Goal: Task Accomplishment & Management: Complete application form

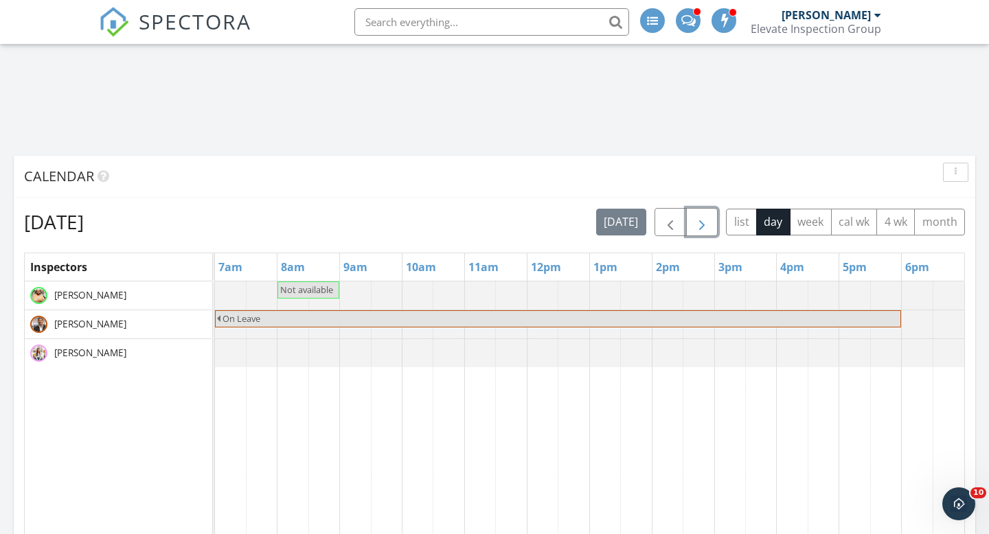
click at [705, 223] on span "button" at bounding box center [702, 222] width 16 height 16
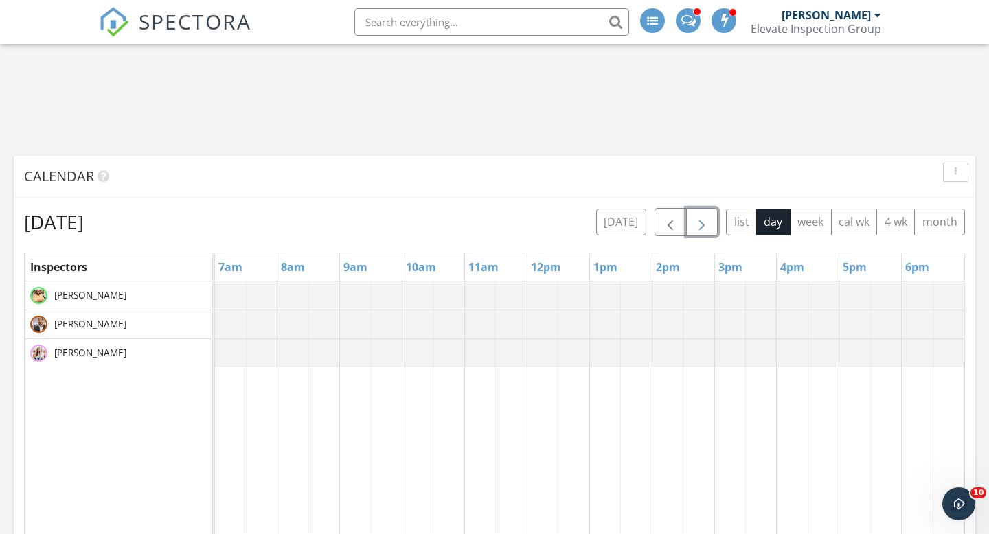
click at [705, 223] on span "button" at bounding box center [702, 222] width 16 height 16
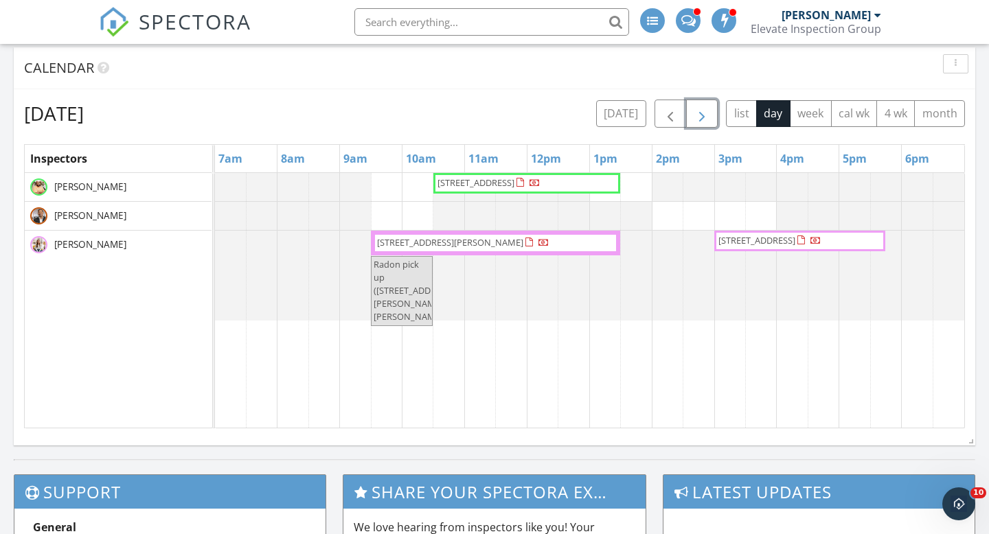
scroll to position [755, 0]
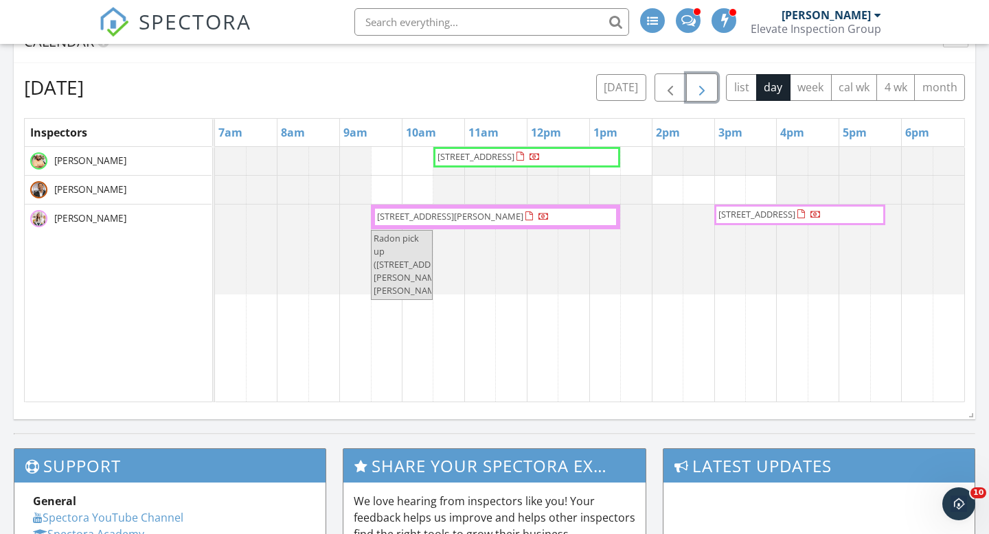
click at [392, 187] on div "7730 Austere Rd , Waterford 48329 21943 Anita Way E, Macomb 48044 17175 Albion …" at bounding box center [589, 274] width 749 height 255
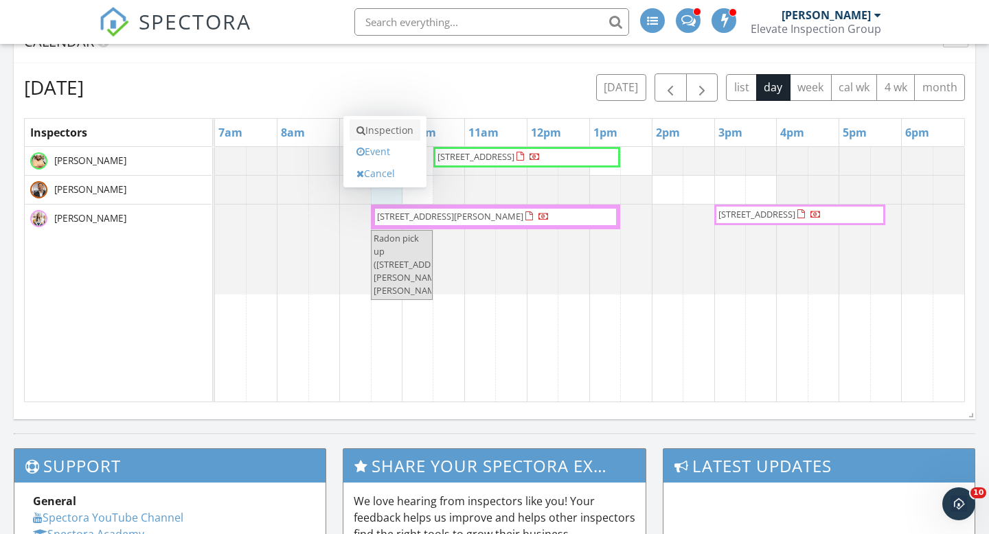
click at [376, 131] on link "Inspection" at bounding box center [385, 130] width 71 height 22
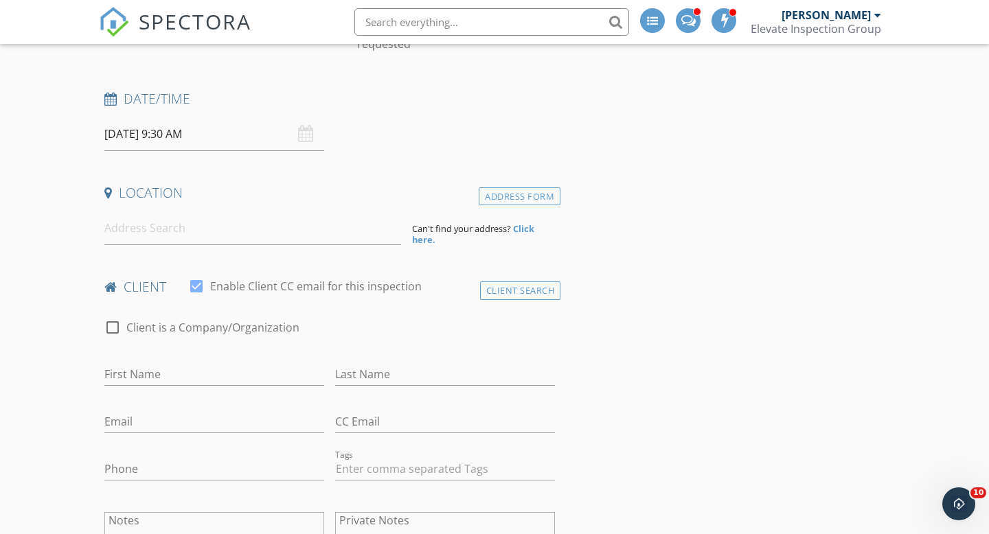
scroll to position [181, 0]
click at [148, 233] on input at bounding box center [252, 226] width 297 height 34
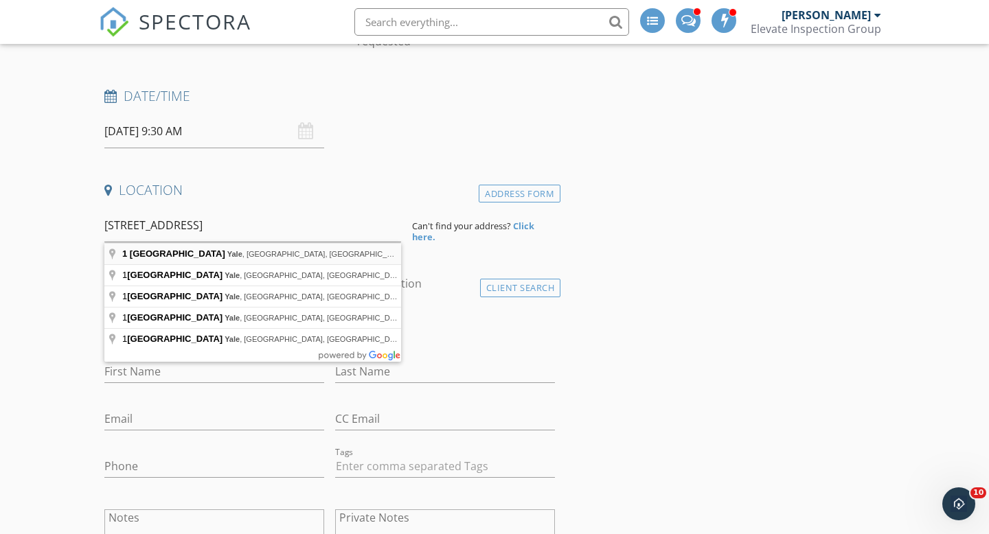
type input "1 1st Street, Yale, MI, USA"
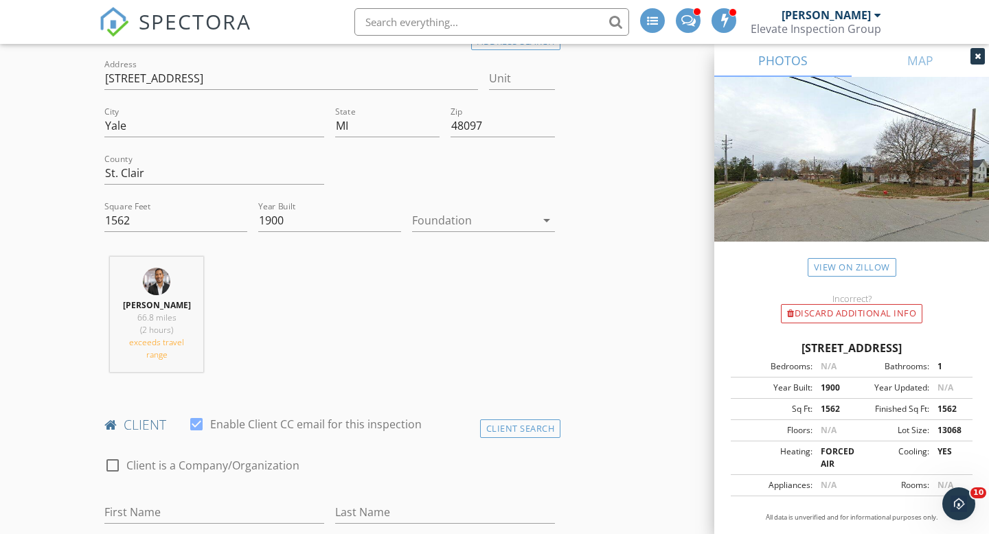
scroll to position [353, 0]
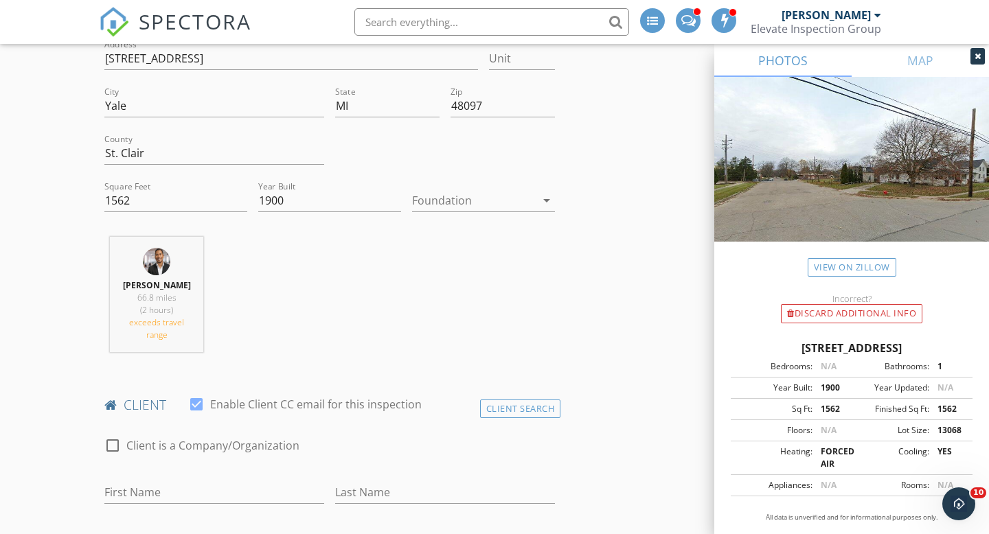
click at [464, 203] on div at bounding box center [474, 201] width 124 height 22
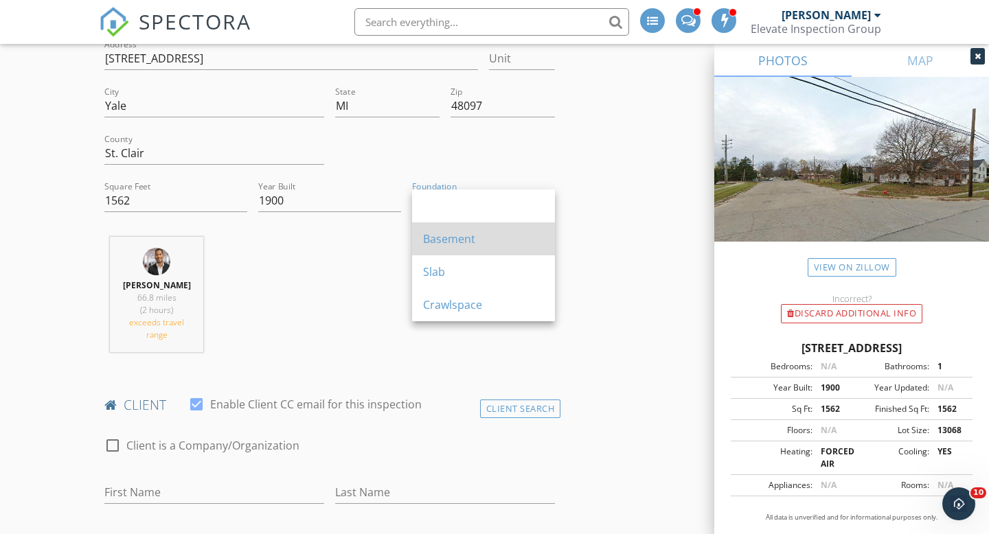
click at [466, 243] on div "Basement" at bounding box center [483, 239] width 121 height 16
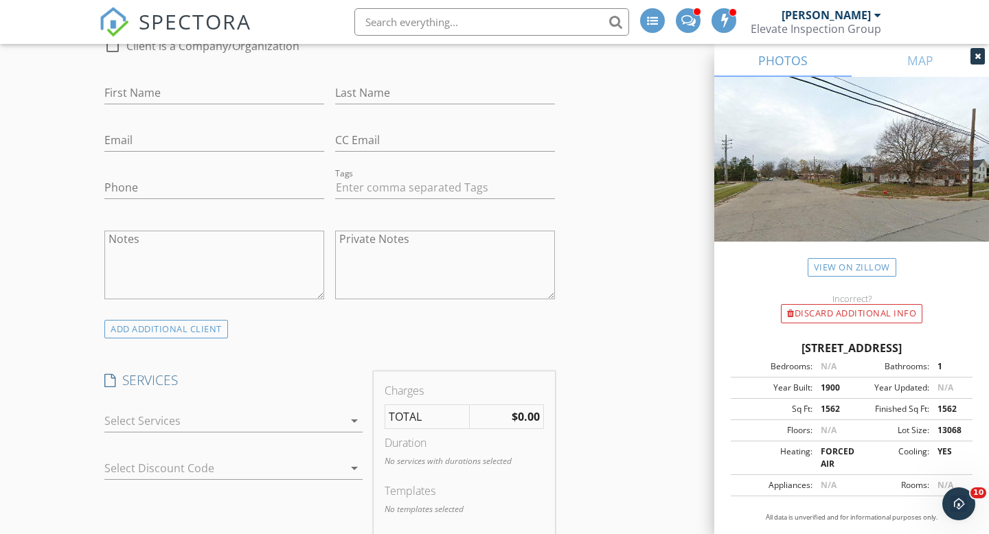
scroll to position [757, 0]
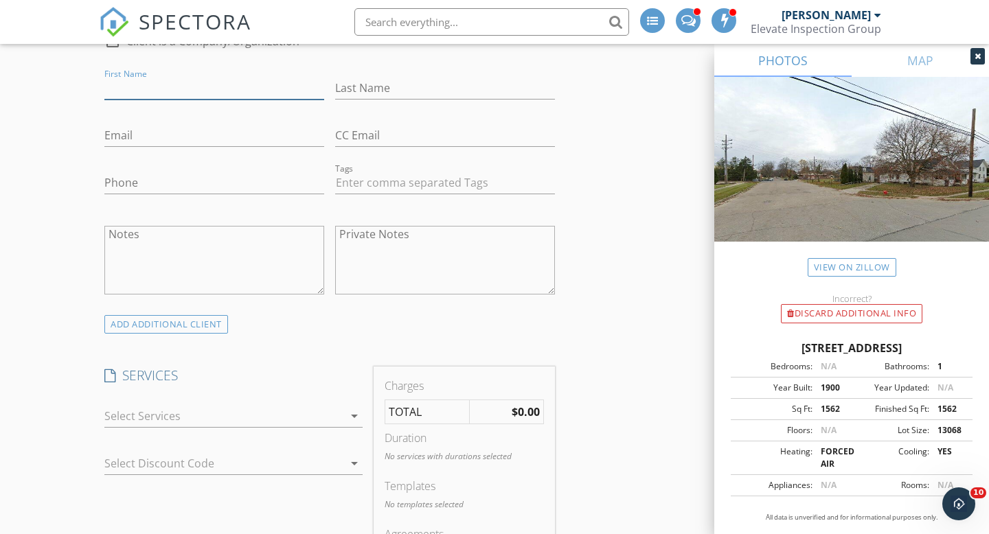
click at [150, 100] on input "First Name" at bounding box center [214, 88] width 220 height 23
type input "[PERSON_NAME]"
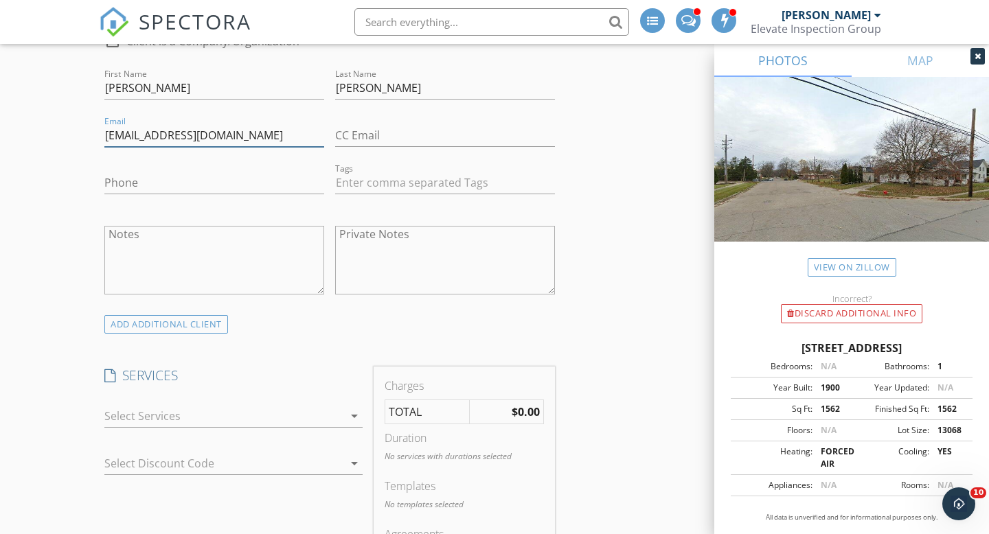
type input "[EMAIL_ADDRESS][DOMAIN_NAME]"
click at [144, 194] on input "Phone" at bounding box center [214, 183] width 220 height 23
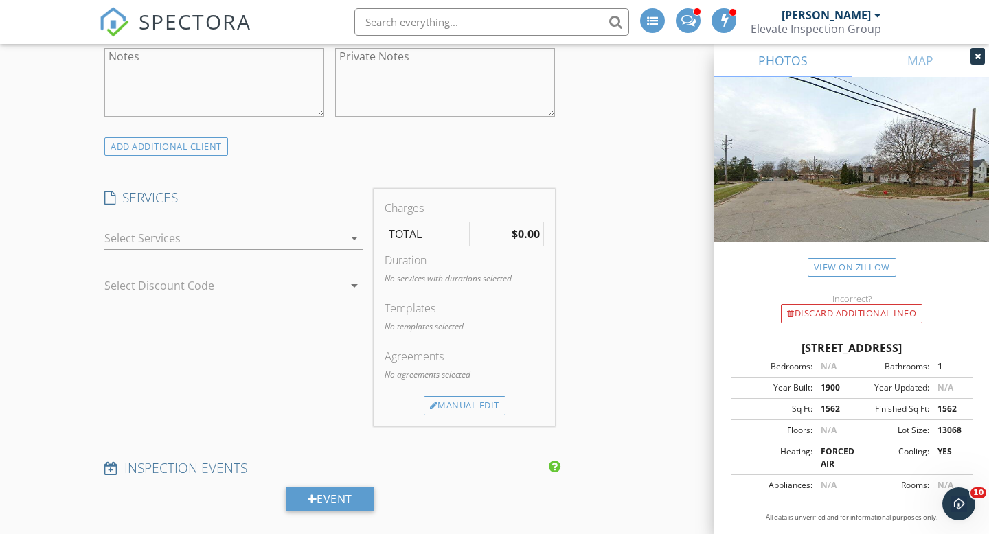
scroll to position [938, 0]
click at [181, 247] on div at bounding box center [223, 236] width 239 height 22
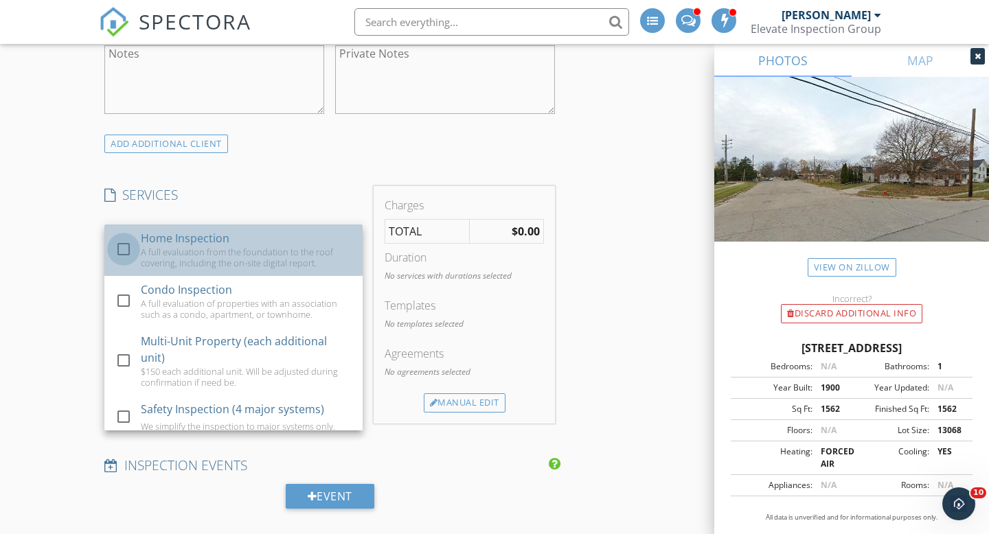
click at [128, 261] on div at bounding box center [123, 249] width 23 height 23
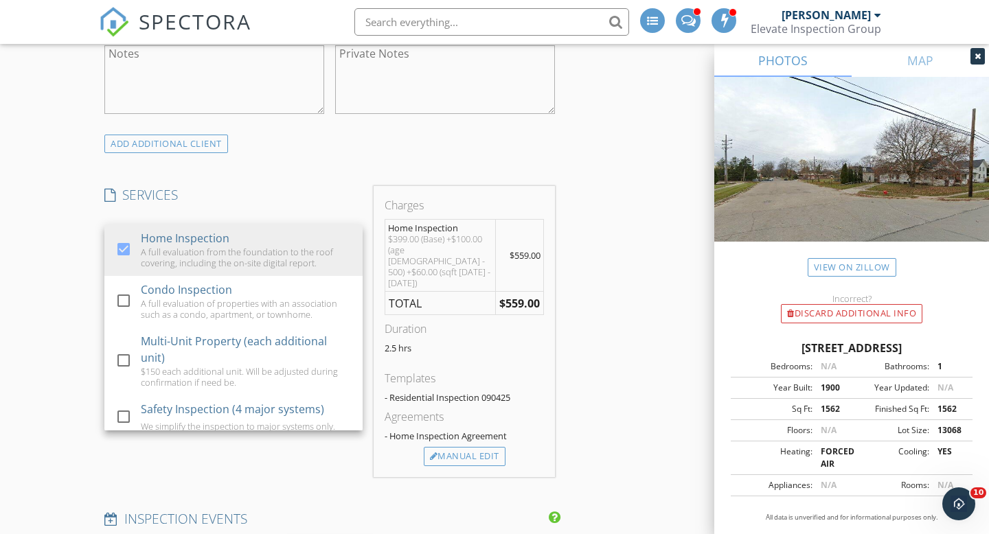
click at [52, 329] on div "New Inspection Click here to use the New Order Form INSPECTOR(S) check_box_outl…" at bounding box center [494, 522] width 989 height 2760
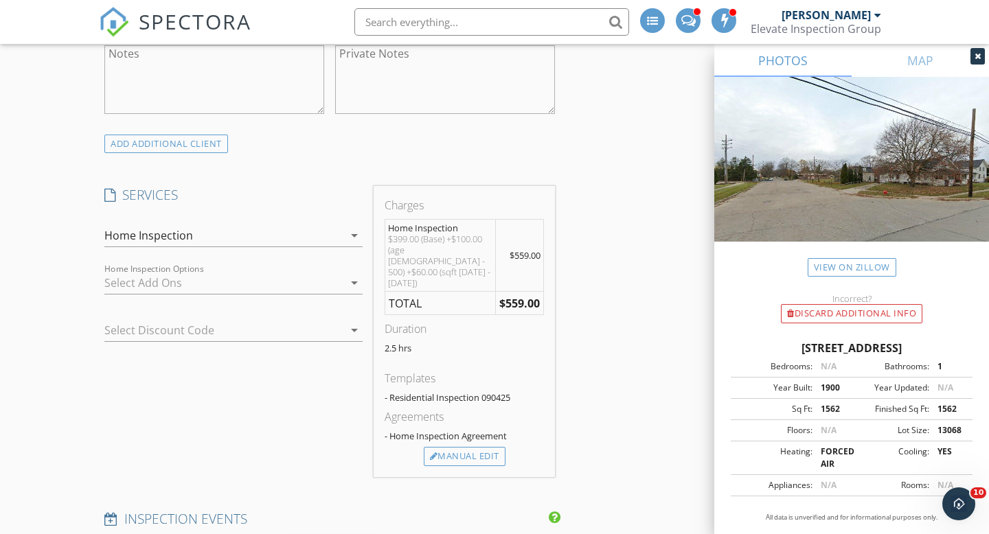
click at [165, 294] on div at bounding box center [223, 283] width 239 height 22
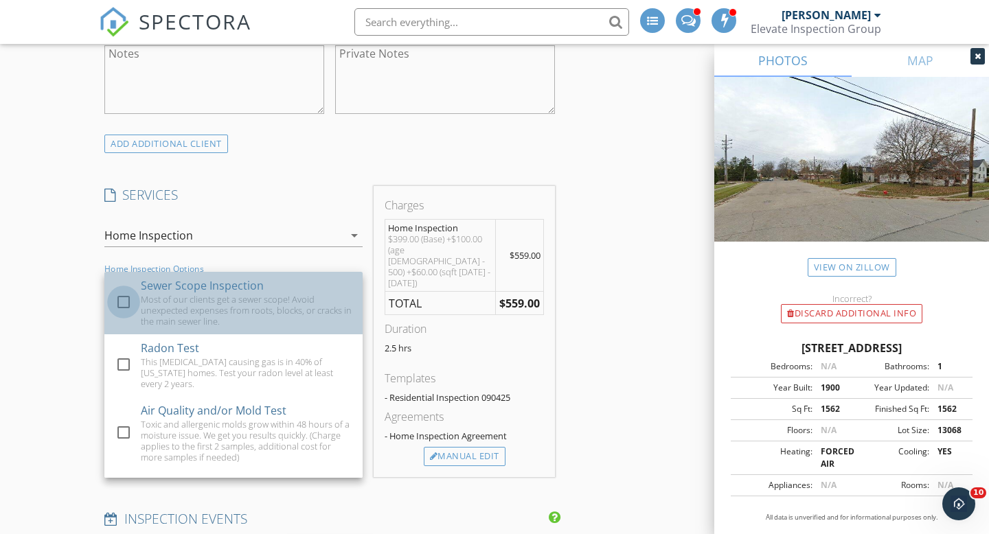
click at [123, 314] on div at bounding box center [123, 301] width 23 height 23
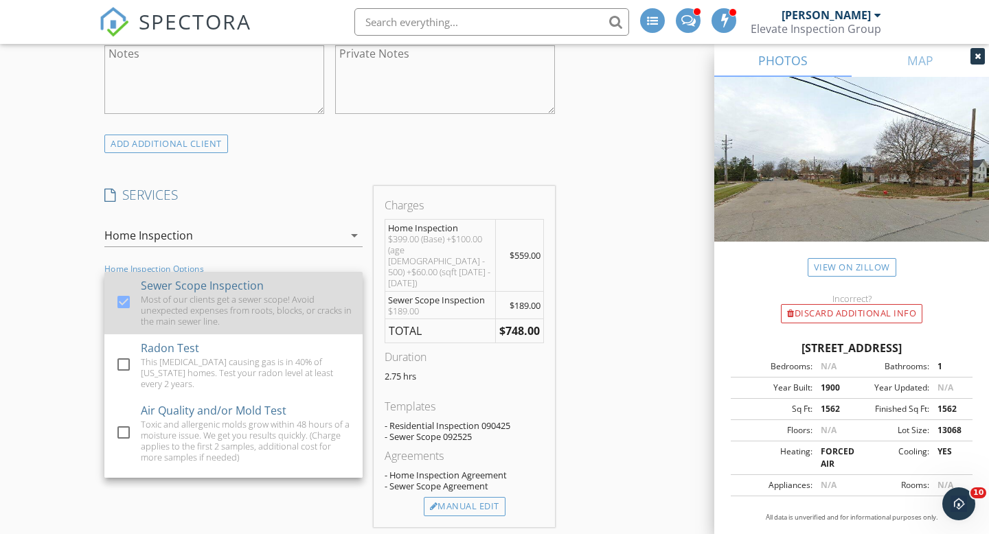
click at [123, 314] on div at bounding box center [123, 301] width 23 height 23
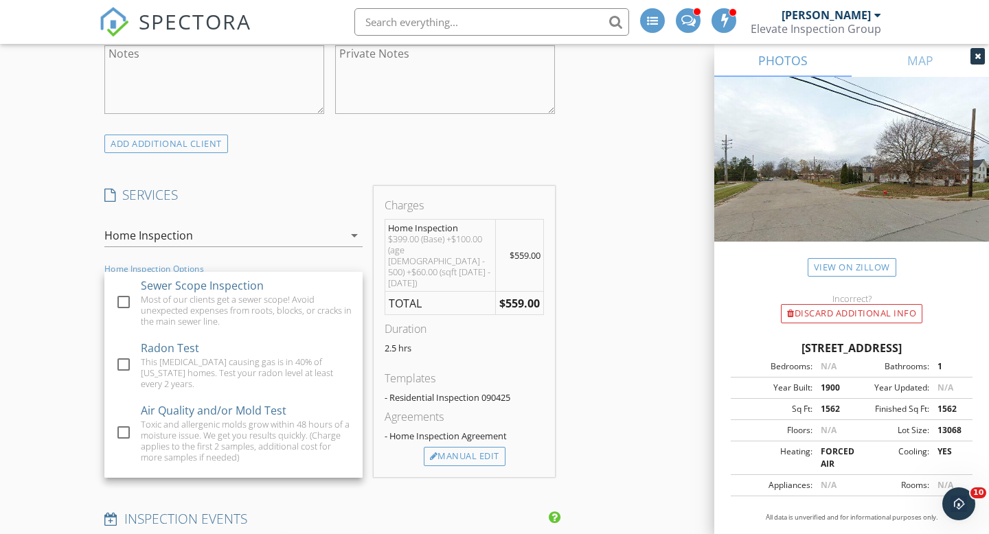
click at [45, 328] on div "New Inspection Click here to use the New Order Form INSPECTOR(S) check_box_outl…" at bounding box center [494, 522] width 989 height 2760
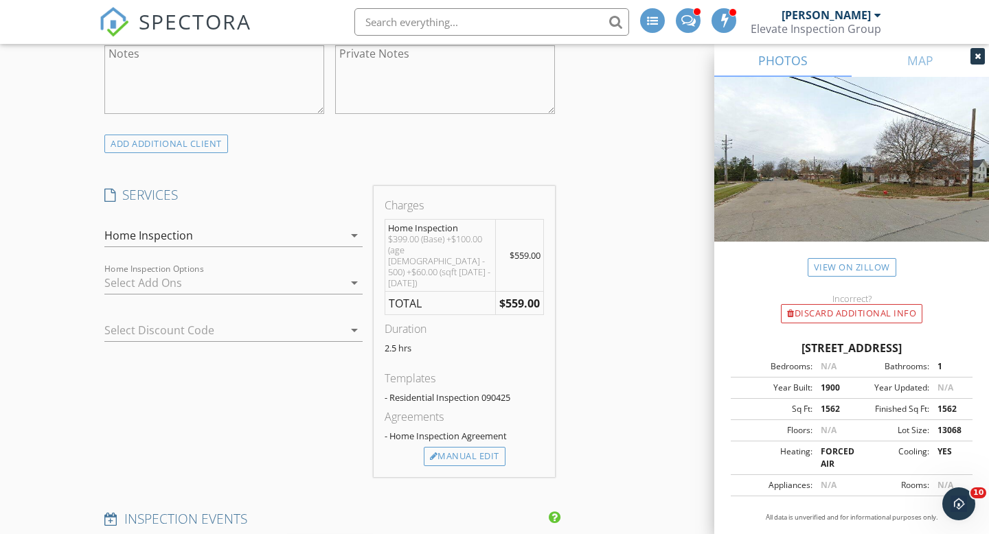
click at [48, 390] on div "New Inspection Click here to use the New Order Form INSPECTOR(S) check_box_outl…" at bounding box center [494, 522] width 989 height 2760
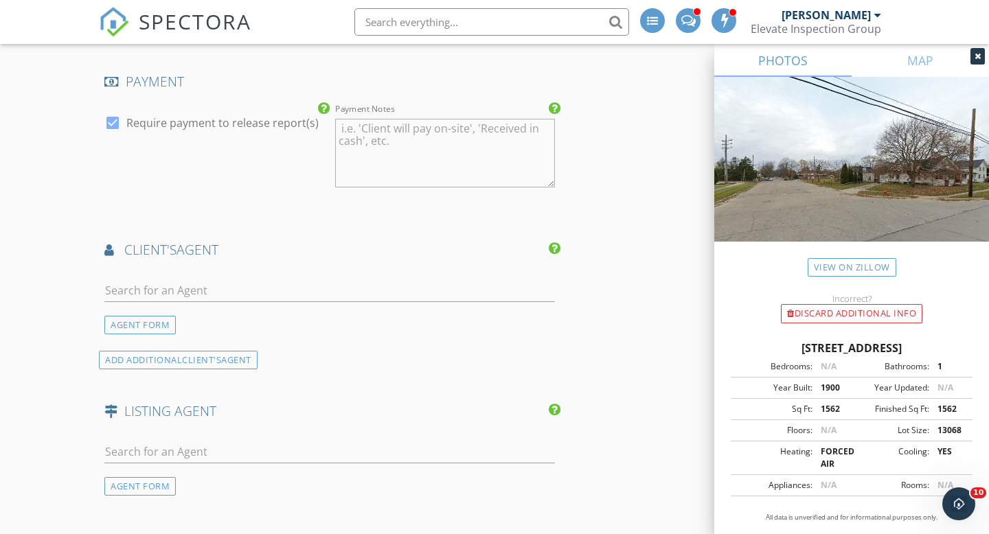
scroll to position [1472, 0]
click at [228, 278] on input "text" at bounding box center [329, 289] width 451 height 23
type input "a"
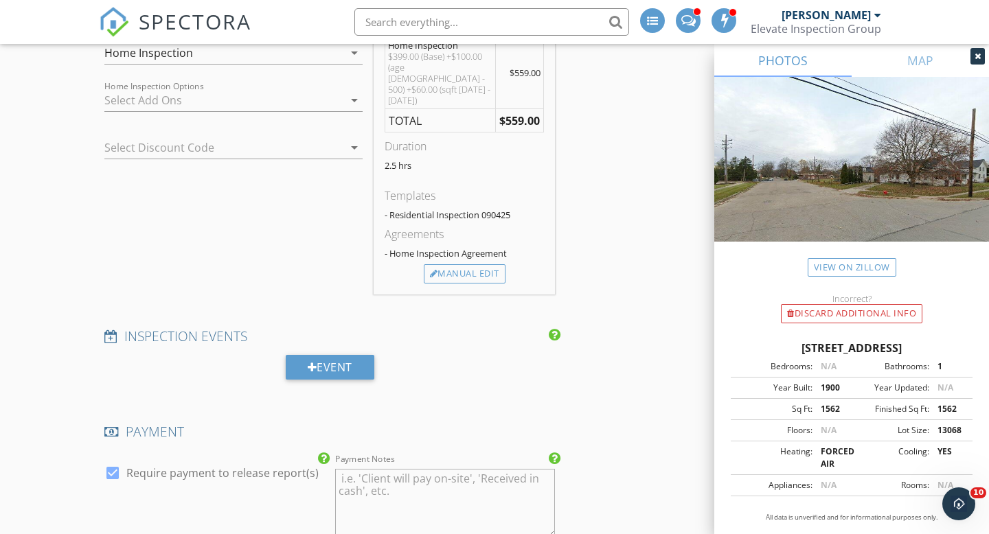
scroll to position [1119, 0]
click at [466, 270] on div "Manual Edit" at bounding box center [465, 275] width 82 height 19
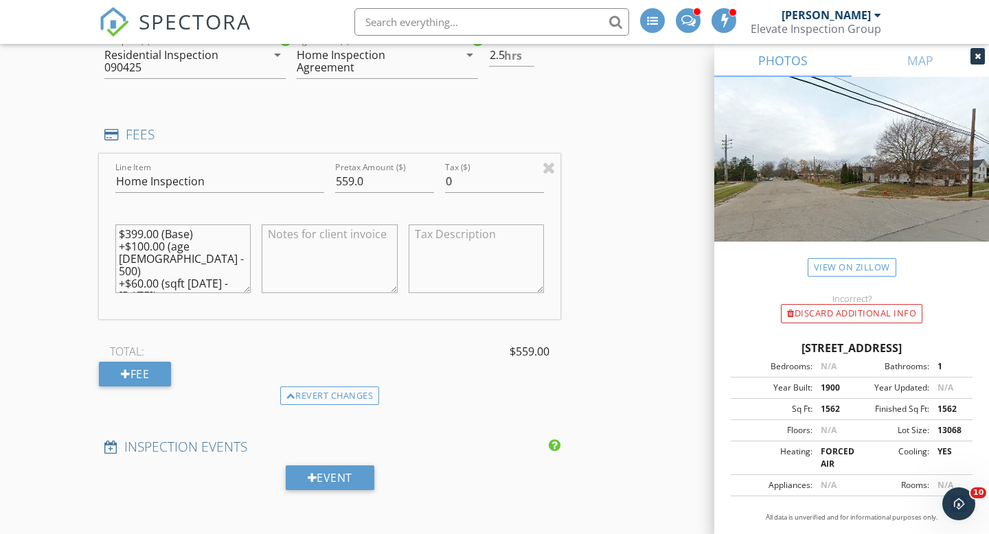
drag, startPoint x: 120, startPoint y: 260, endPoint x: 240, endPoint y: 260, distance: 119.5
click at [240, 260] on textarea "$399.00 (Base) +$100.00 (age 99 - 500) +$60.00 (sqft 1500 - 1600)" at bounding box center [182, 259] width 135 height 69
type textarea "$399.00 (Base) +$60.00 (sqft 1500 - 1600)"
click at [341, 193] on input "559.0" at bounding box center [384, 181] width 99 height 23
type input "459.0"
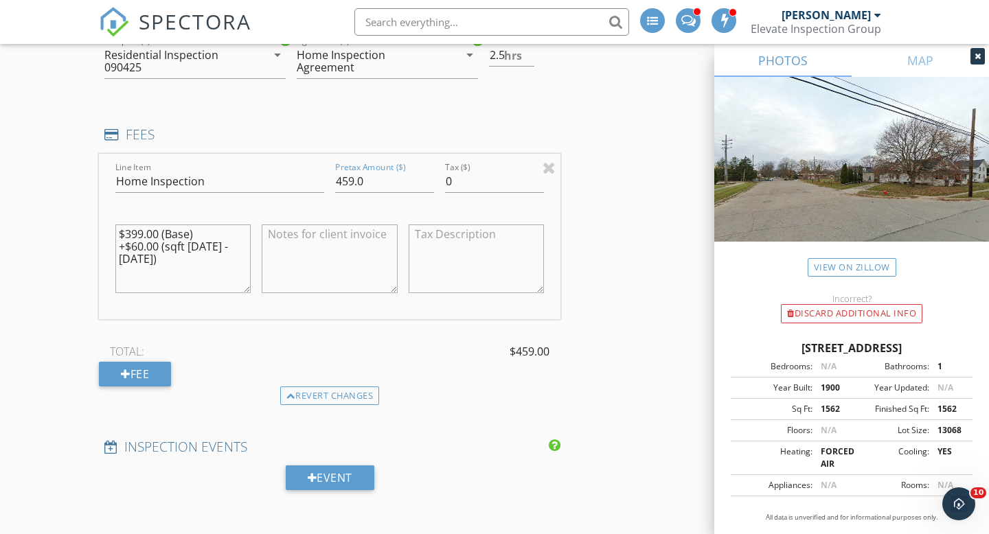
click at [34, 354] on div "New Inspection Click here to use the New Order Form INSPECTOR(S) check_box_outl…" at bounding box center [494, 396] width 989 height 2869
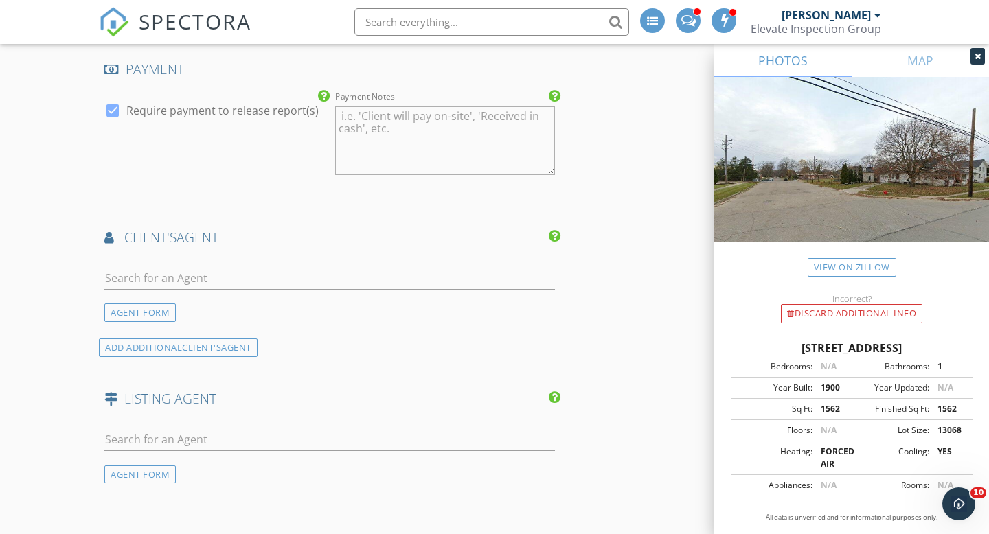
scroll to position [1599, 0]
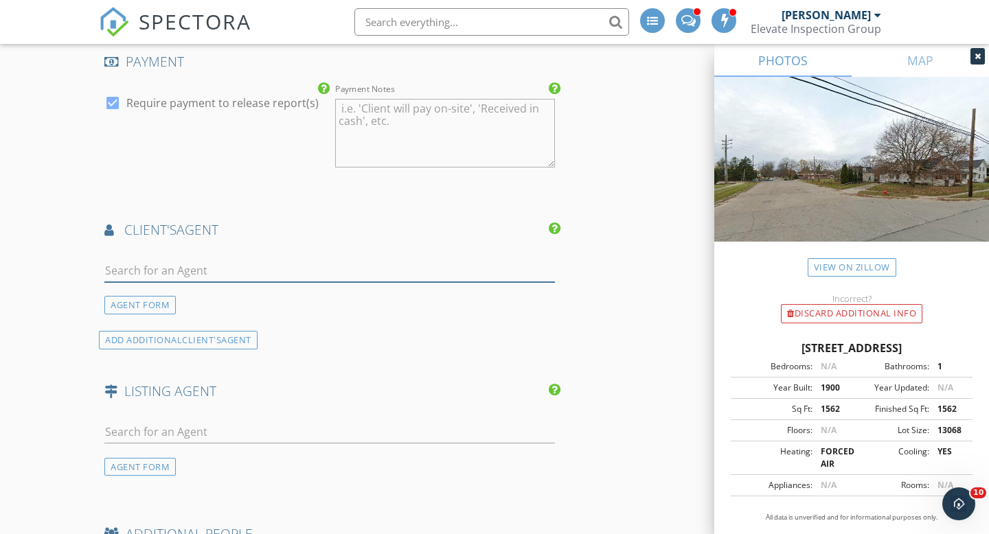
click at [152, 282] on input "text" at bounding box center [329, 271] width 451 height 23
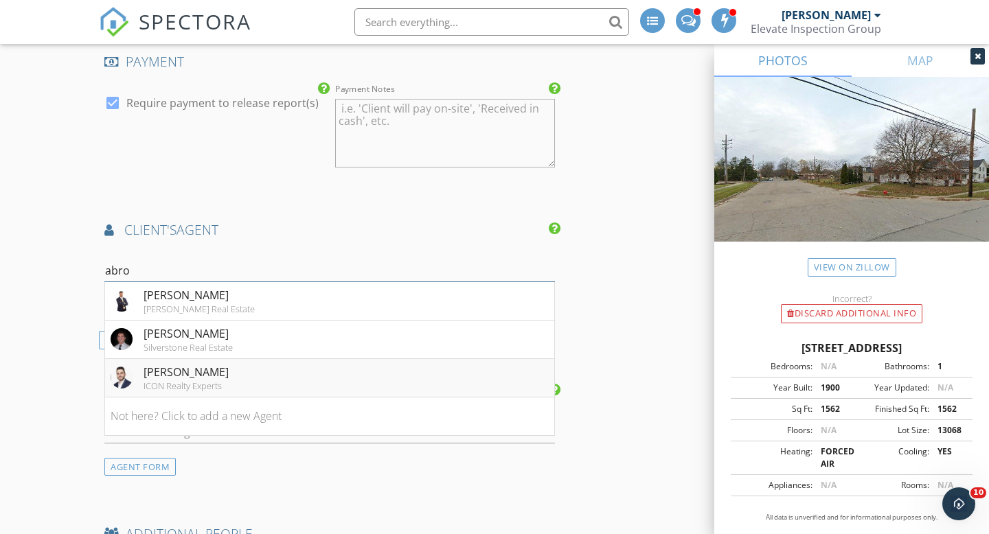
type input "abro"
click at [170, 380] on div "Fadi Abro" at bounding box center [186, 372] width 85 height 16
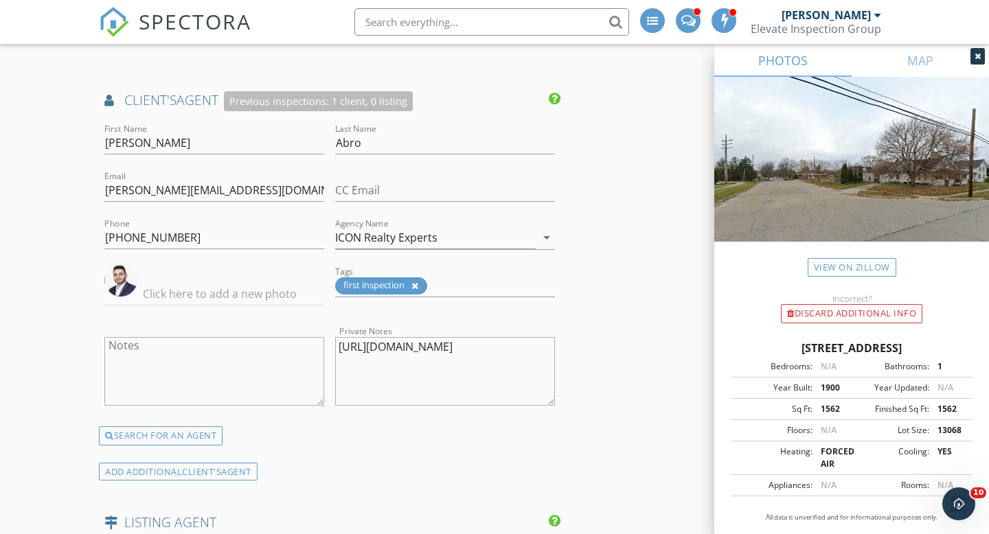
scroll to position [1745, 0]
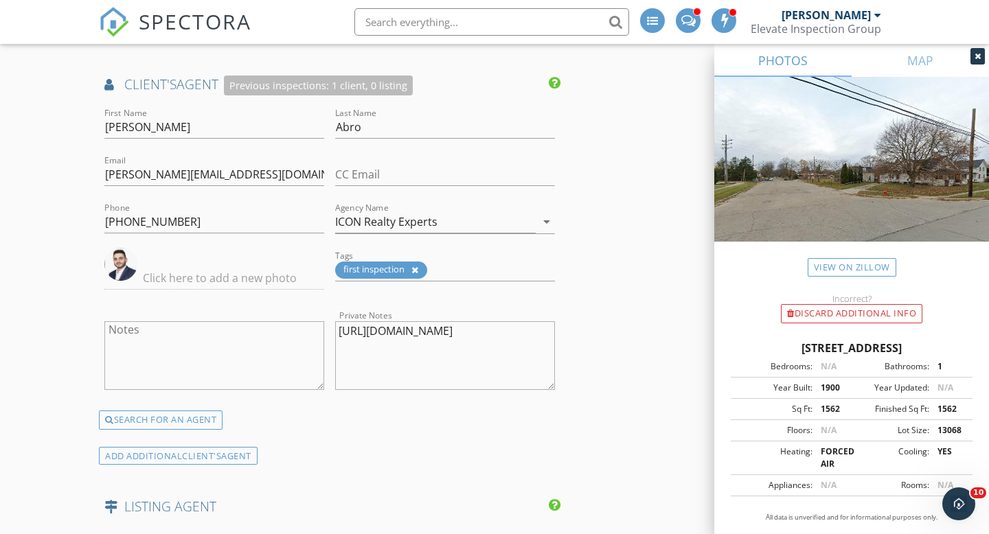
click at [414, 275] on icon at bounding box center [414, 270] width 7 height 9
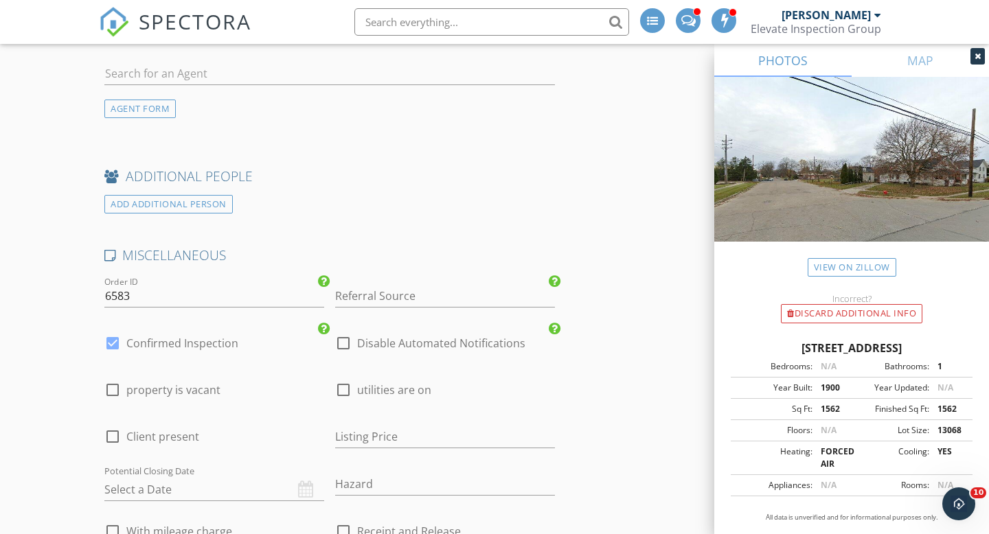
scroll to position [2220, 0]
click at [415, 306] on input "Referral Source" at bounding box center [445, 295] width 220 height 23
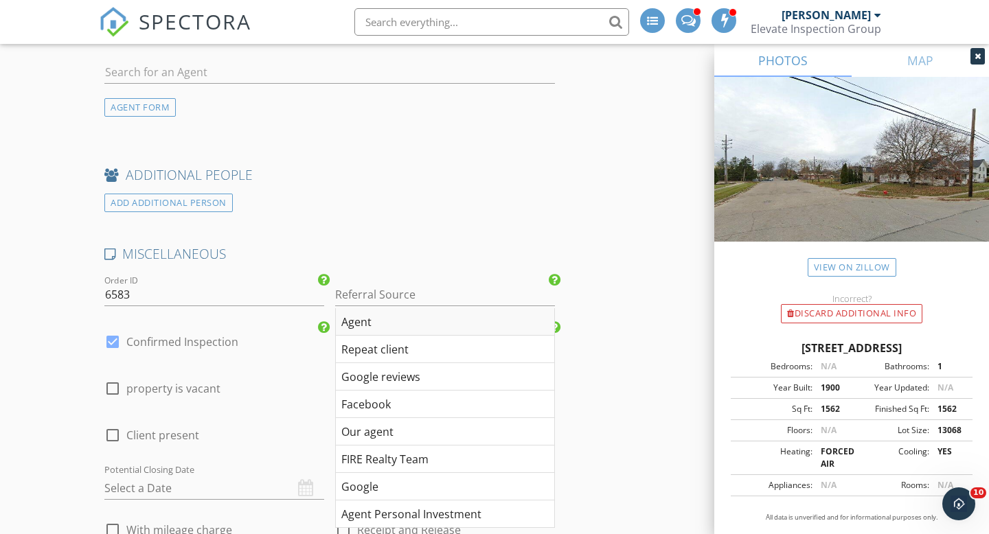
click at [366, 336] on div "Agent" at bounding box center [445, 321] width 218 height 27
type input "Agent"
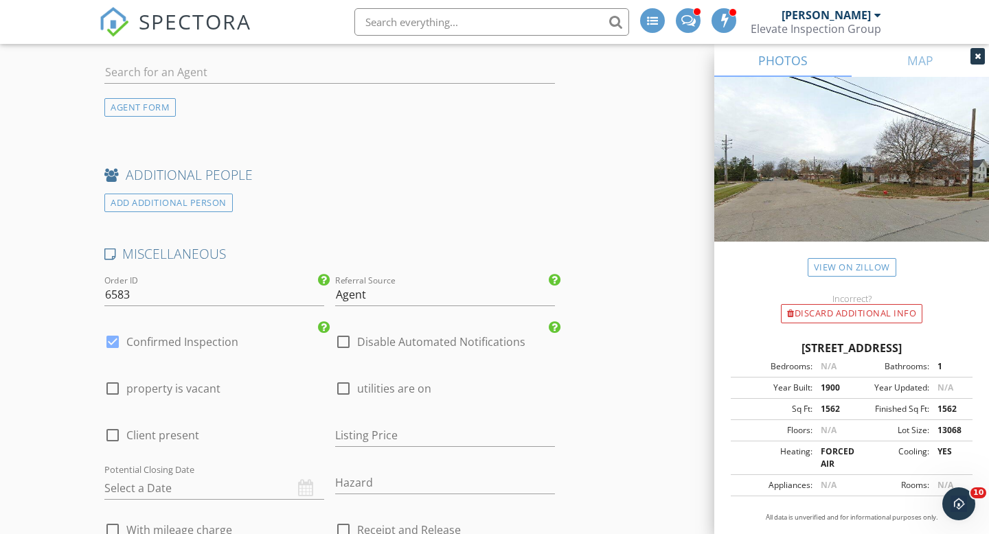
click at [345, 400] on div at bounding box center [343, 388] width 23 height 23
checkbox input "true"
click at [111, 400] on div at bounding box center [112, 388] width 23 height 23
checkbox input "true"
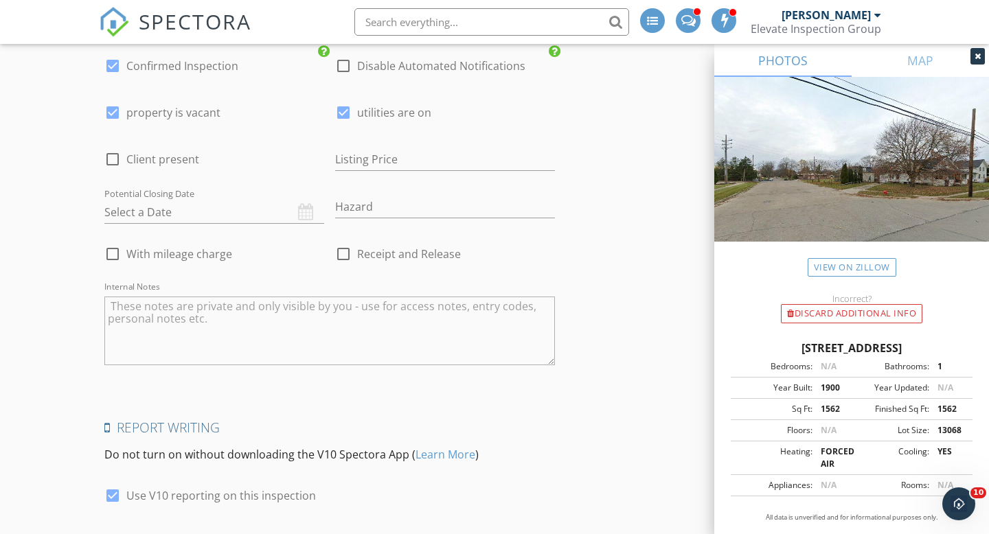
scroll to position [2505, 0]
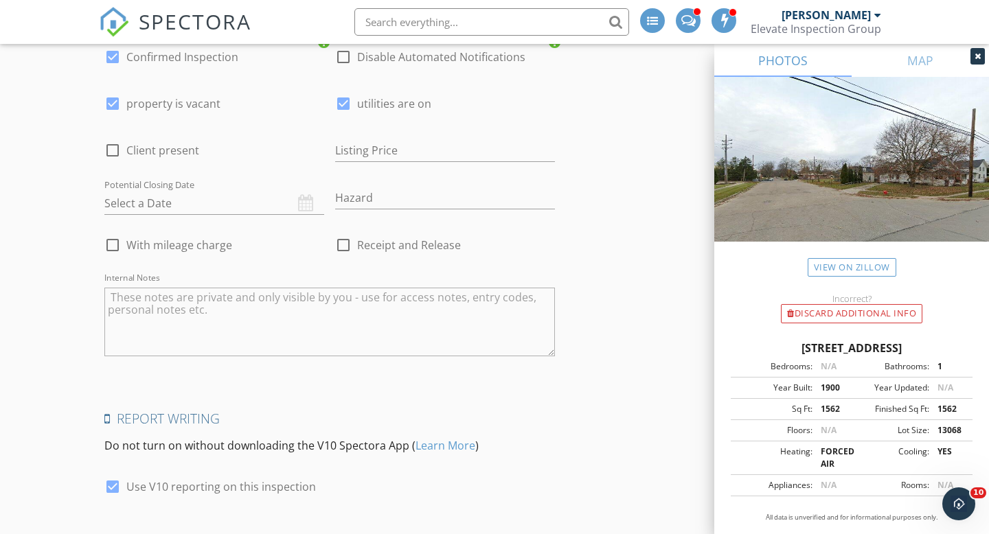
click at [107, 162] on div at bounding box center [112, 150] width 23 height 23
checkbox input "true"
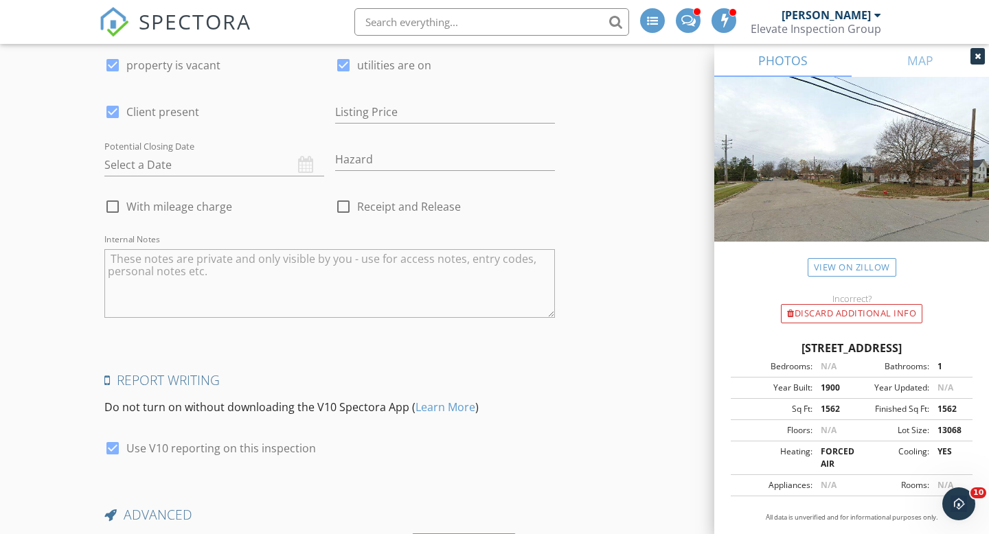
scroll to position [2687, 0]
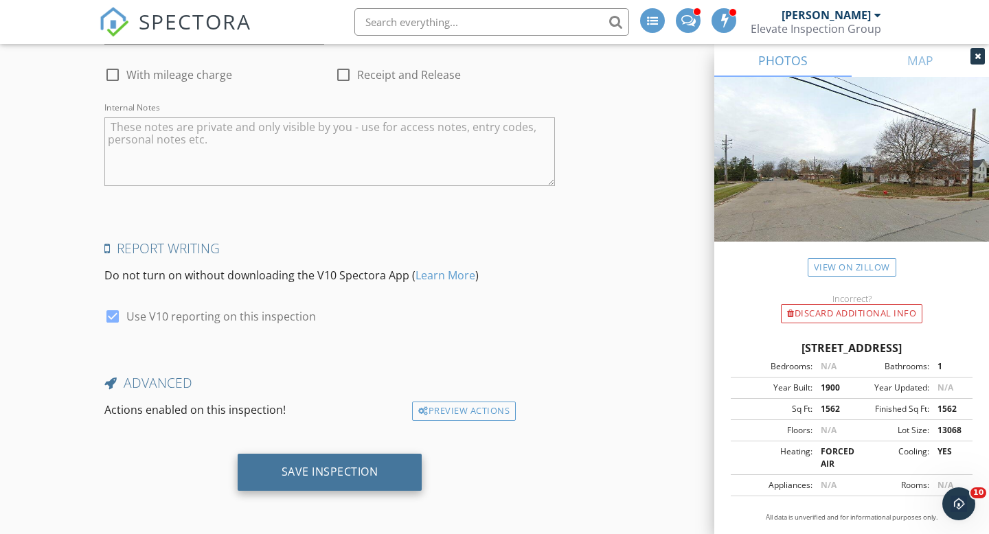
click at [303, 468] on div "Save Inspection" at bounding box center [330, 472] width 97 height 14
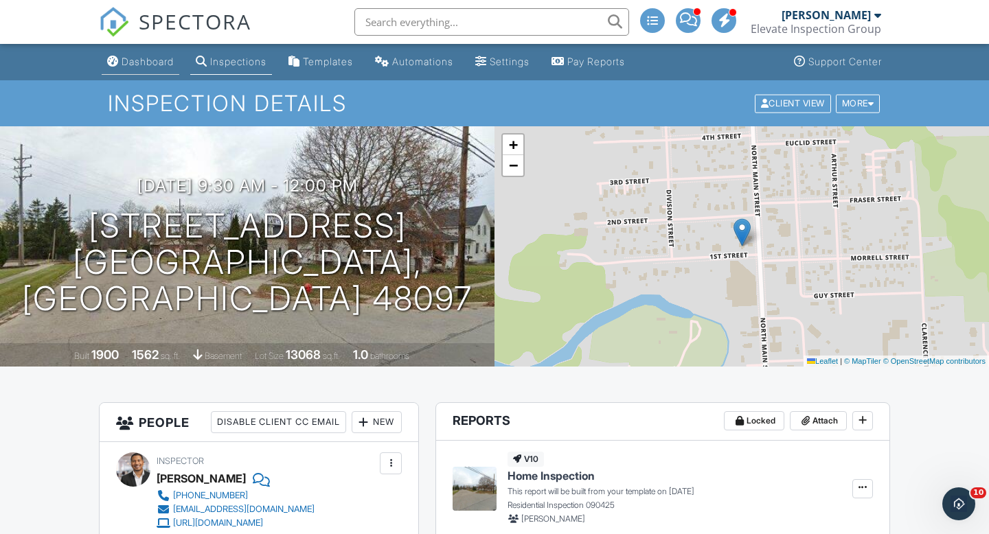
click at [136, 71] on link "Dashboard" at bounding box center [141, 61] width 78 height 25
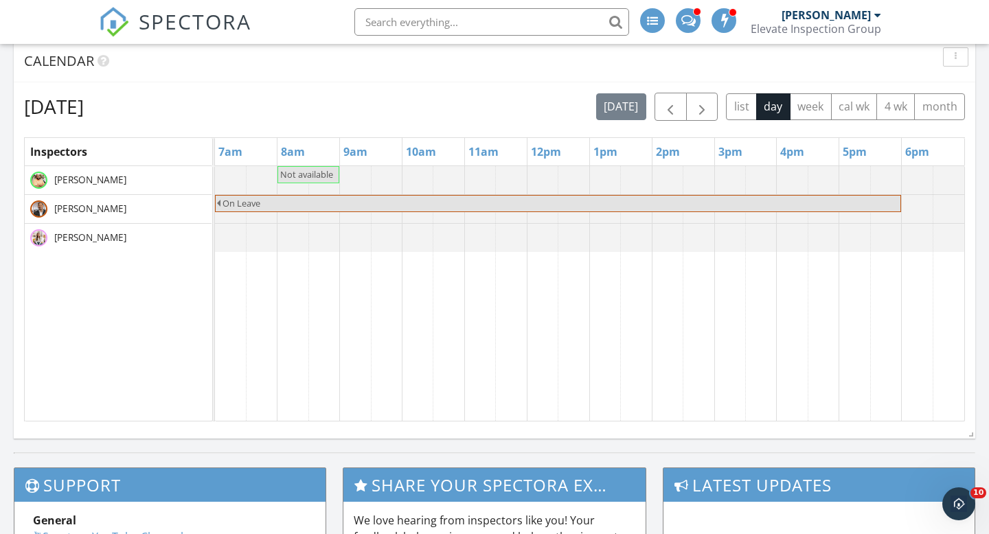
scroll to position [734, 0]
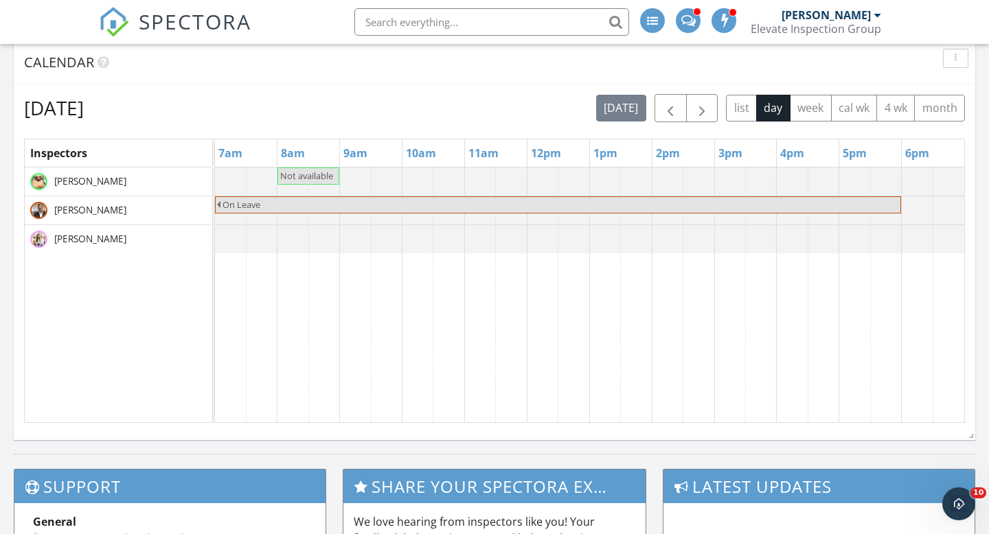
click at [528, 95] on div "[DATE] [DATE] list day week cal wk 4 wk month" at bounding box center [494, 108] width 941 height 28
click at [707, 109] on span "button" at bounding box center [702, 108] width 16 height 16
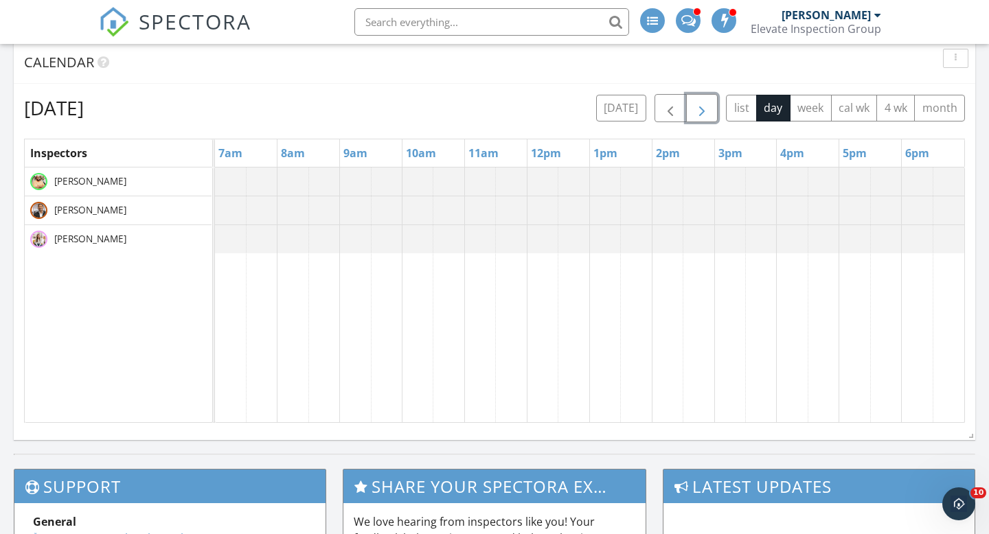
click at [707, 109] on span "button" at bounding box center [702, 108] width 16 height 16
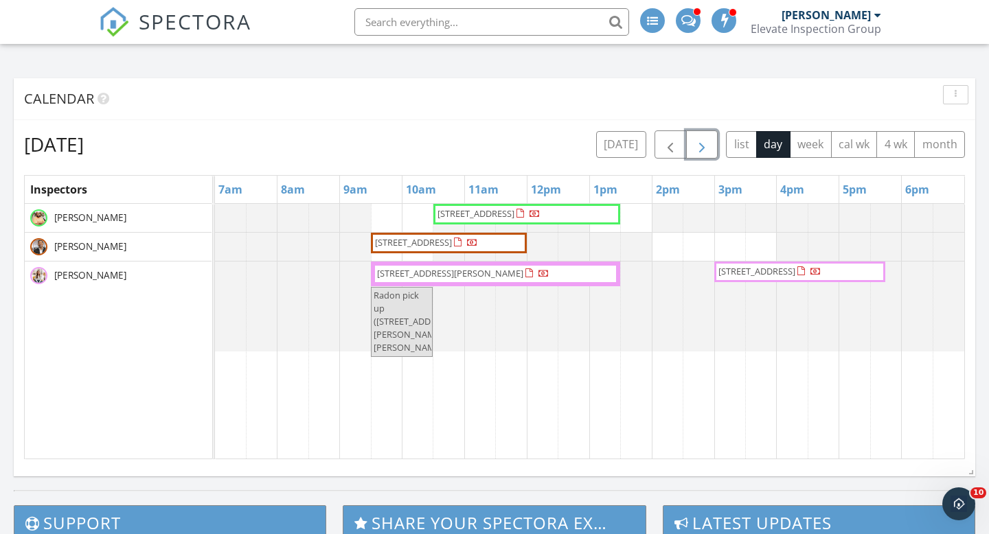
scroll to position [698, 0]
click at [701, 143] on span "button" at bounding box center [702, 144] width 16 height 16
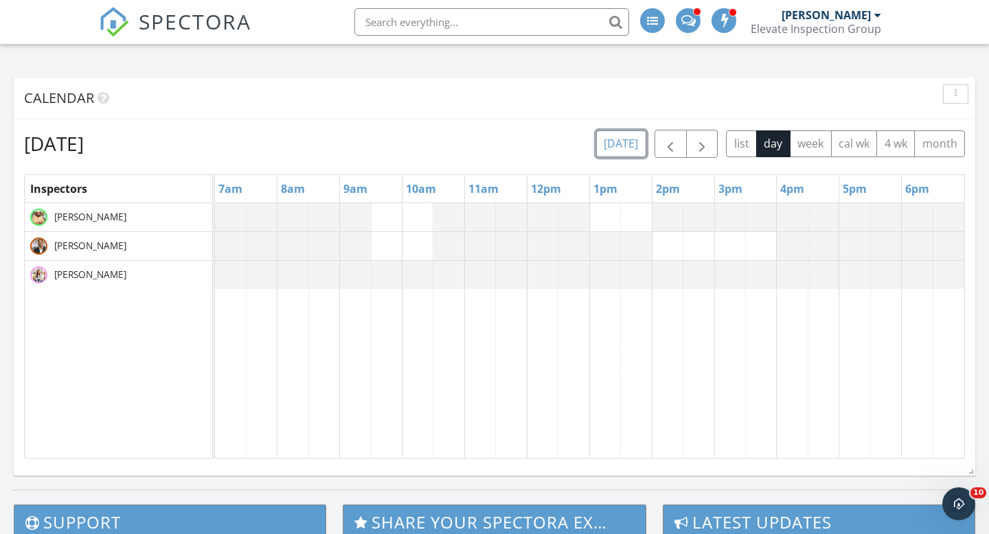
click at [629, 146] on button "today" at bounding box center [621, 143] width 50 height 27
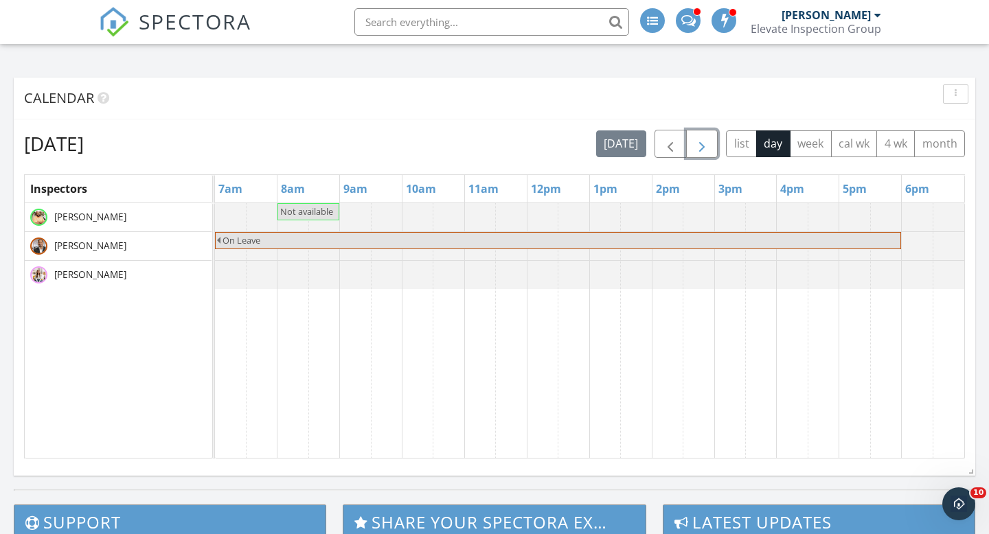
click at [702, 149] on span "button" at bounding box center [702, 144] width 16 height 16
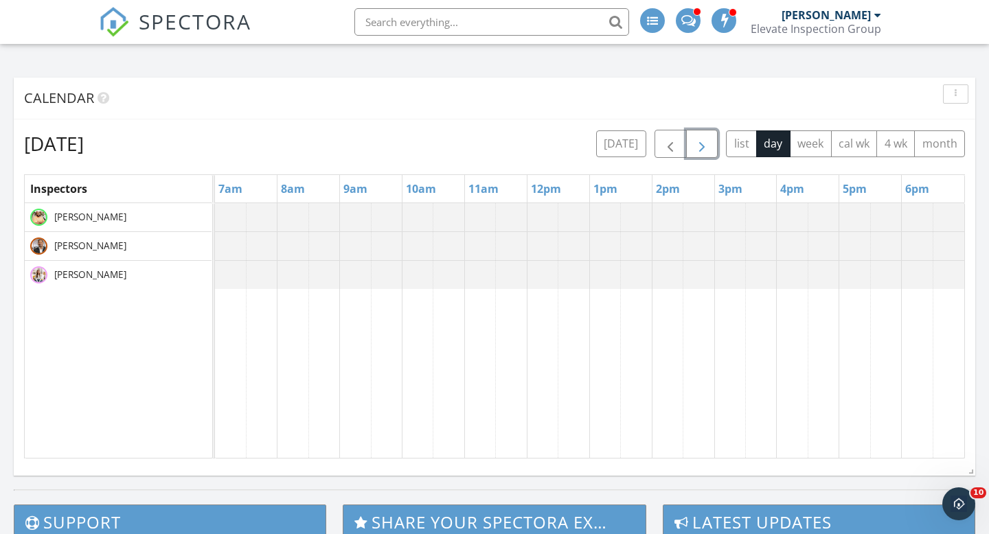
click at [702, 150] on span "button" at bounding box center [702, 144] width 16 height 16
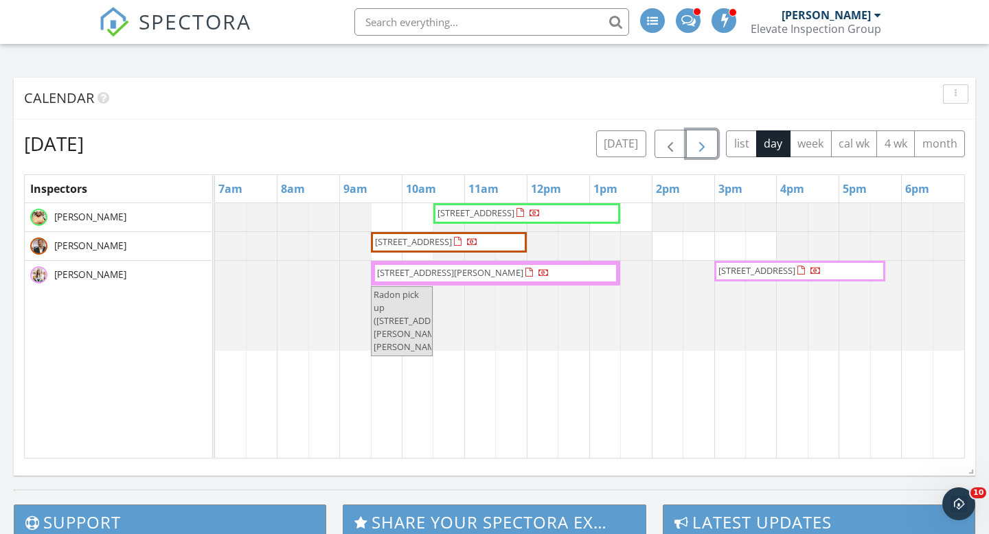
click at [702, 150] on span "button" at bounding box center [702, 144] width 16 height 16
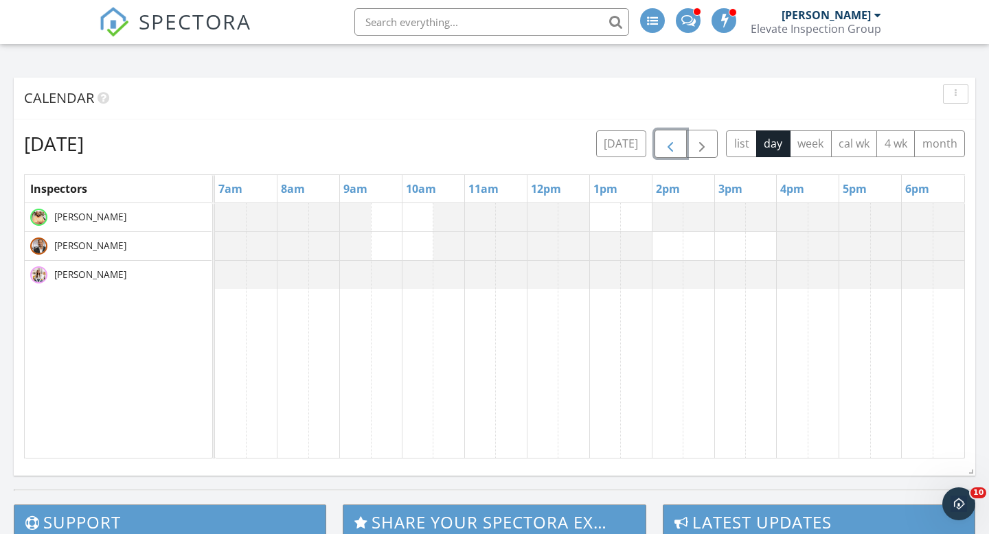
click at [674, 146] on span "button" at bounding box center [670, 144] width 16 height 16
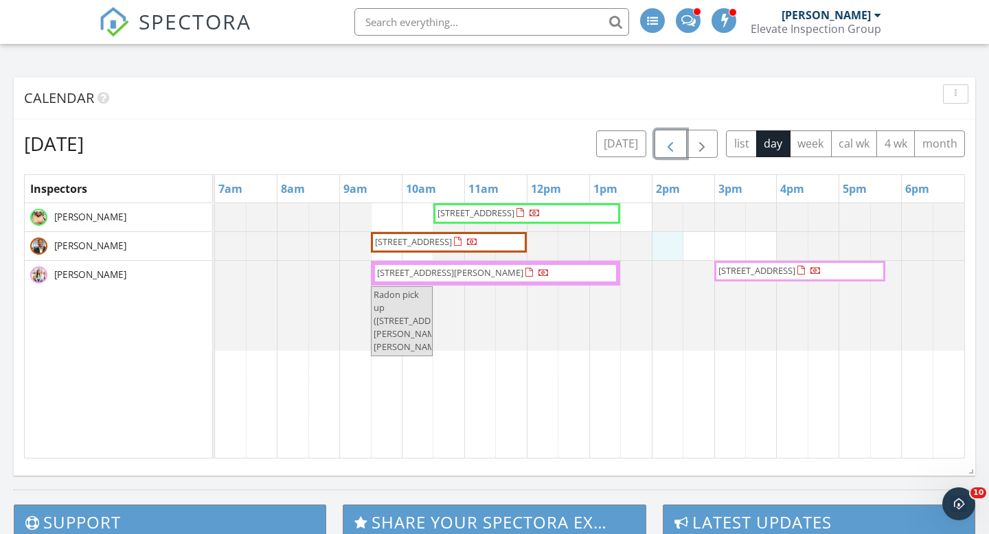
click at [665, 246] on div "7730 Austere Rd , Waterford 48329 1 1st St, Yale 48097 21943 Anita Way E, Macom…" at bounding box center [589, 330] width 749 height 255
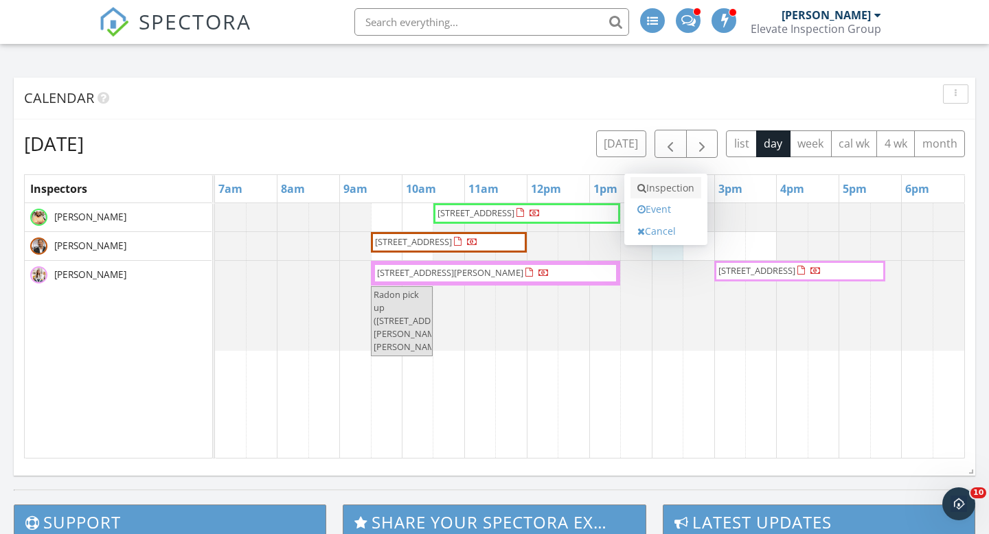
click at [666, 189] on link "Inspection" at bounding box center [665, 188] width 71 height 22
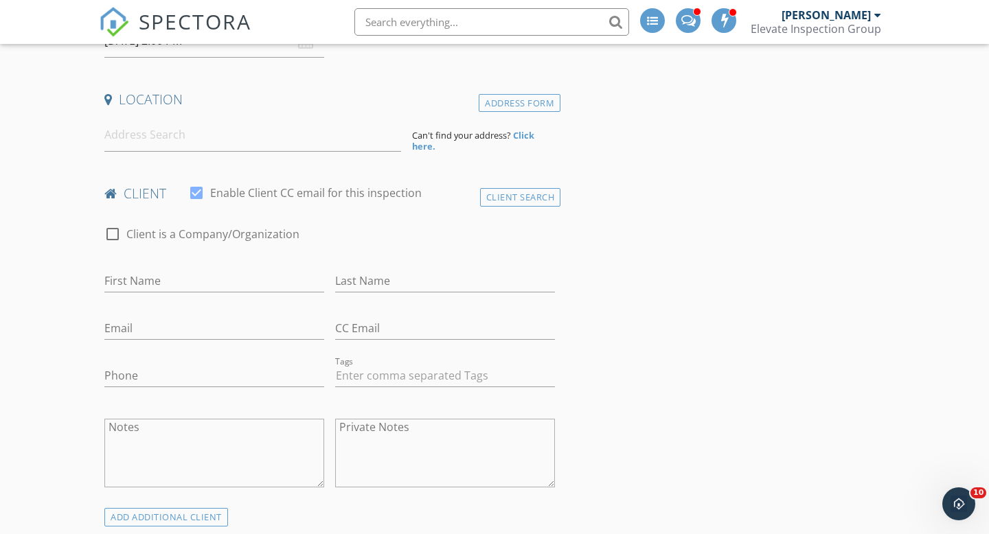
scroll to position [272, 0]
click at [168, 141] on input at bounding box center [252, 134] width 297 height 34
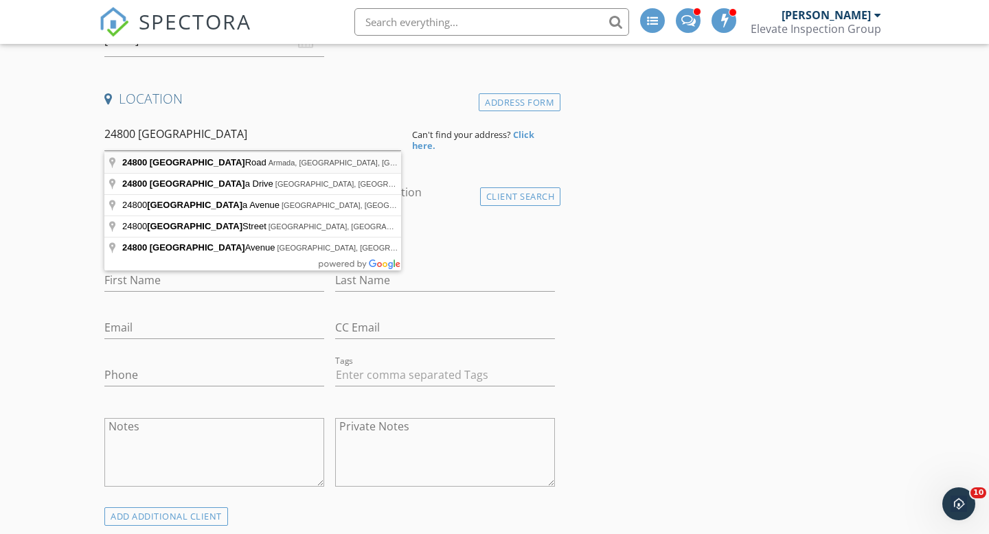
type input "[STREET_ADDRESS]"
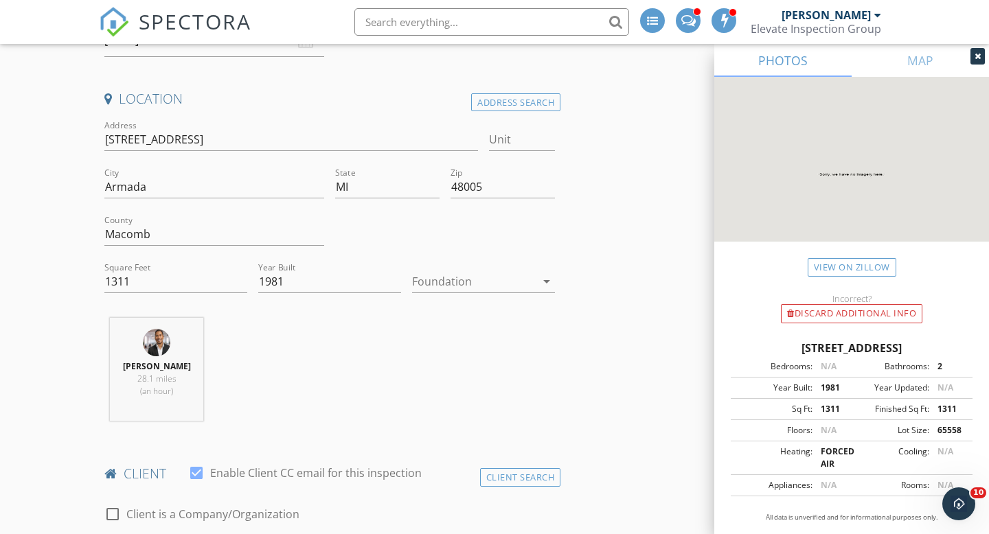
click at [455, 286] on div at bounding box center [474, 282] width 124 height 22
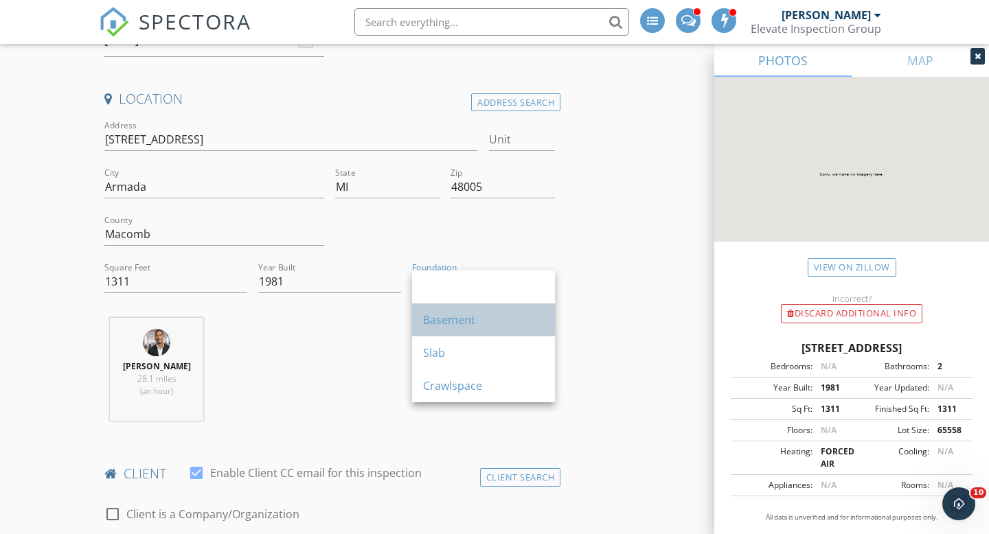
click at [461, 323] on div "Basement" at bounding box center [483, 320] width 121 height 16
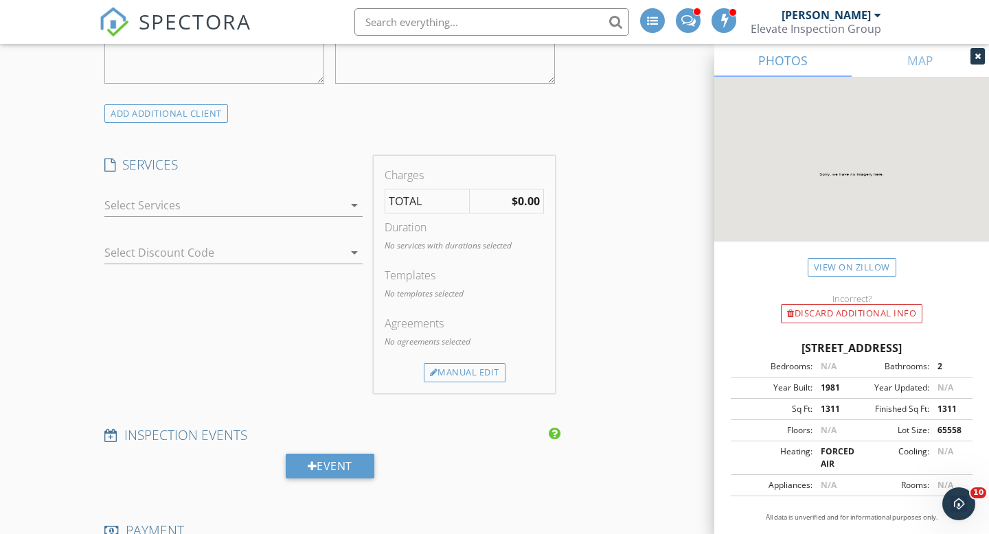
scroll to position [961, 0]
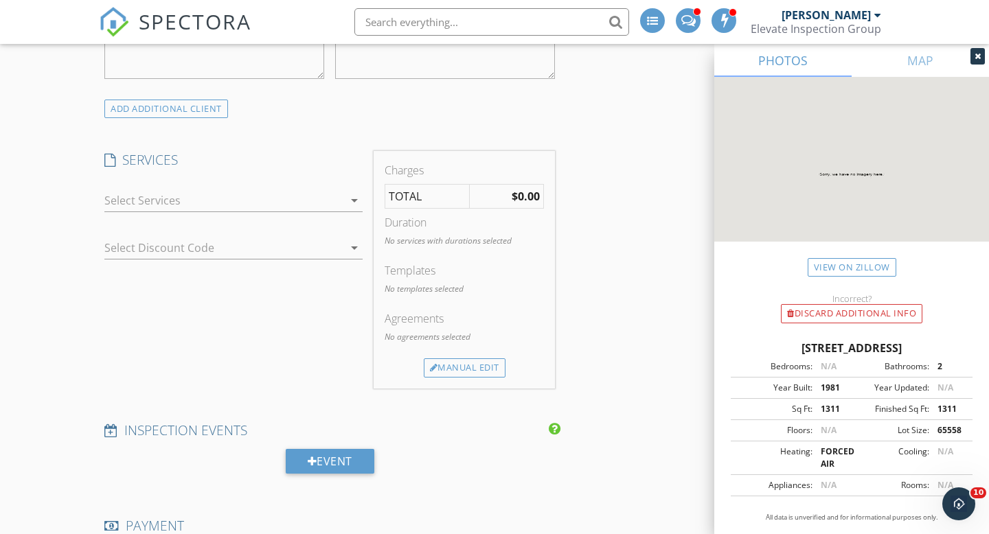
click at [159, 212] on div at bounding box center [223, 201] width 239 height 22
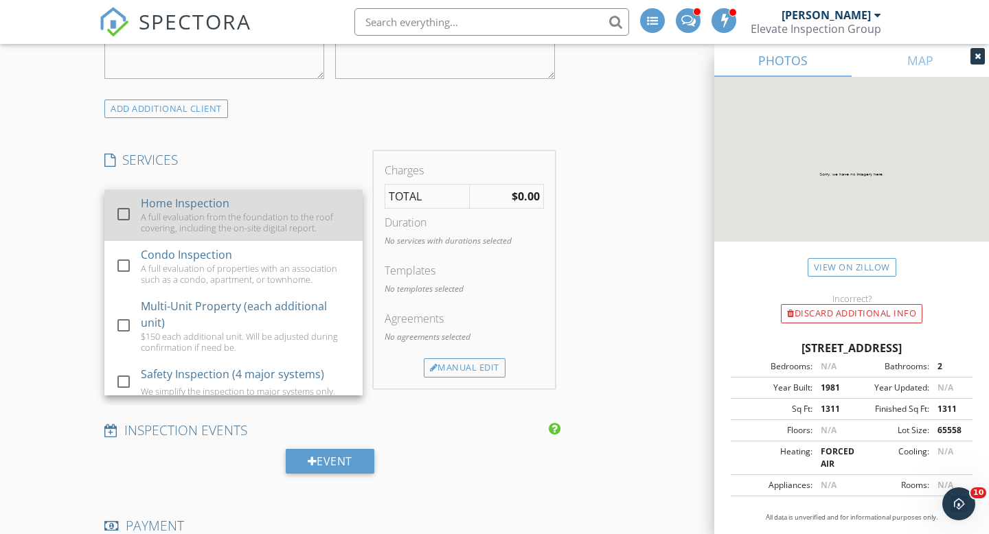
click at [128, 226] on div at bounding box center [123, 214] width 23 height 23
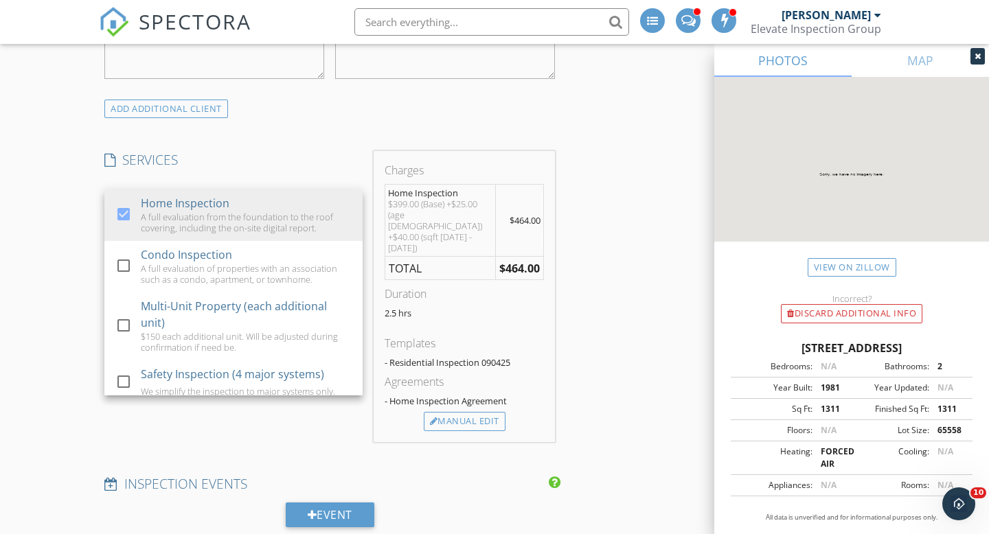
click at [65, 261] on div "New Inspection Click here to use the New Order Form INSPECTOR(S) check_box_outl…" at bounding box center [494, 494] width 989 height 2748
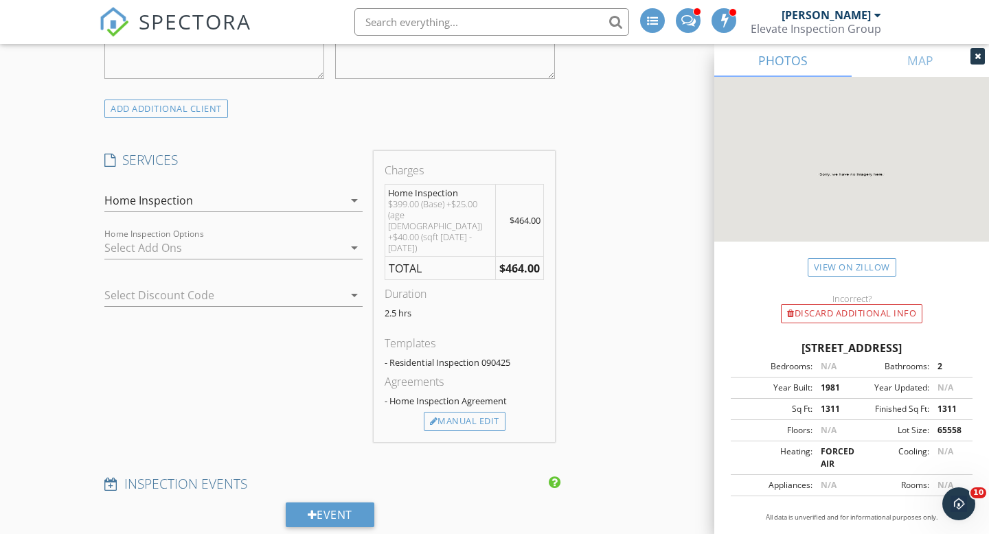
click at [152, 259] on div at bounding box center [223, 248] width 239 height 22
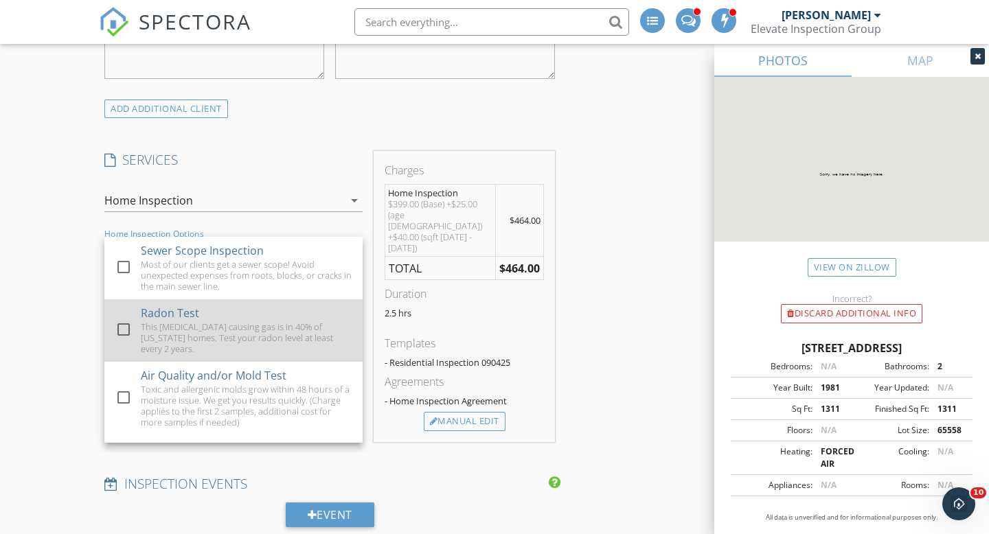
click at [126, 335] on div at bounding box center [123, 329] width 23 height 23
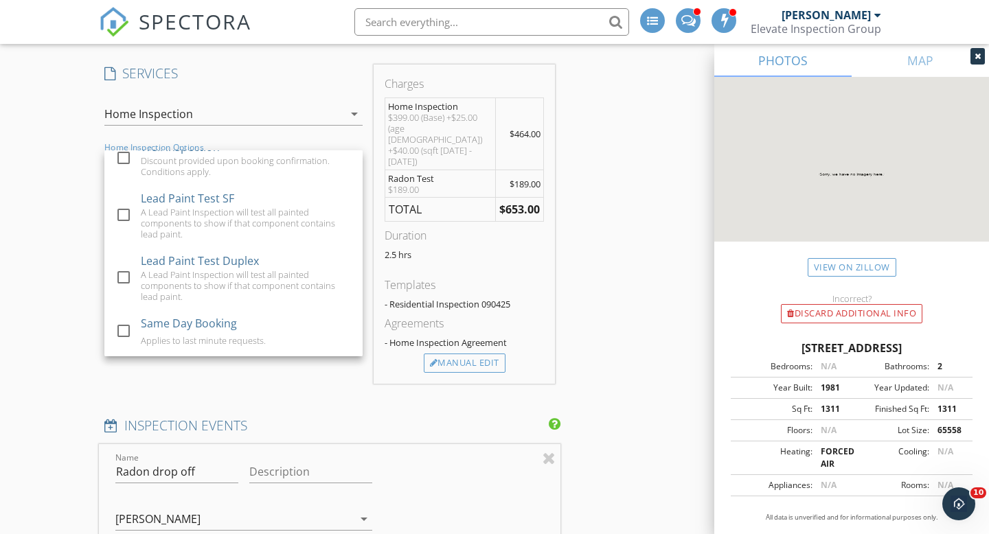
scroll to position [1067, 0]
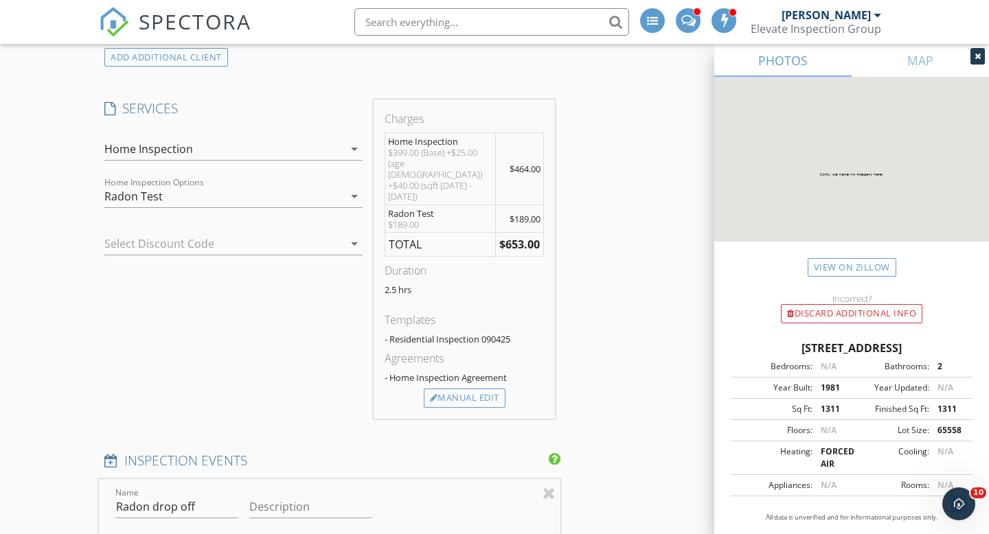
scroll to position [1012, 0]
click at [223, 208] on div "Radon Test" at bounding box center [223, 197] width 239 height 22
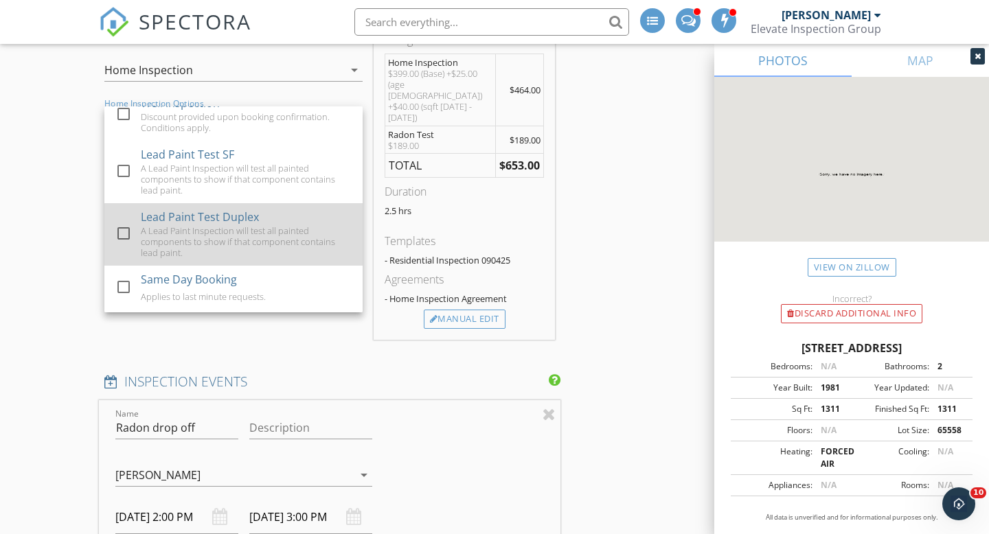
scroll to position [1046, 0]
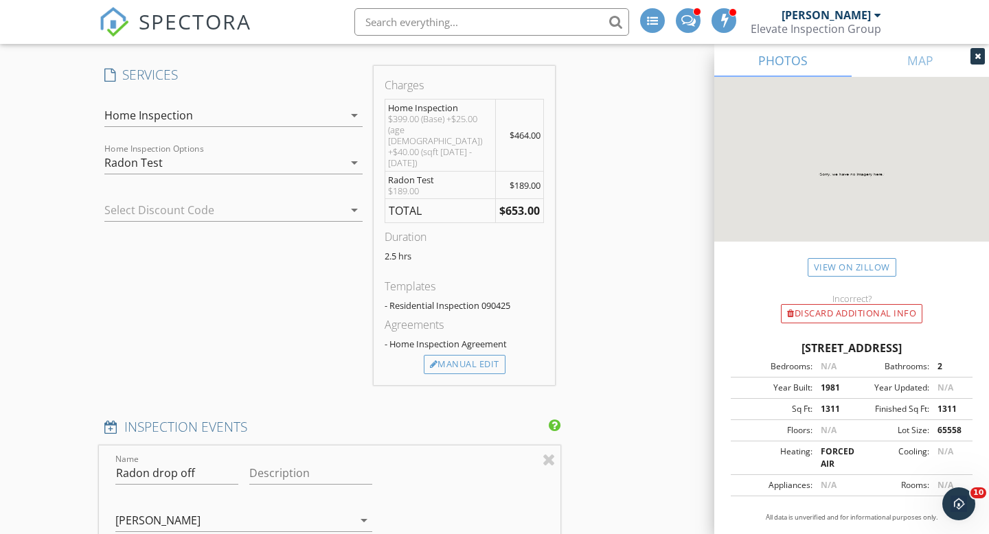
click at [212, 174] on div "Radon Test" at bounding box center [223, 163] width 239 height 22
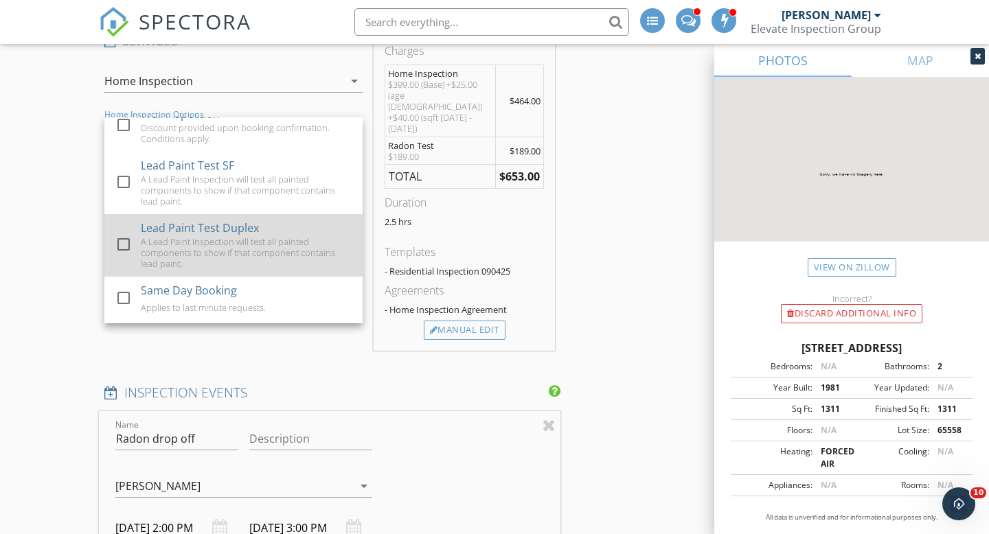
scroll to position [1096, 0]
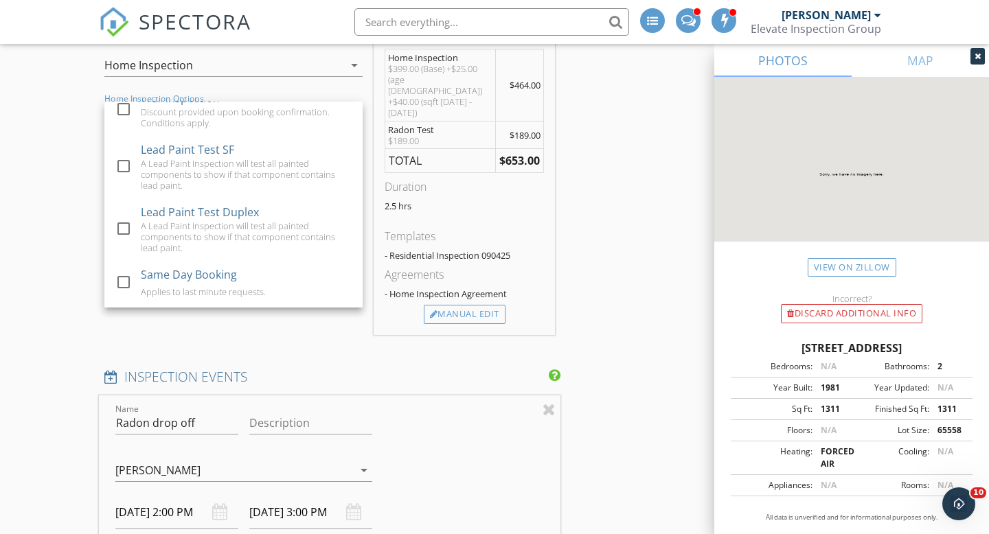
click at [75, 167] on div "New Inspection Click here to use the New Order Form INSPECTOR(S) check_box_outl…" at bounding box center [494, 515] width 989 height 3063
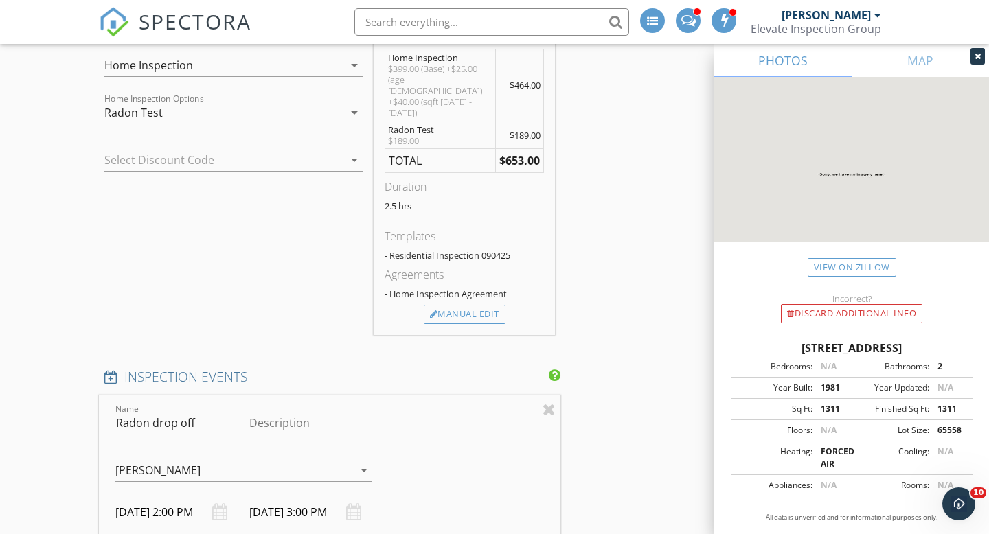
click at [251, 76] on div "Home Inspection" at bounding box center [223, 65] width 239 height 22
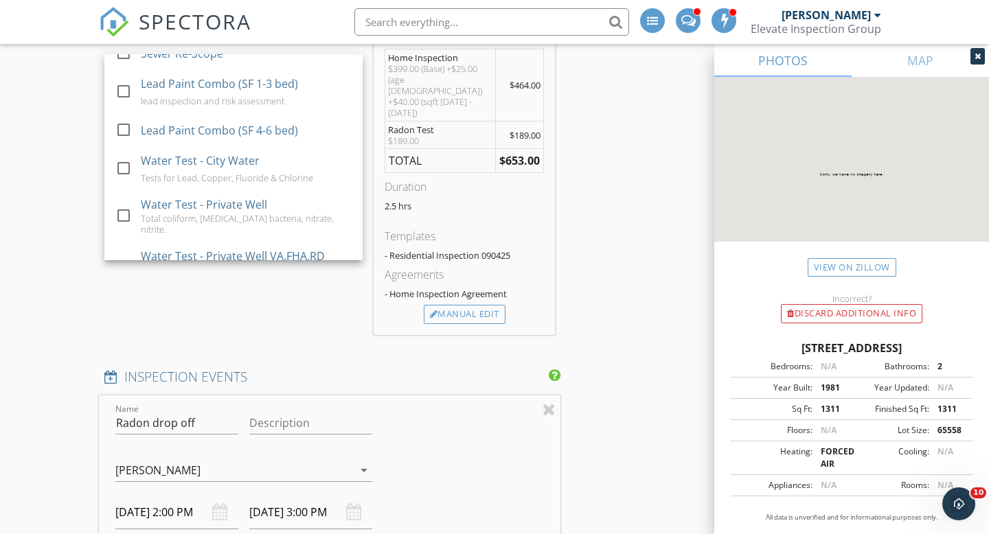
scroll to position [771, 0]
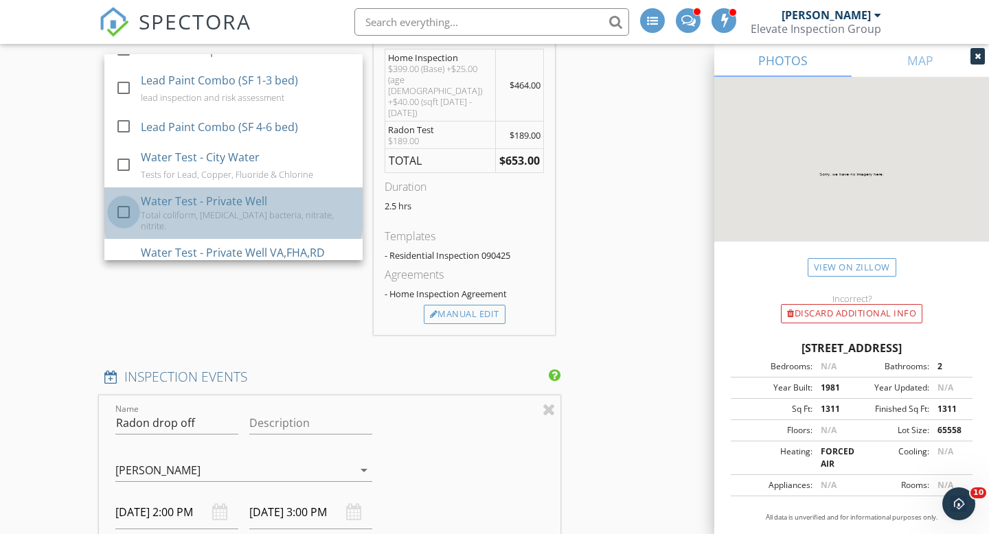
click at [124, 201] on div at bounding box center [123, 212] width 23 height 23
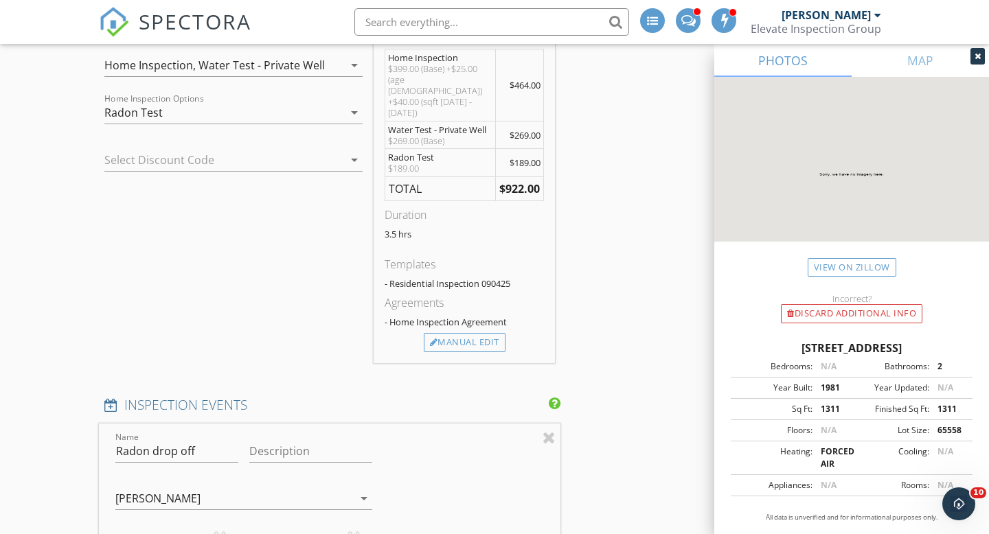
scroll to position [1007, 0]
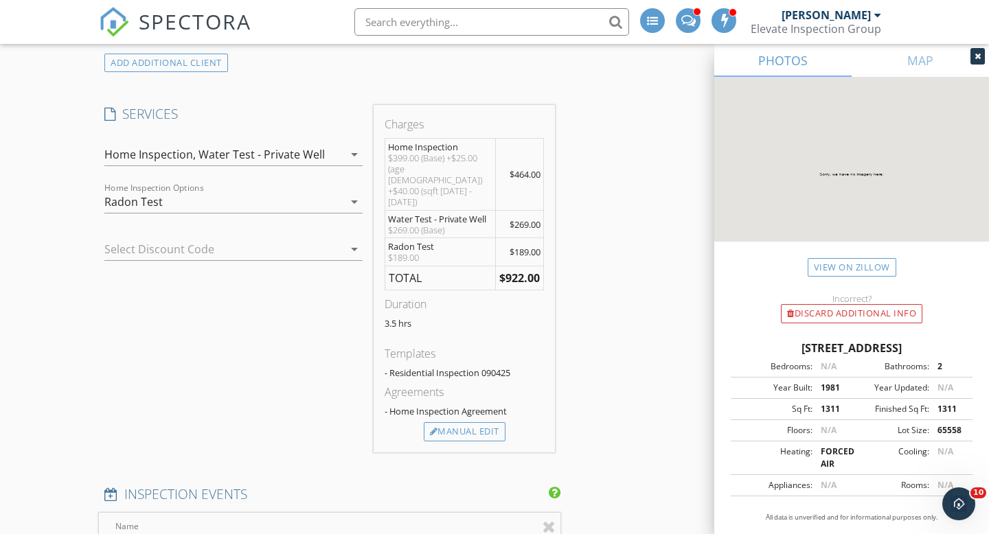
click at [199, 213] on div "Radon Test" at bounding box center [223, 202] width 239 height 22
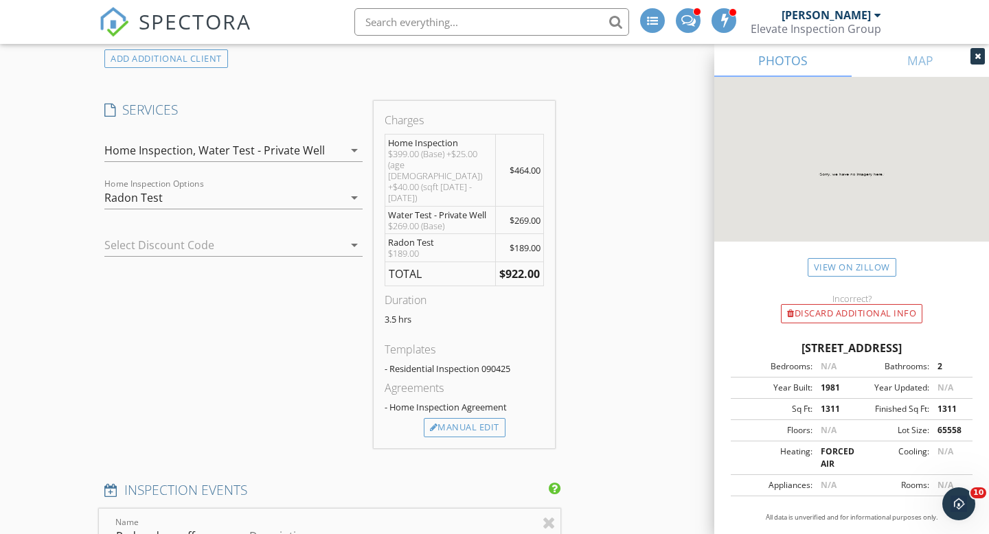
scroll to position [1009, 0]
click at [215, 211] on div "Radon Test" at bounding box center [223, 200] width 239 height 22
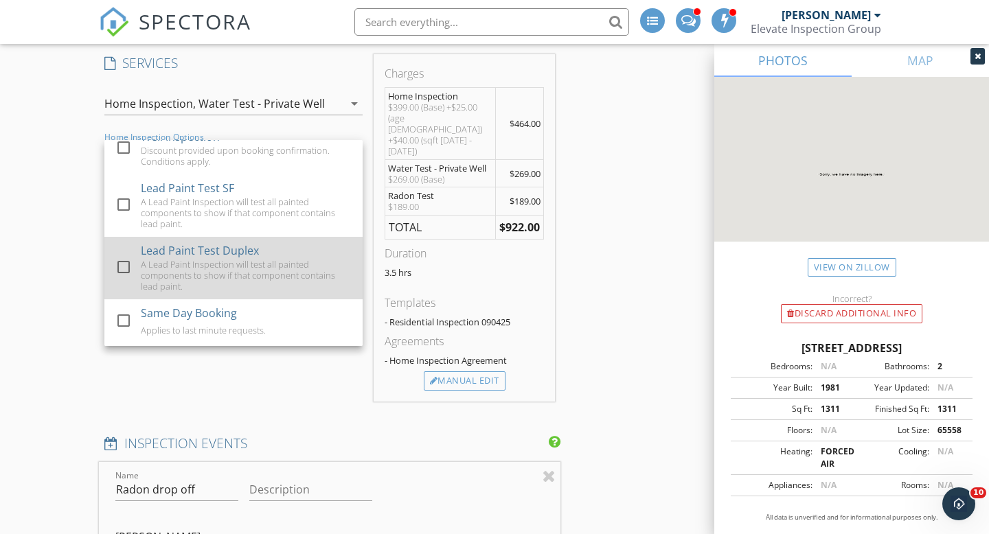
scroll to position [1053, 0]
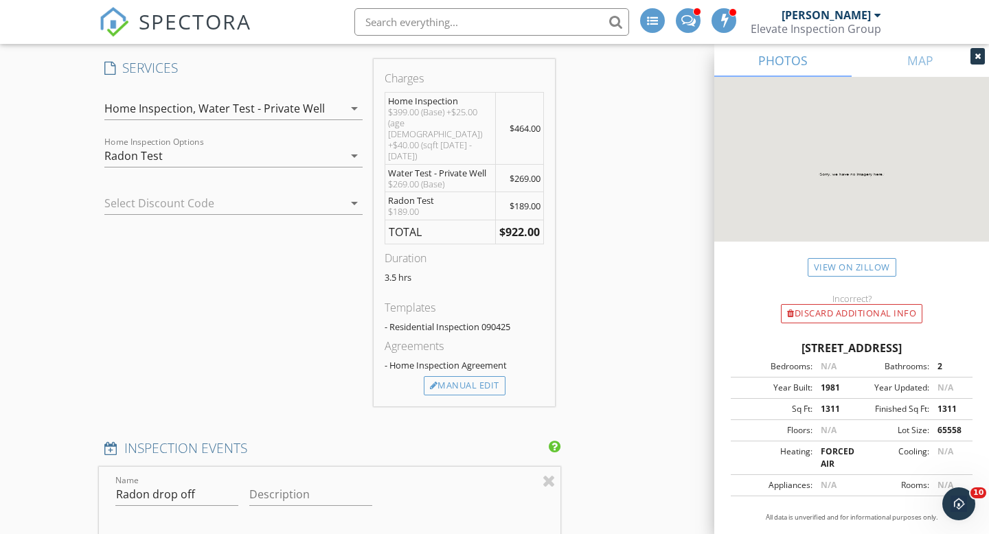
click at [280, 115] on div "Water Test - Private Well" at bounding box center [261, 108] width 126 height 12
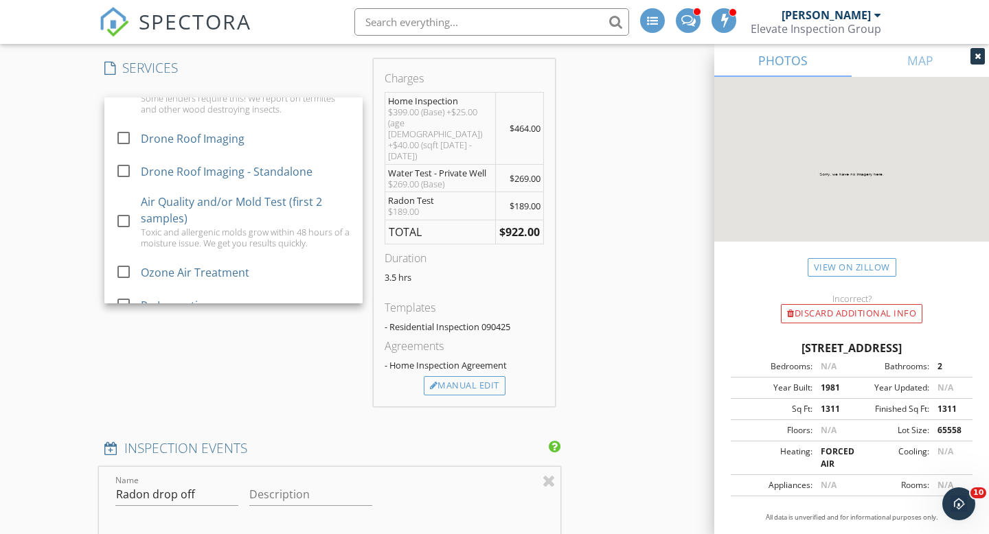
scroll to position [502, 0]
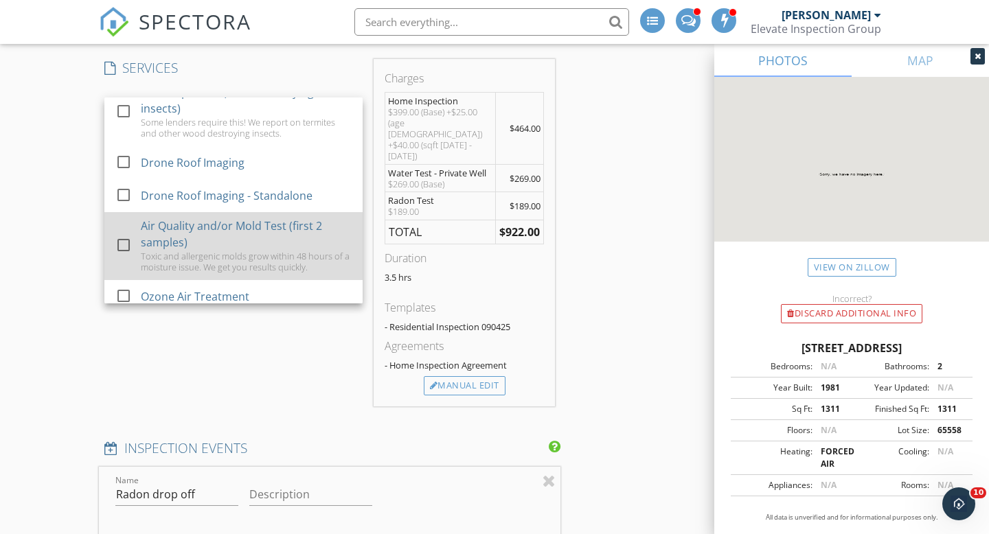
click at [125, 233] on div at bounding box center [123, 244] width 23 height 23
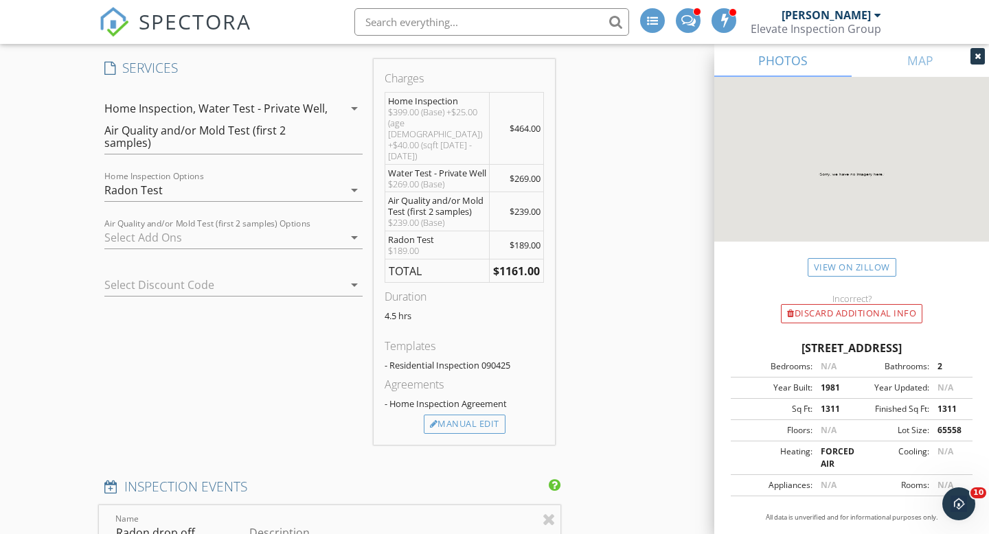
click at [230, 200] on div "Radon Test" at bounding box center [223, 190] width 239 height 22
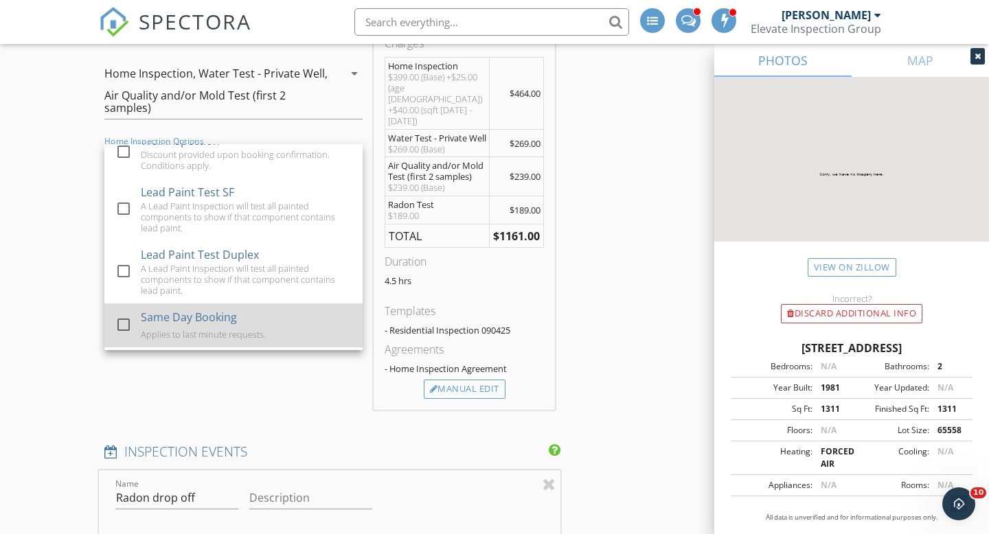
scroll to position [1084, 0]
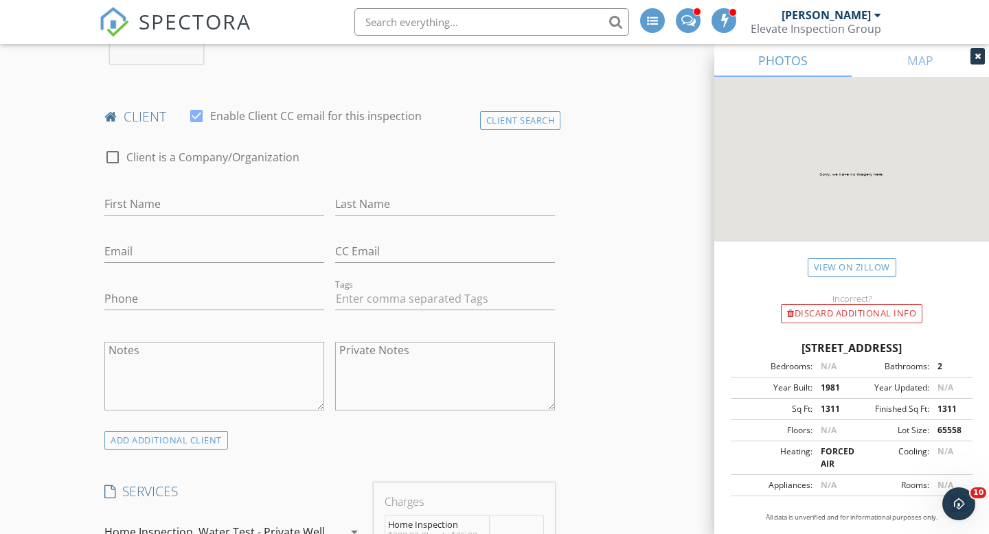
scroll to position [632, 0]
click at [155, 213] on input "First Name" at bounding box center [214, 201] width 220 height 23
type input "Dylan"
type input "Cross"
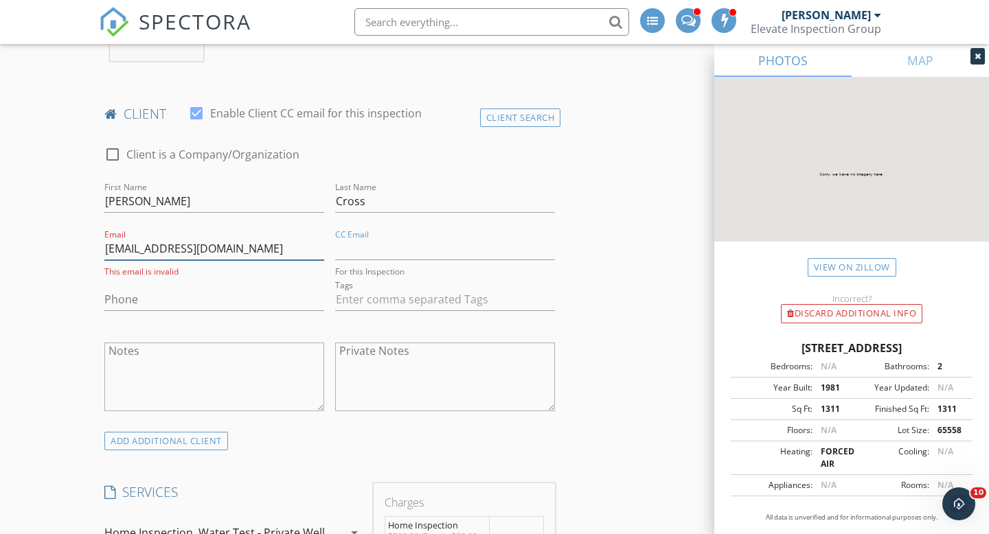
click at [281, 260] on input "dylancross0603@gmail.co" at bounding box center [214, 249] width 220 height 23
click at [294, 258] on input "dylancross0603@gmail.co" at bounding box center [214, 249] width 220 height 23
type input "dylancross0603@gmail.com"
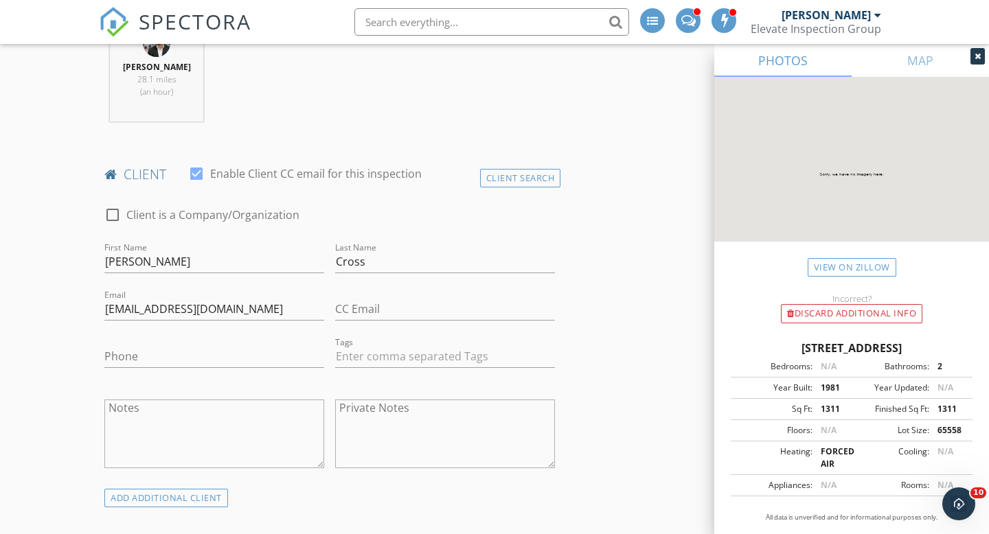
scroll to position [570, 0]
click at [151, 369] on input "Phone" at bounding box center [214, 358] width 220 height 23
type input "248-825-6732"
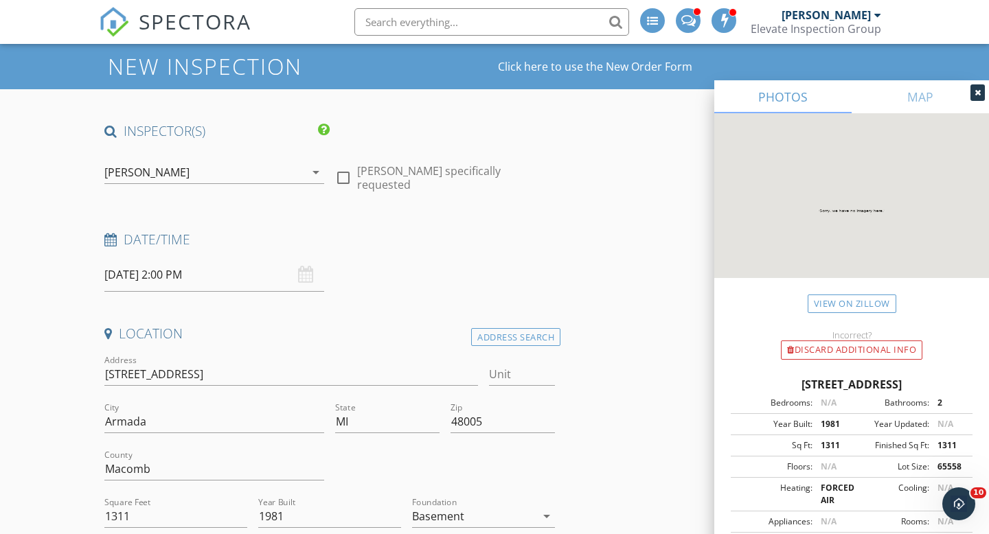
scroll to position [0, 0]
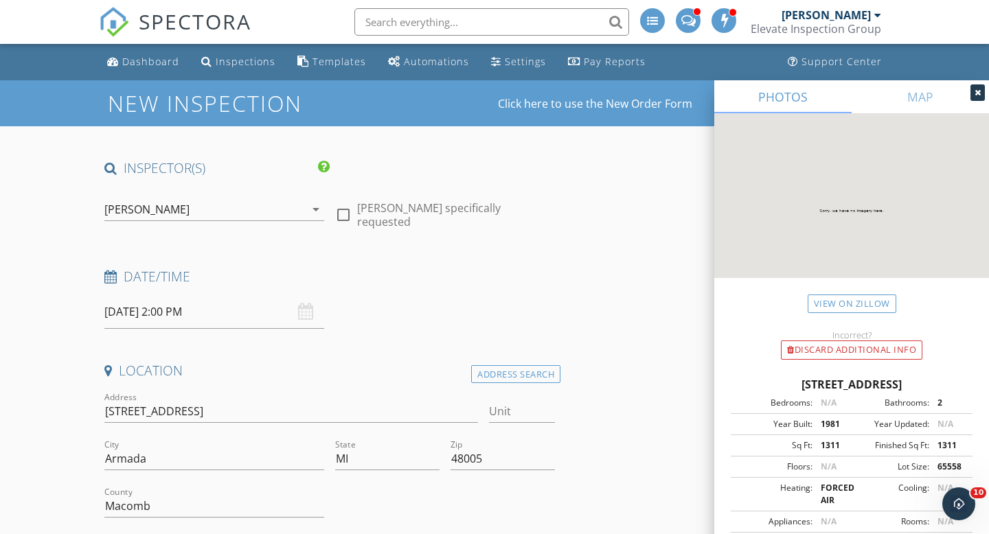
click at [252, 214] on div "[PERSON_NAME]" at bounding box center [204, 209] width 201 height 22
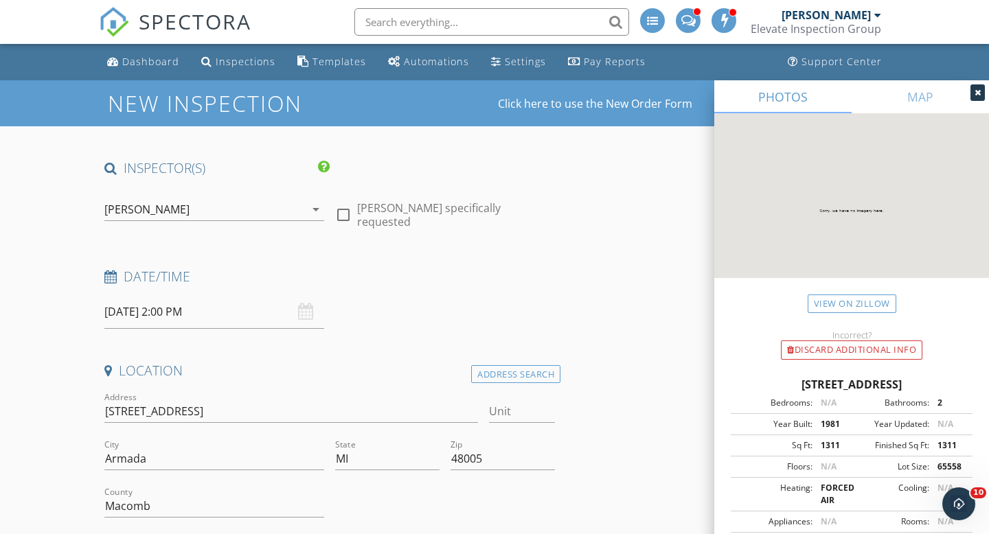
click at [185, 308] on input "09/29/2025 2:00 PM" at bounding box center [214, 312] width 220 height 34
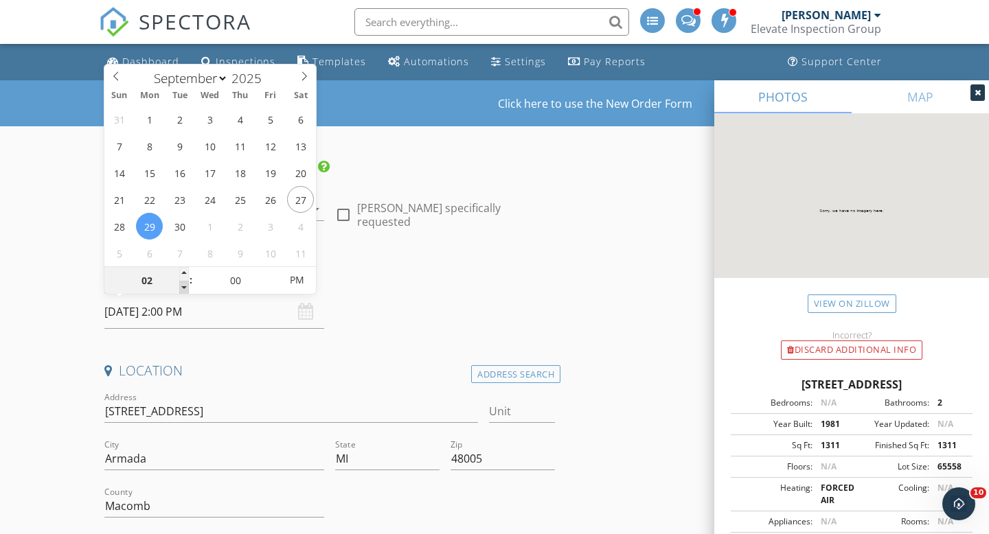
type input "01"
type input "09/29/2025 1:00 PM"
click at [183, 288] on span at bounding box center [184, 288] width 10 height 14
type input "12"
type input "09/29/2025 12:00 PM"
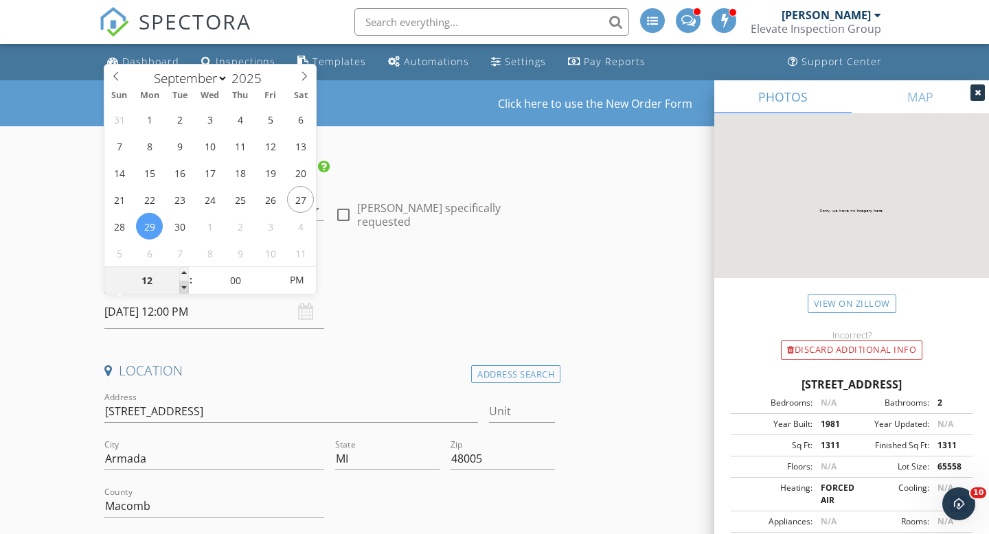
click at [183, 288] on span at bounding box center [184, 288] width 10 height 14
type input "11"
type input "09/29/2025 11:00 AM"
click at [183, 288] on span at bounding box center [184, 288] width 10 height 14
type input "10"
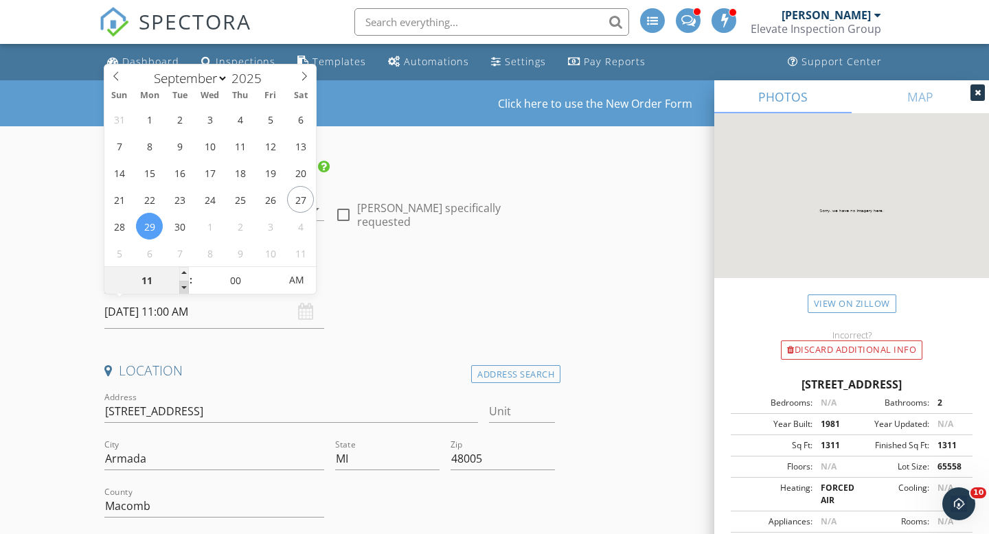
type input "09/29/2025 10:00 AM"
click at [183, 288] on span at bounding box center [184, 288] width 10 height 14
type input "09"
type input "09/29/2025 9:00 AM"
click at [183, 288] on span at bounding box center [184, 288] width 10 height 14
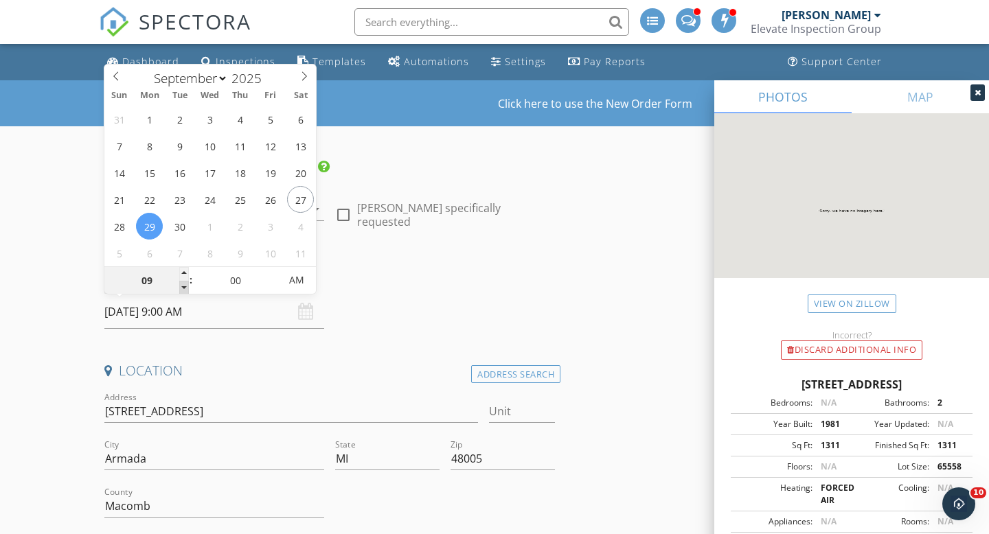
type input "08"
type input "09/29/2025 8:00 AM"
click at [183, 288] on span at bounding box center [184, 288] width 10 height 14
type input "07"
type input "09/29/2025 7:00 AM"
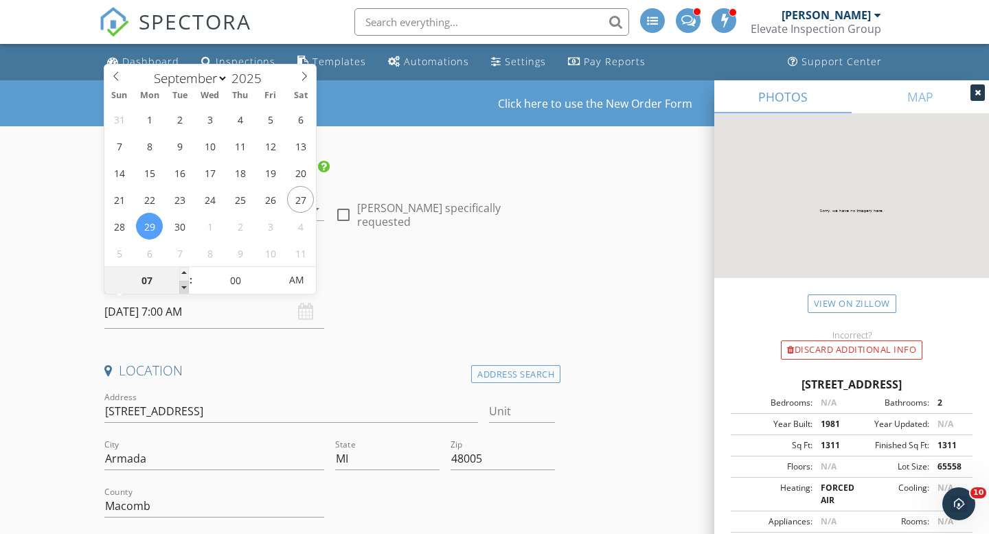
click at [183, 288] on span at bounding box center [184, 288] width 10 height 14
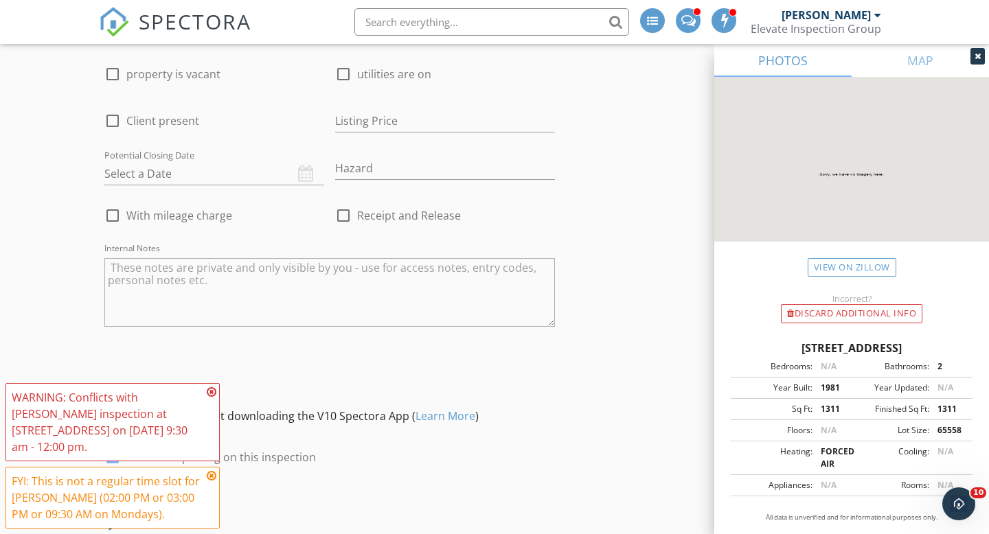
scroll to position [2887, 0]
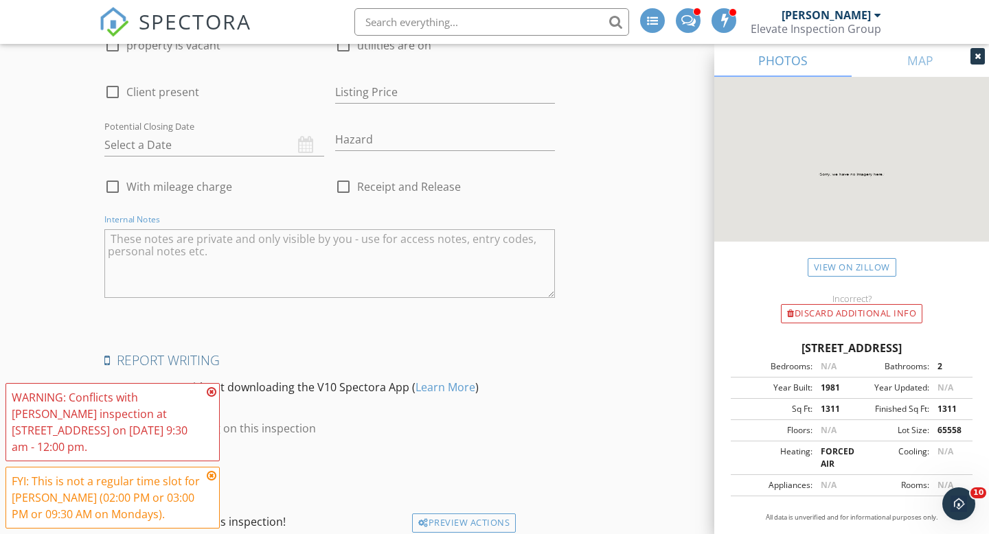
click at [231, 290] on textarea "Internal Notes" at bounding box center [329, 263] width 451 height 69
type textarea "client is price shopping"
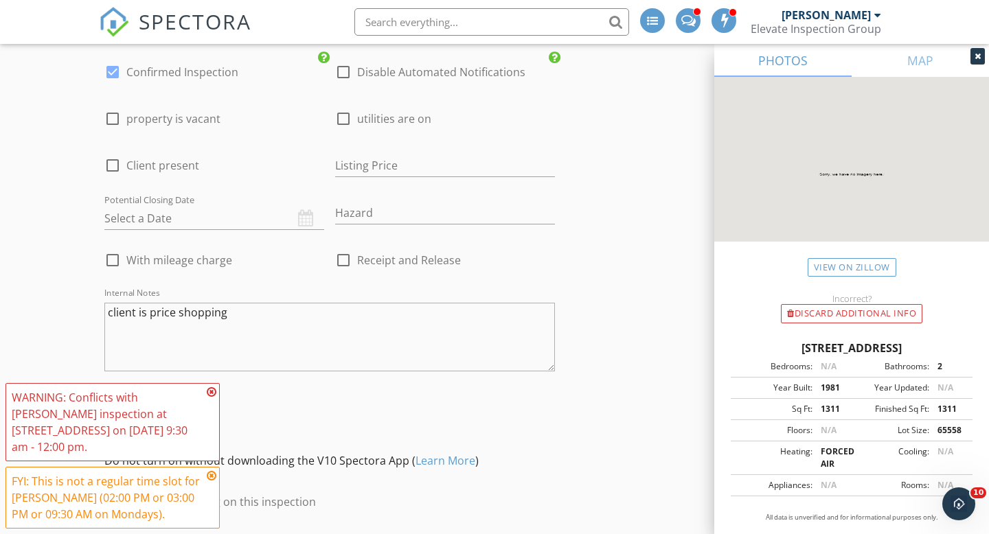
scroll to position [2813, 0]
click at [343, 80] on div at bounding box center [343, 72] width 23 height 23
checkbox input "true"
click at [115, 74] on div at bounding box center [112, 72] width 23 height 23
checkbox input "false"
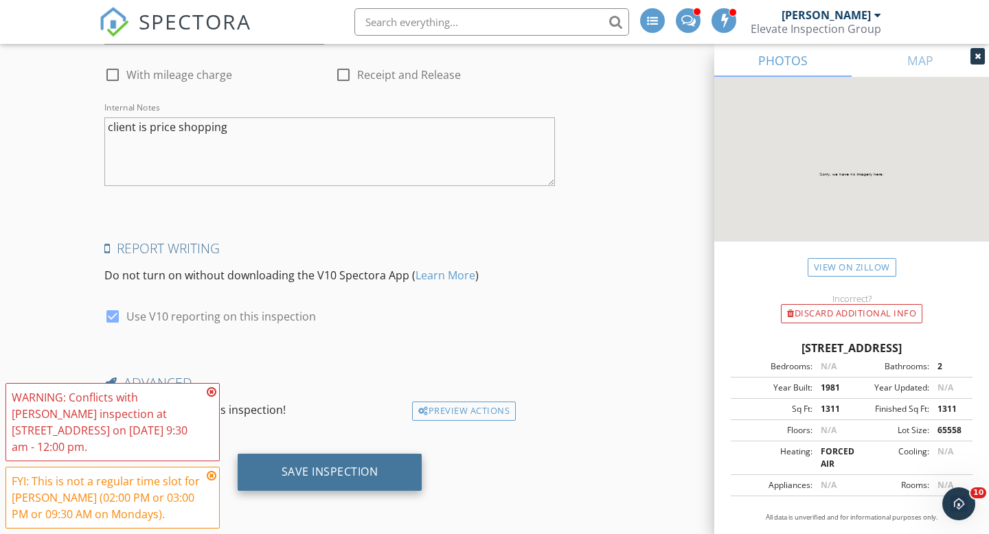
click at [366, 457] on div "Save Inspection" at bounding box center [330, 472] width 185 height 37
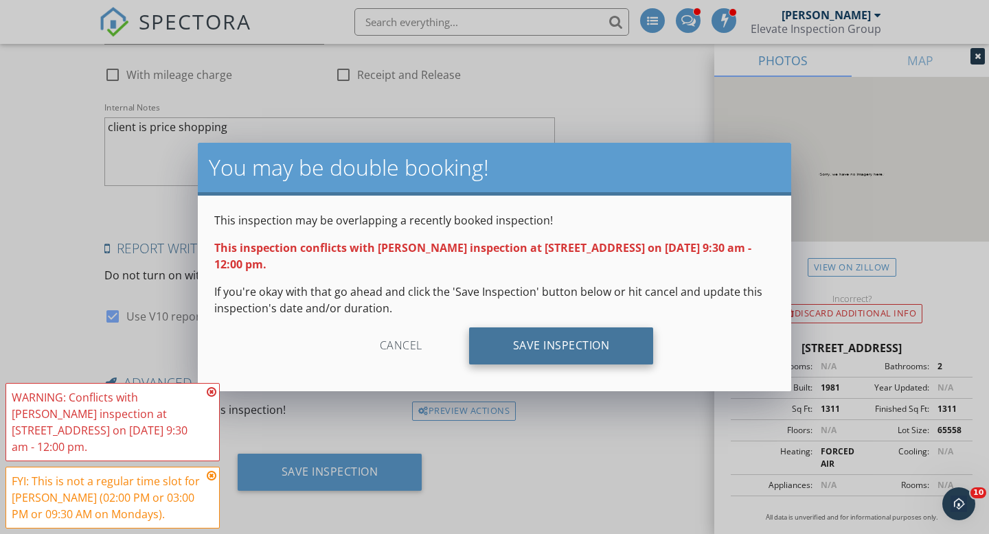
click at [592, 354] on div "Save Inspection" at bounding box center [561, 346] width 185 height 37
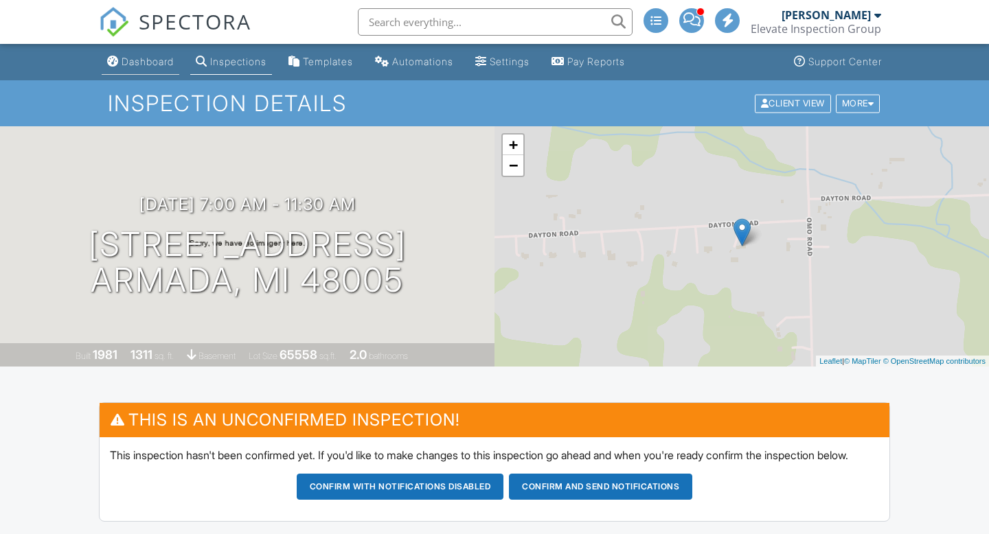
click at [143, 57] on div "Dashboard" at bounding box center [148, 62] width 52 height 12
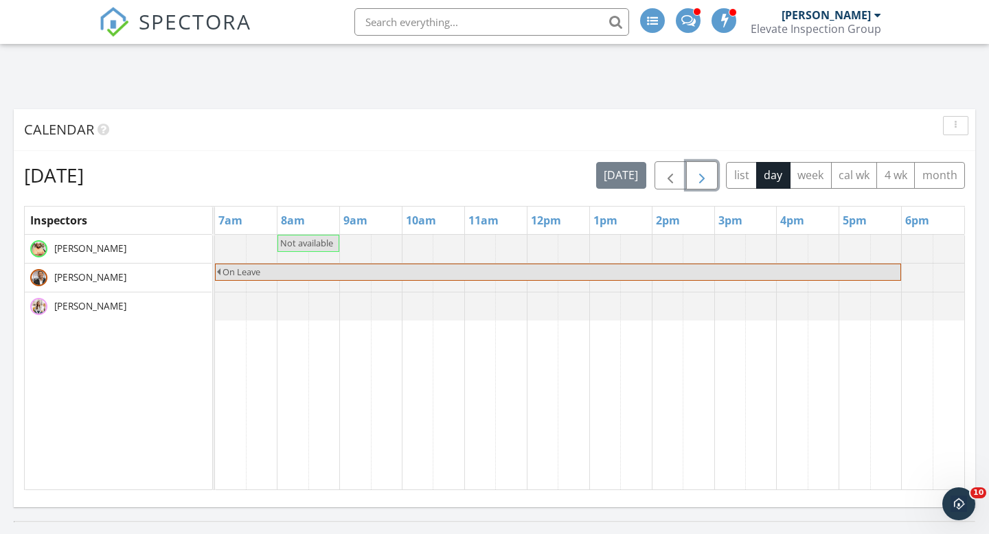
click at [705, 176] on span "button" at bounding box center [702, 176] width 16 height 16
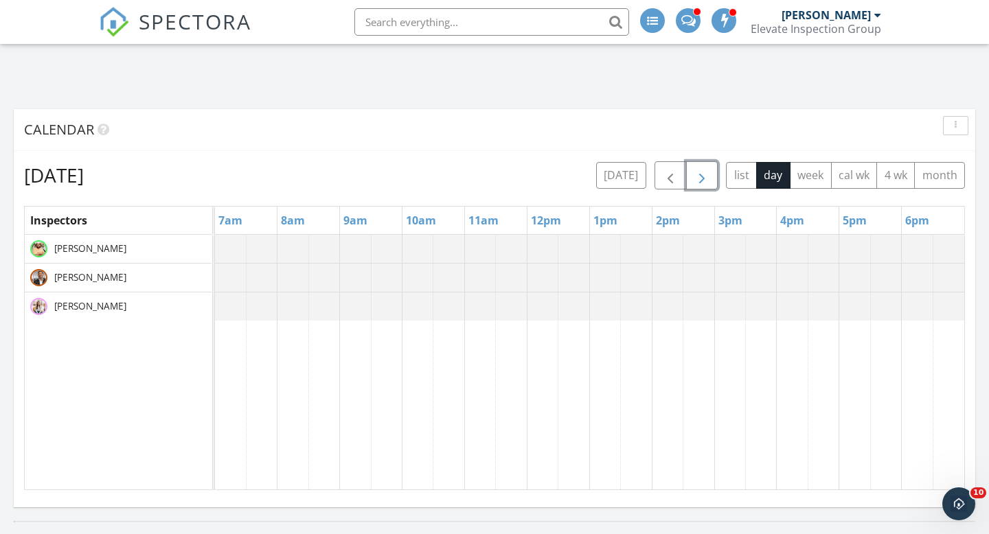
click at [705, 176] on span "button" at bounding box center [702, 176] width 16 height 16
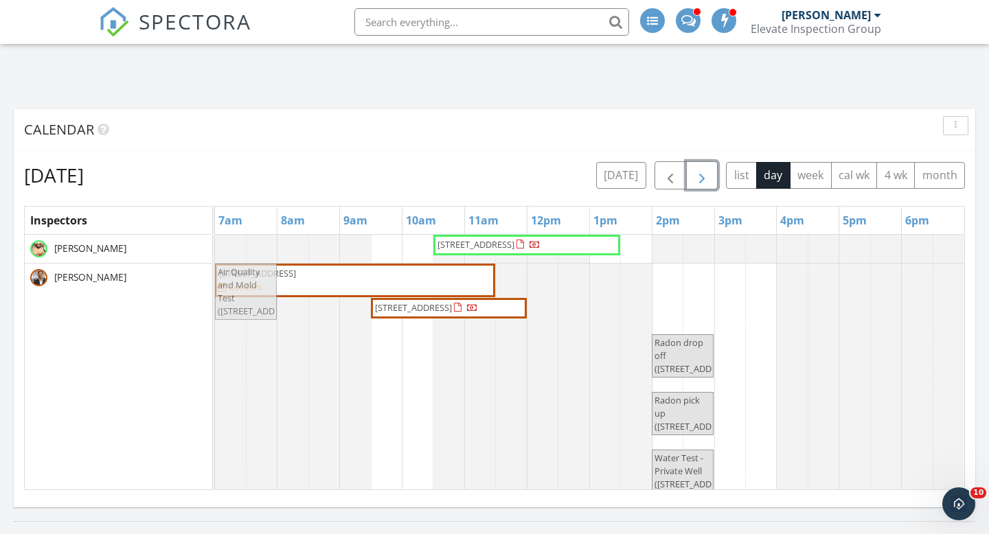
drag, startPoint x: 675, startPoint y: 293, endPoint x: 243, endPoint y: 309, distance: 432.3
click at [215, 309] on div "24800 Dayton Rd, Armada 48005 Confirm Air Quality and Mold Test (24800 Dayton R…" at bounding box center [215, 396] width 0 height 264
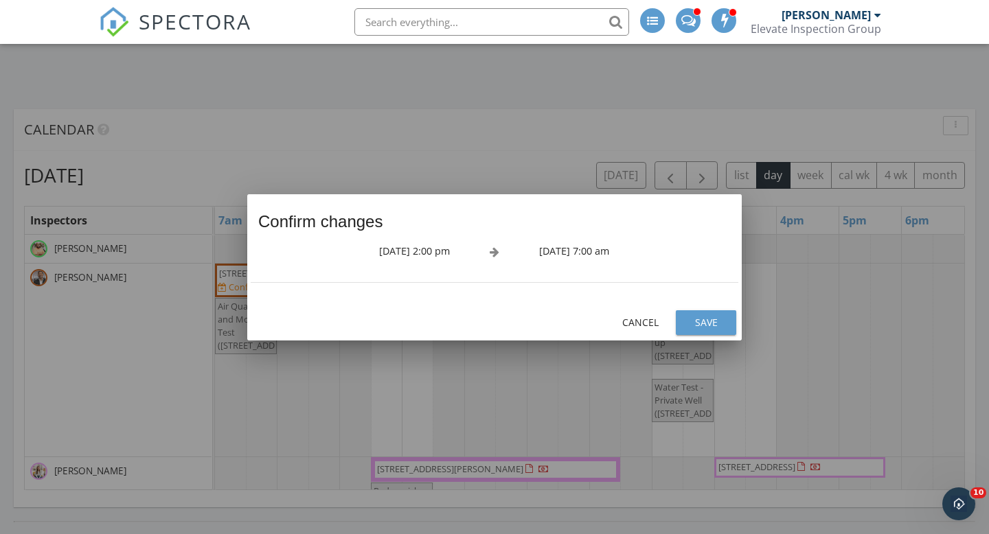
click at [703, 325] on div "Save" at bounding box center [706, 322] width 38 height 14
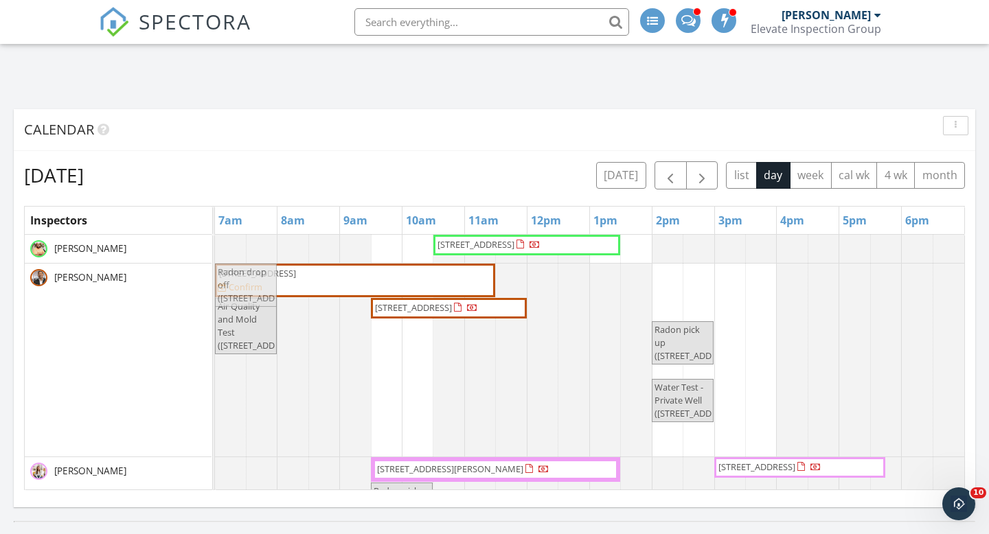
drag, startPoint x: 694, startPoint y: 300, endPoint x: 255, endPoint y: 299, distance: 439.5
click at [215, 299] on div "24800 Dayton Rd, Armada 48005 Confirm Radon drop off (24800 Dayton Rd, Armada) …" at bounding box center [215, 360] width 0 height 193
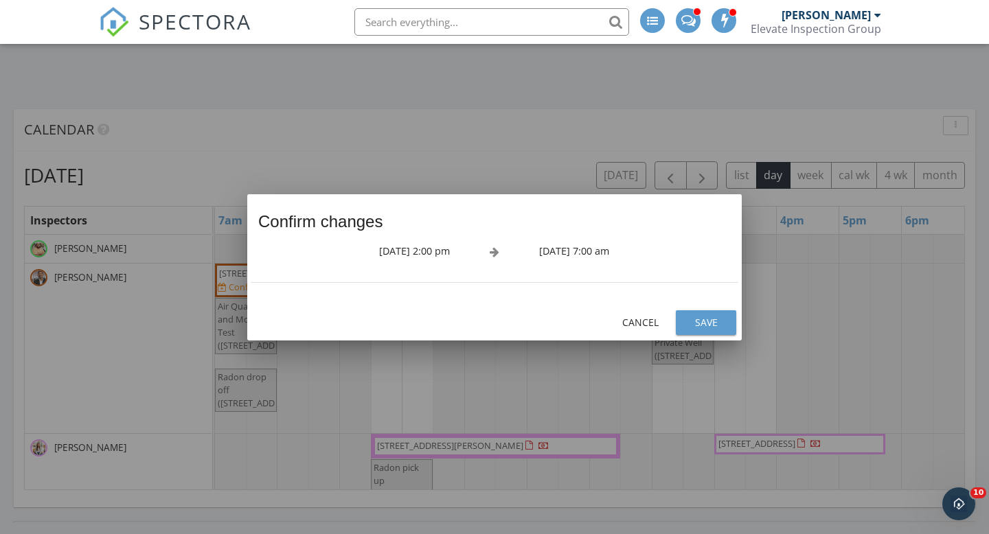
click at [711, 323] on div "Save" at bounding box center [706, 322] width 38 height 14
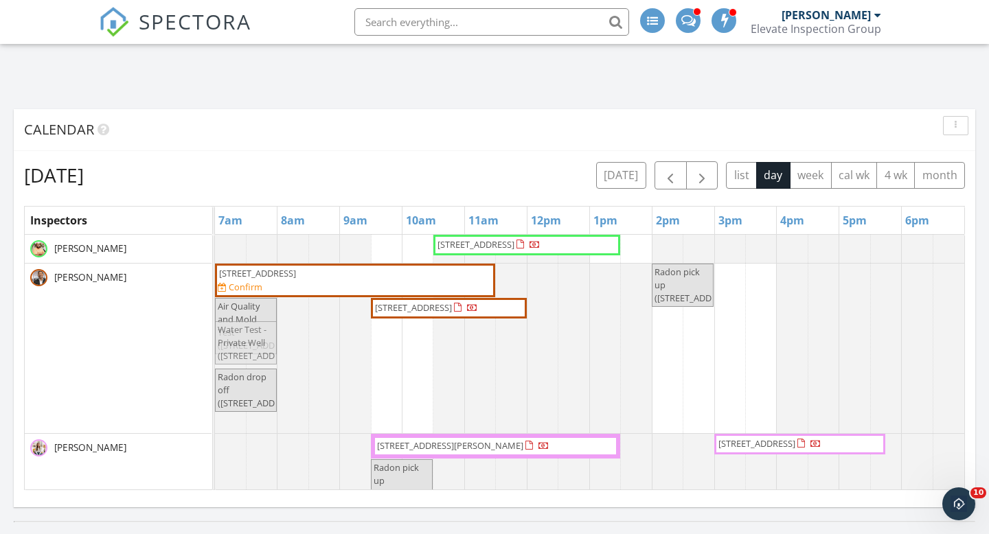
drag, startPoint x: 684, startPoint y: 321, endPoint x: 242, endPoint y: 337, distance: 441.9
click at [215, 337] on div "24800 Dayton Rd, Armada 48005 Confirm Radon pick up (24800 Dayton Rd, Armada) A…" at bounding box center [215, 349] width 0 height 170
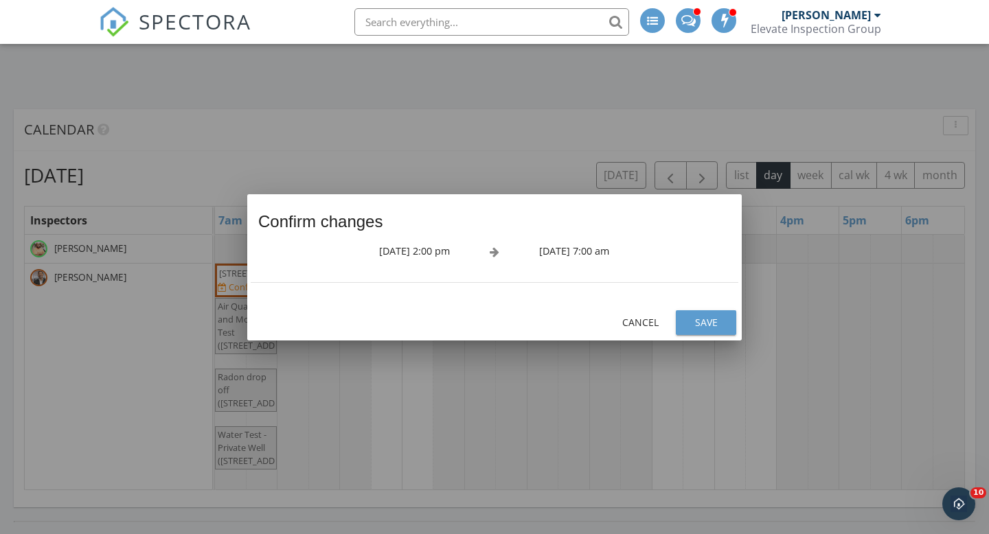
click at [723, 324] on div "Save" at bounding box center [706, 322] width 38 height 14
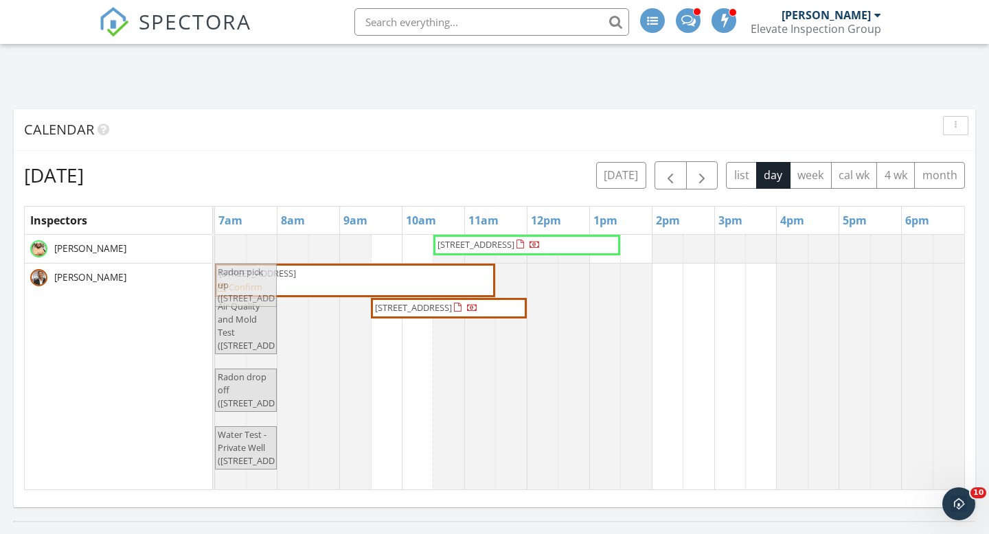
drag, startPoint x: 677, startPoint y: 296, endPoint x: 233, endPoint y: 305, distance: 443.7
click at [215, 305] on div "24800 Dayton Rd, Armada 48005 Confirm Radon pick up (24800 Dayton Rd, Armada) A…" at bounding box center [215, 384] width 0 height 240
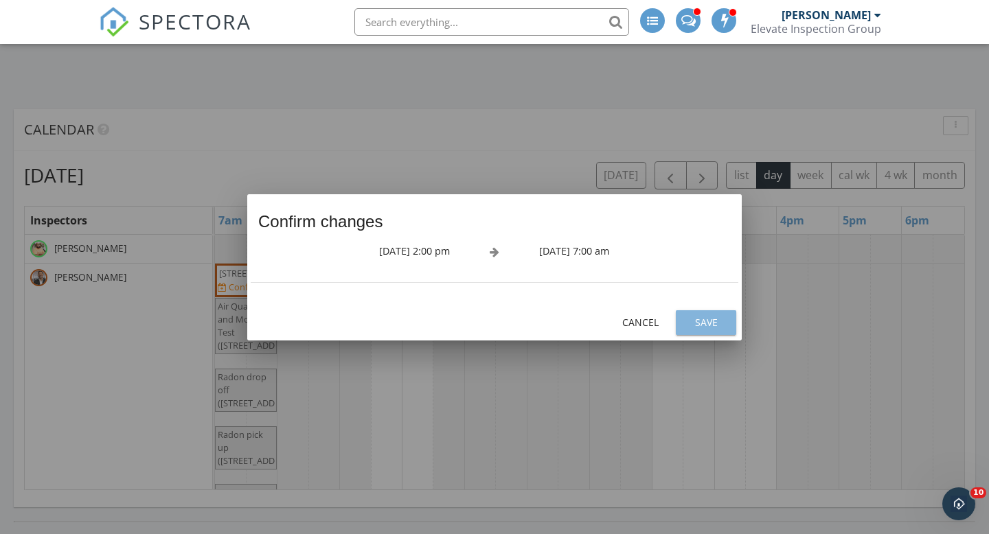
click at [715, 320] on div "Save" at bounding box center [706, 322] width 38 height 14
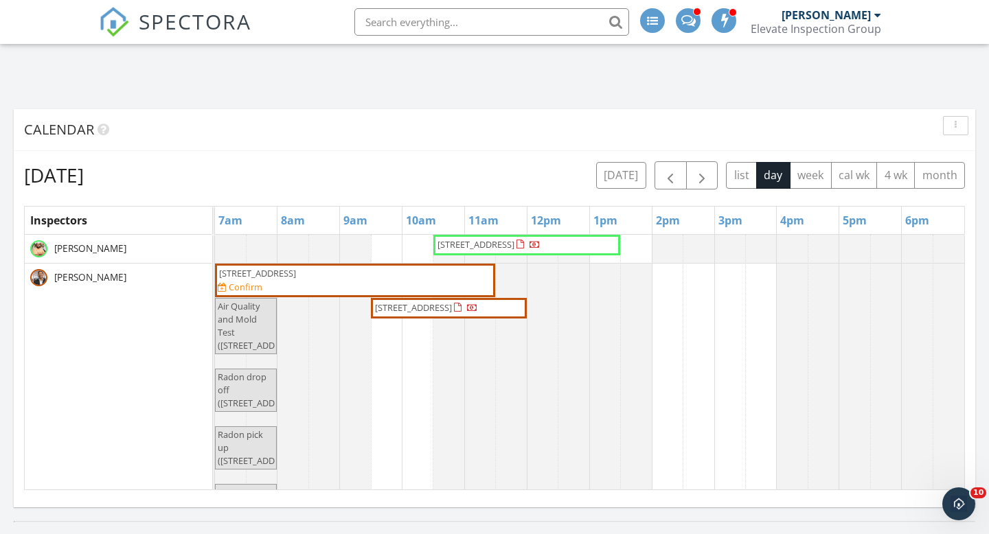
scroll to position [28, 0]
click at [705, 182] on span "button" at bounding box center [702, 176] width 16 height 16
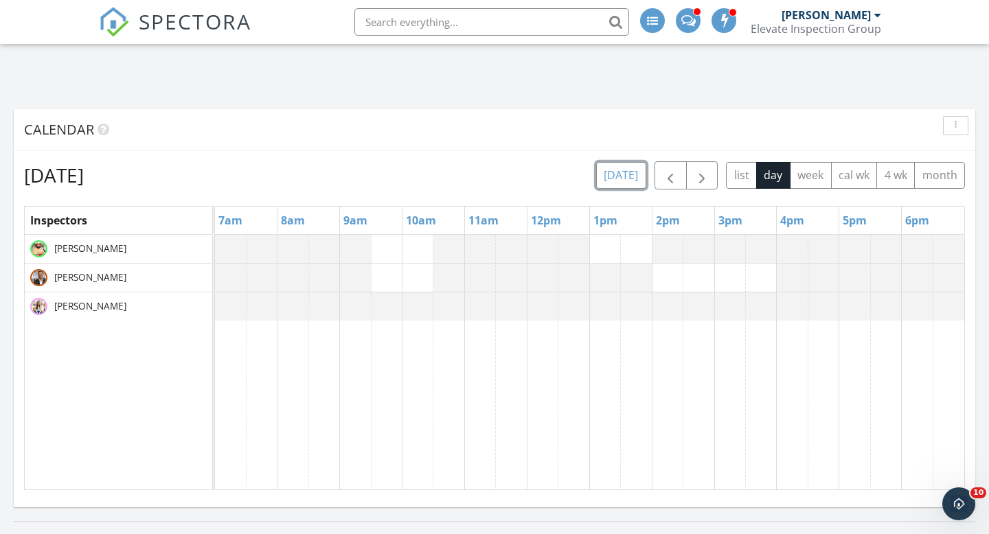
click at [635, 175] on button "[DATE]" at bounding box center [621, 175] width 50 height 27
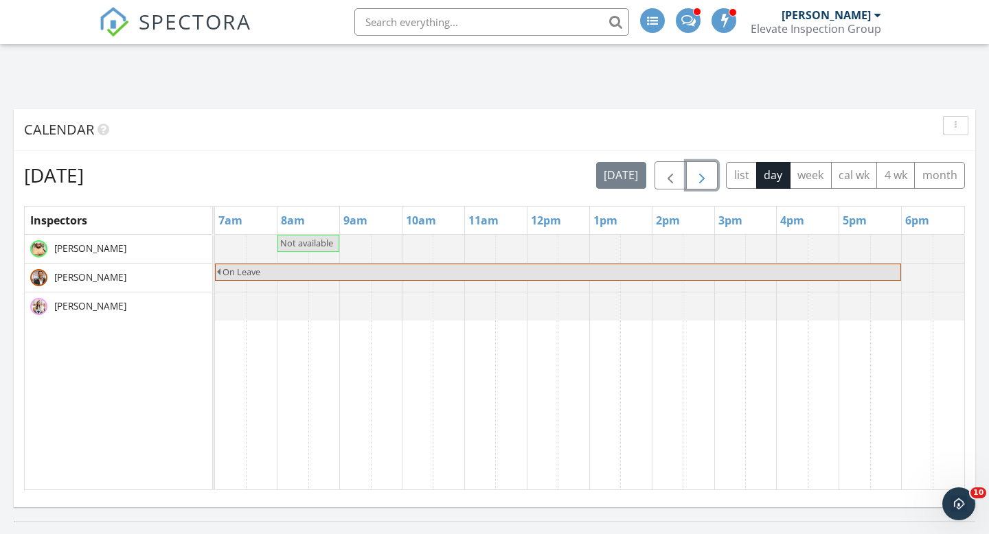
click at [711, 168] on button "button" at bounding box center [702, 175] width 32 height 28
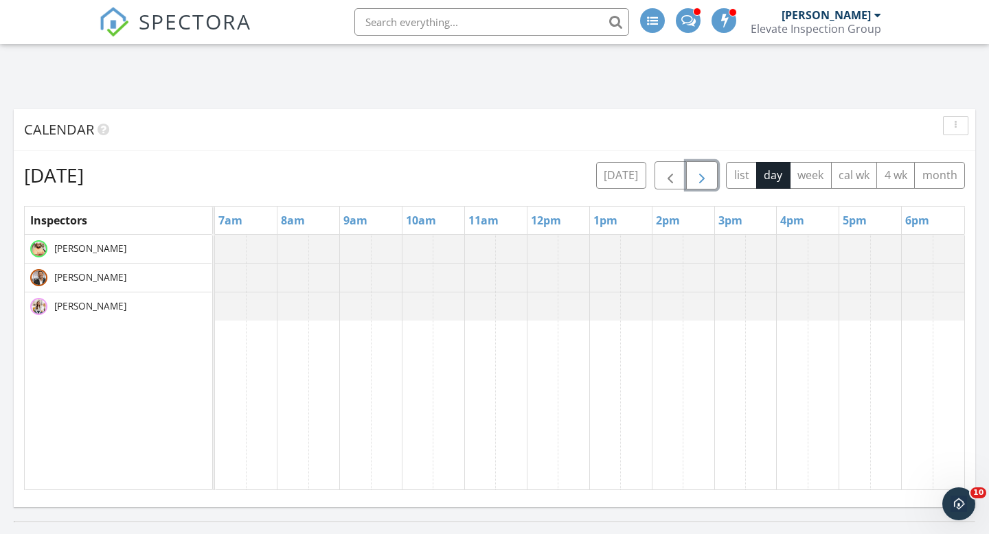
click at [705, 172] on span "button" at bounding box center [702, 176] width 16 height 16
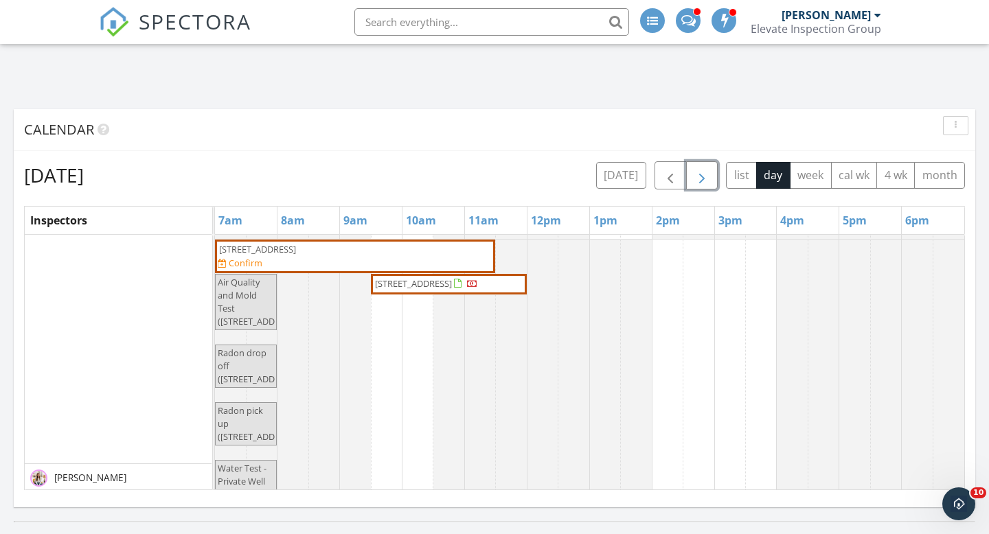
scroll to position [24, 0]
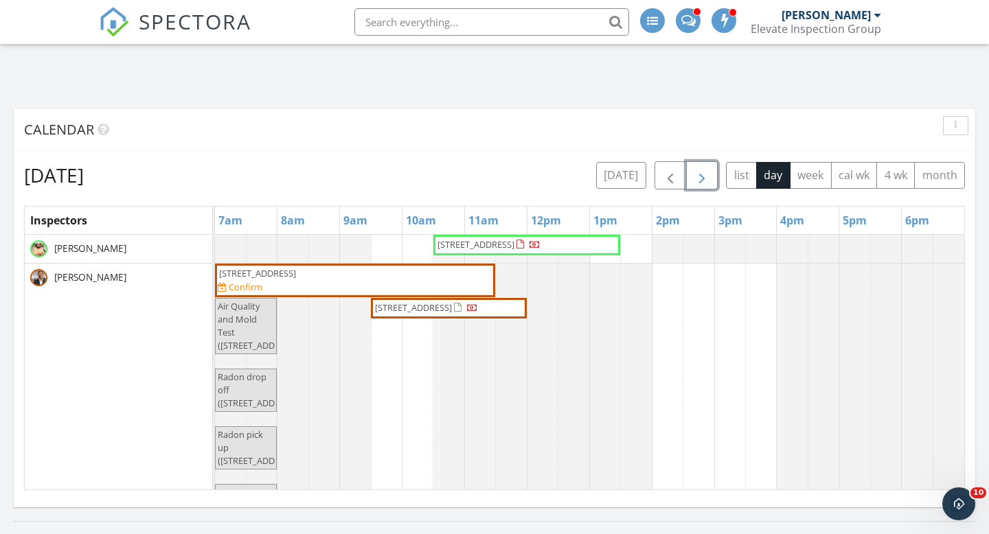
click at [427, 308] on span "[STREET_ADDRESS]" at bounding box center [413, 307] width 77 height 12
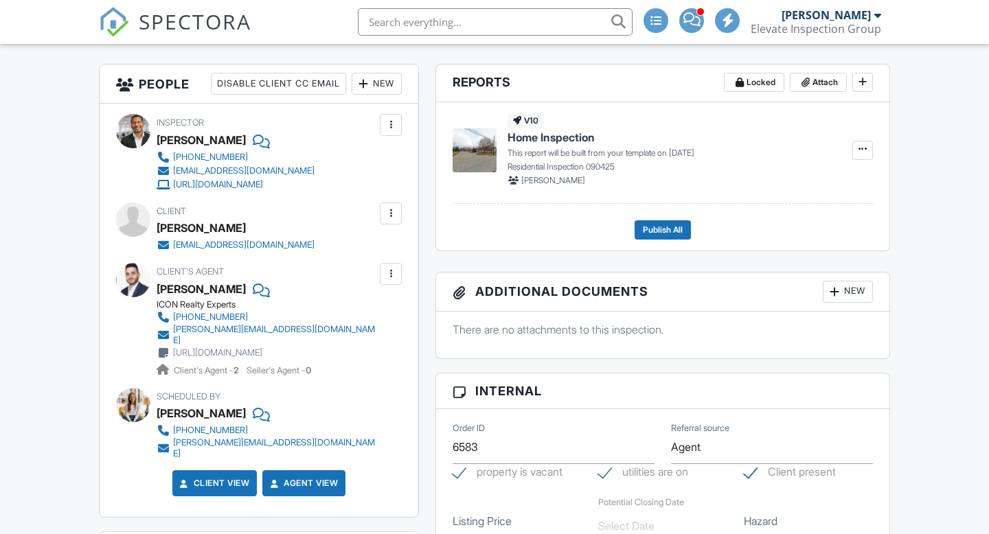
click at [391, 215] on div at bounding box center [391, 214] width 14 height 14
click at [352, 260] on li "Edit" at bounding box center [358, 255] width 70 height 34
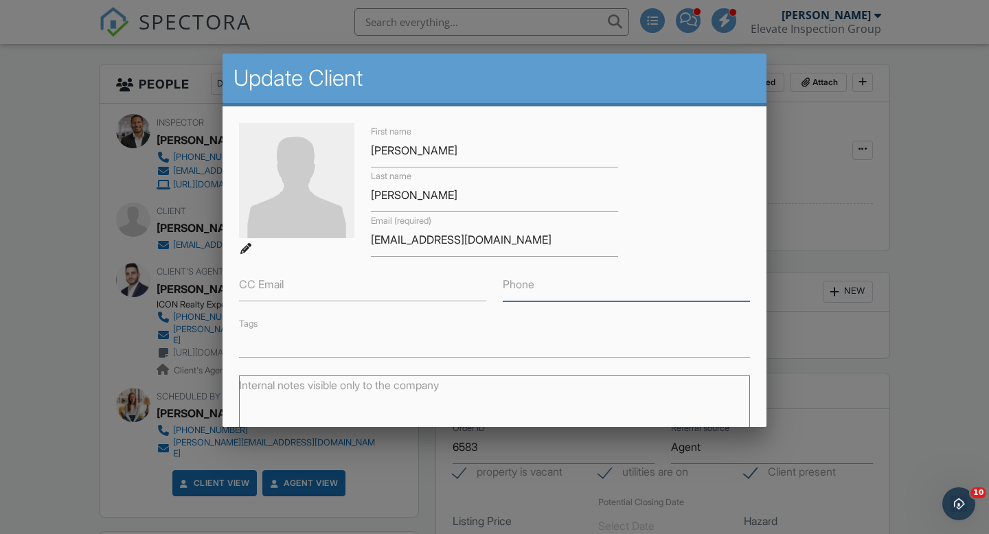
click at [558, 293] on input "Phone" at bounding box center [626, 285] width 247 height 34
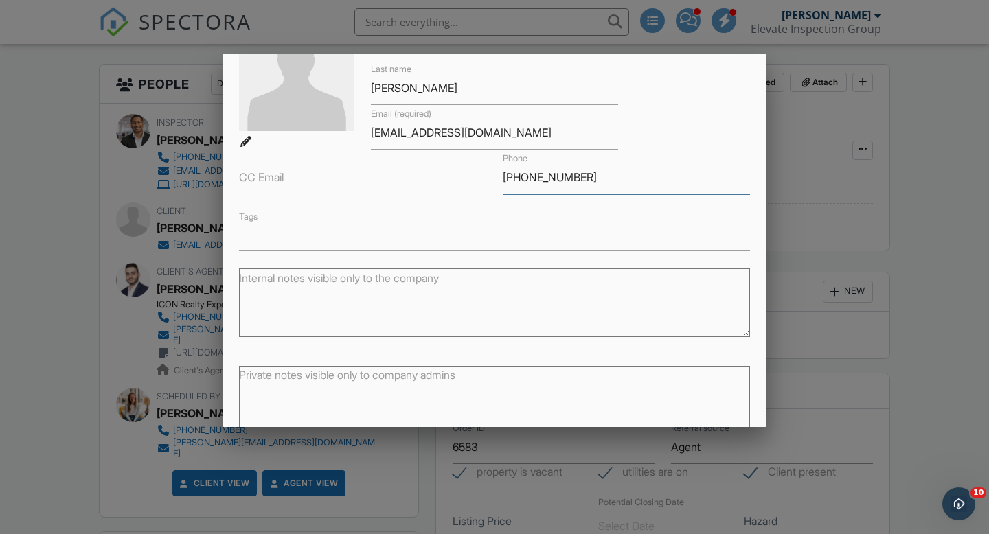
scroll to position [176, 0]
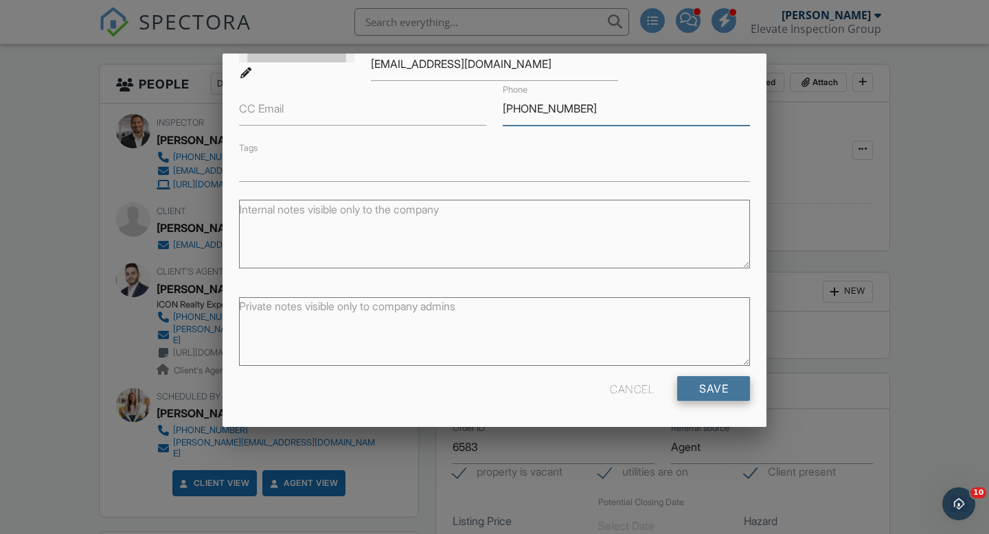
type input "[PHONE_NUMBER]"
click at [699, 391] on input "Save" at bounding box center [713, 388] width 73 height 25
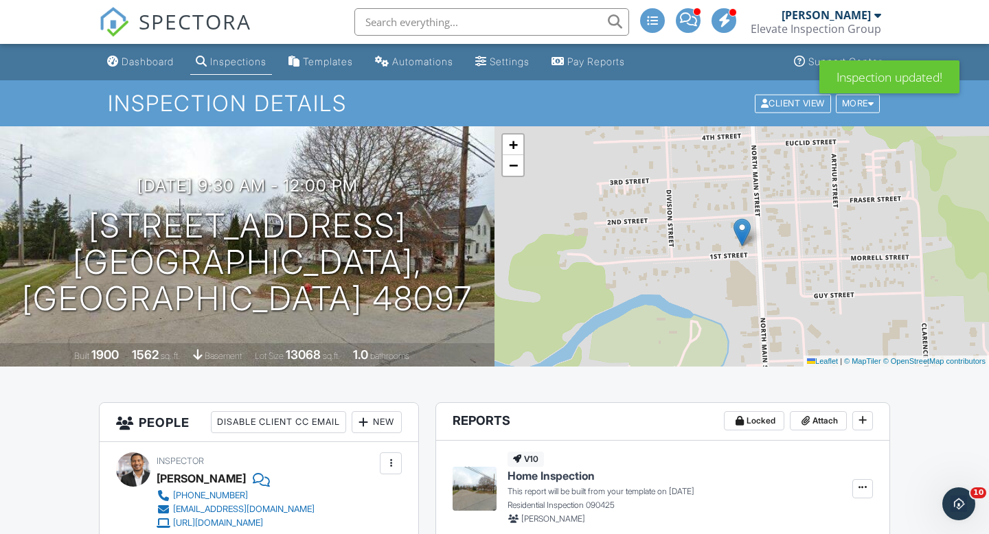
click at [144, 69] on link "Dashboard" at bounding box center [141, 61] width 78 height 25
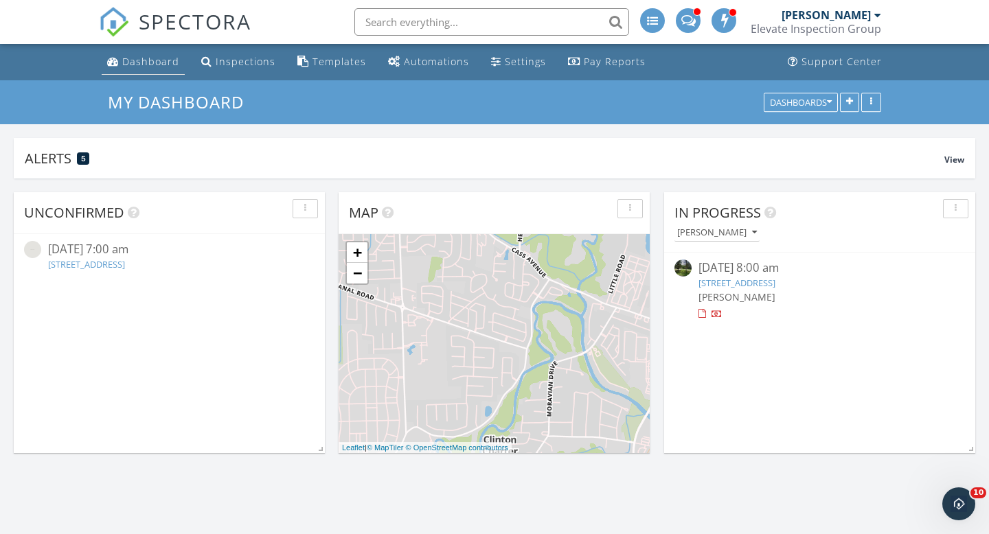
click at [145, 70] on link "Dashboard" at bounding box center [143, 61] width 83 height 25
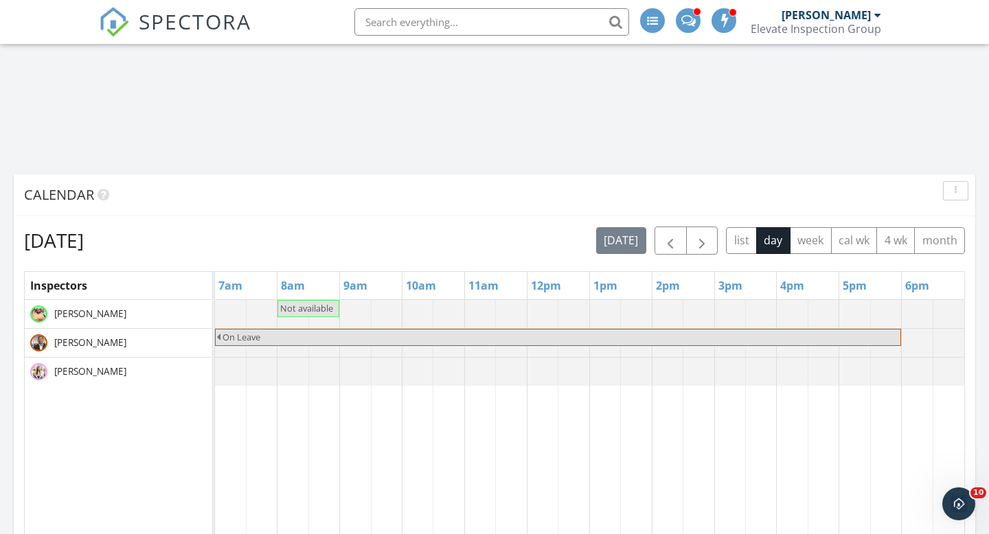
scroll to position [607, 0]
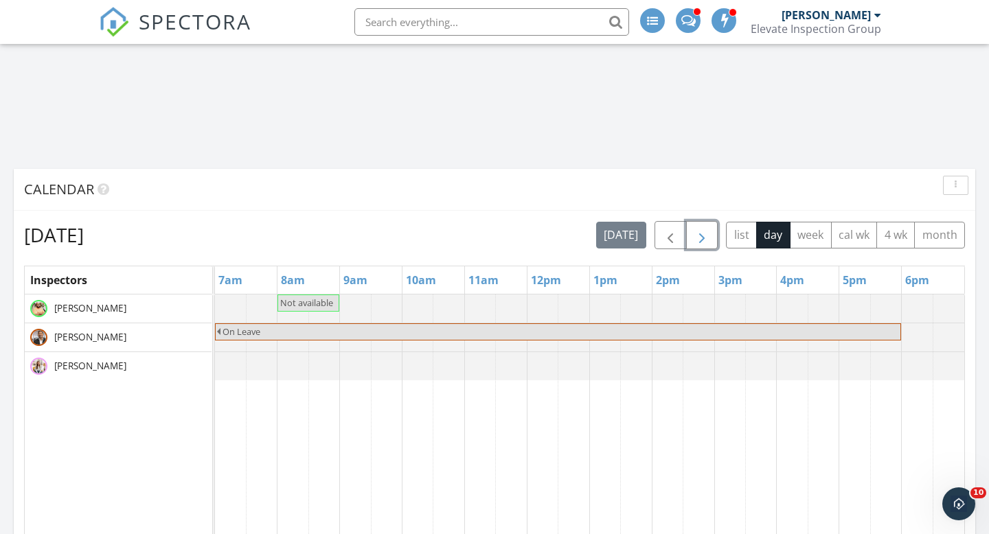
click at [698, 239] on span "button" at bounding box center [702, 235] width 16 height 16
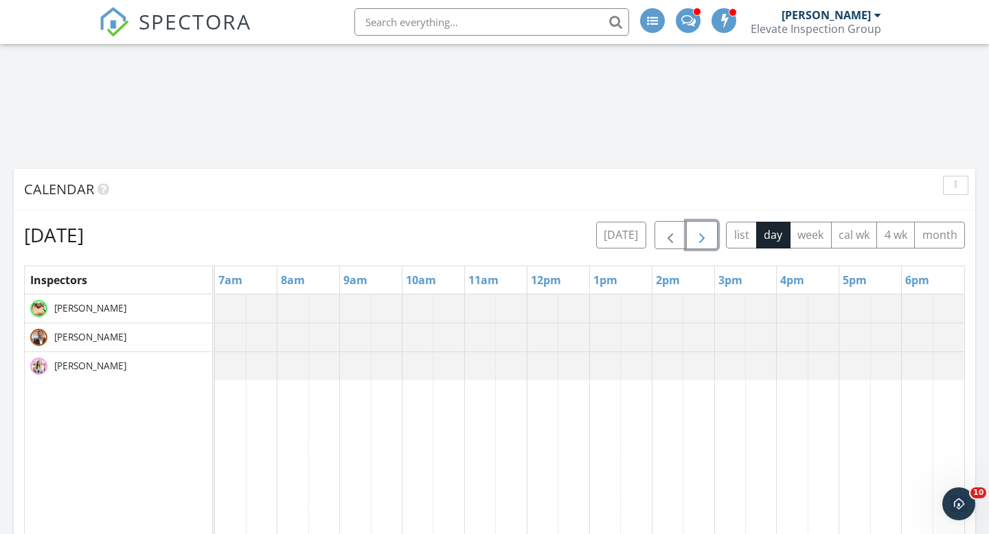
click at [698, 239] on span "button" at bounding box center [702, 235] width 16 height 16
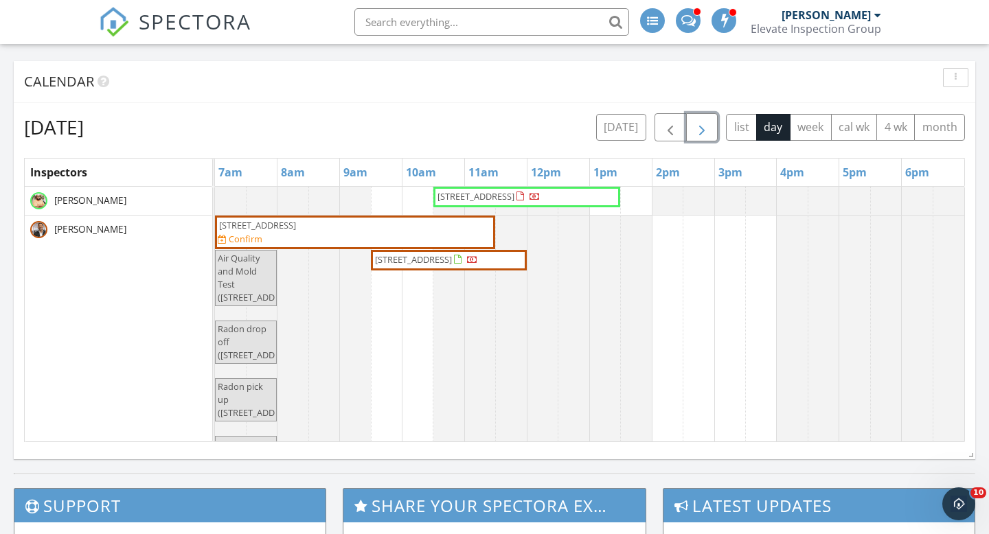
scroll to position [714, 0]
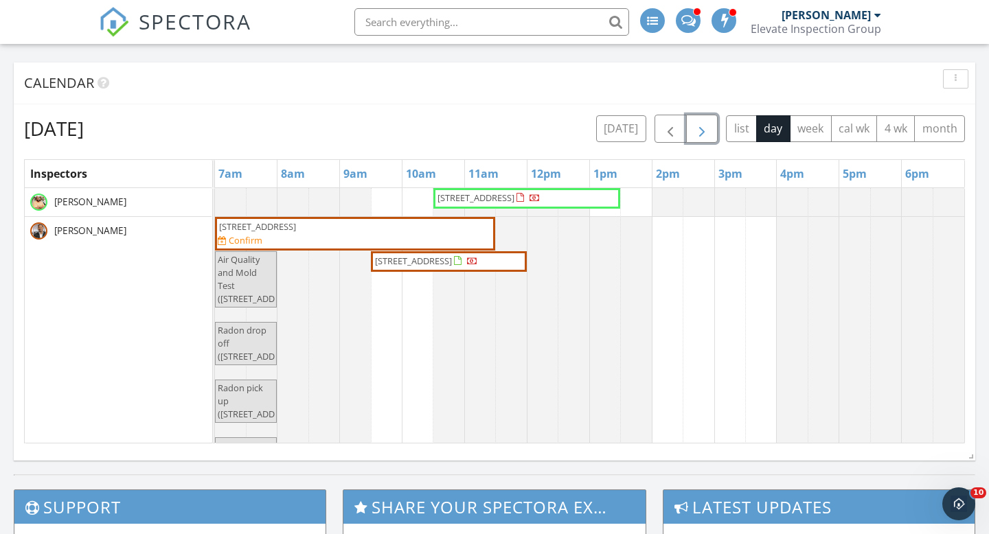
click at [702, 131] on span "button" at bounding box center [702, 129] width 16 height 16
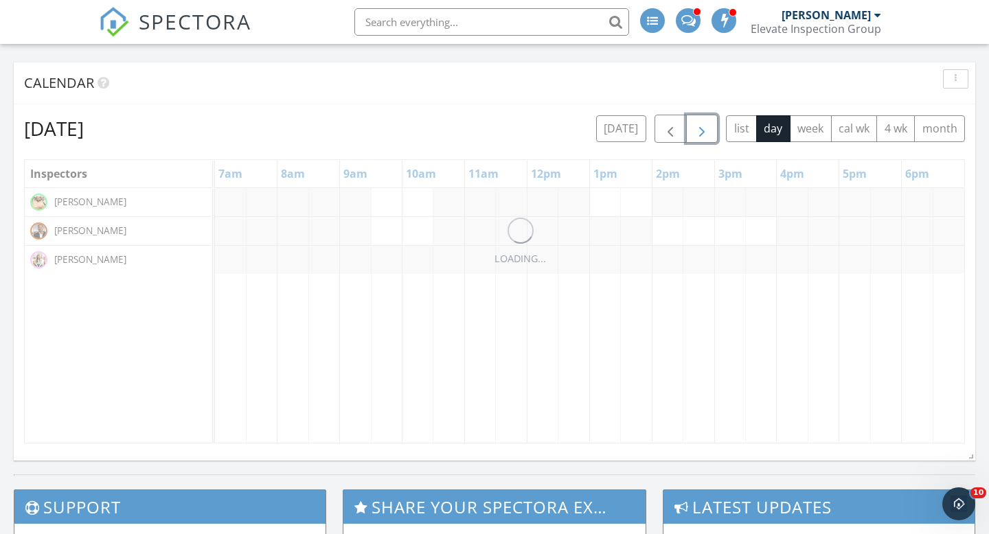
click at [702, 131] on span "button" at bounding box center [702, 129] width 16 height 16
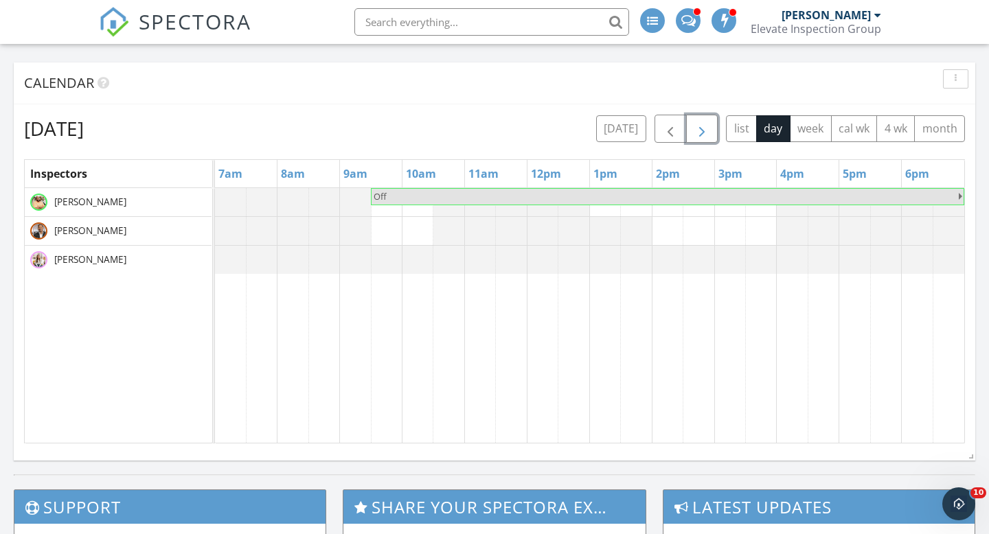
click at [702, 131] on span "button" at bounding box center [702, 129] width 16 height 16
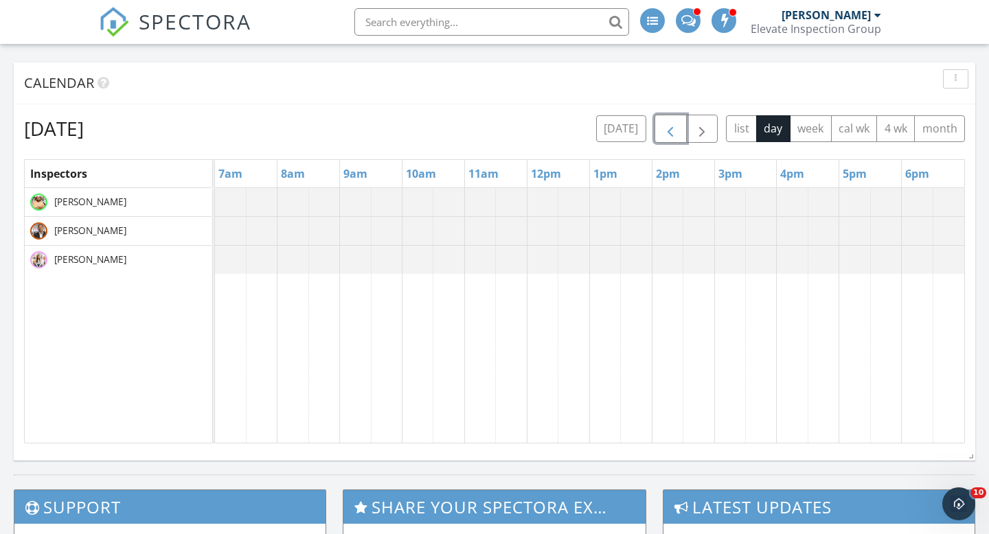
click at [657, 139] on button "button" at bounding box center [670, 129] width 32 height 28
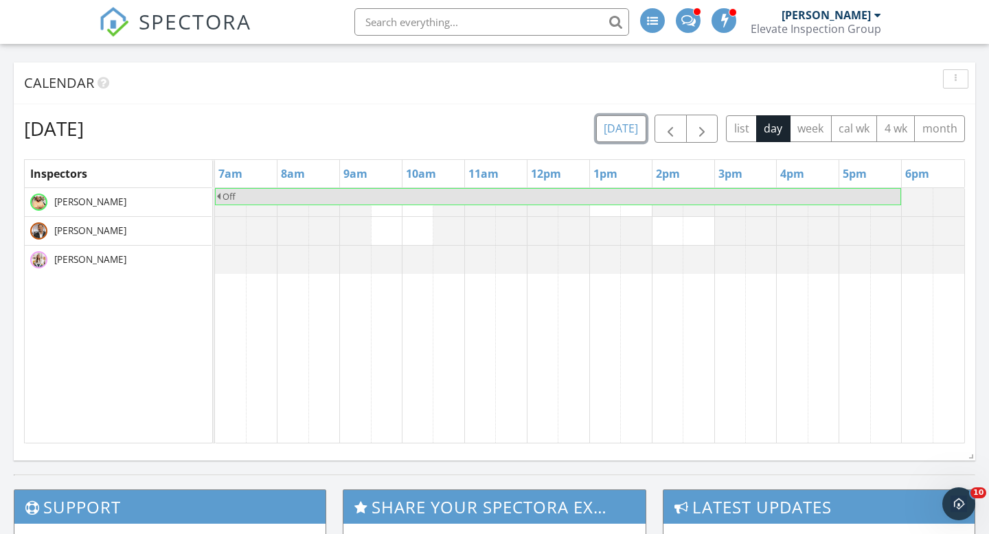
click at [629, 134] on button "[DATE]" at bounding box center [621, 128] width 50 height 27
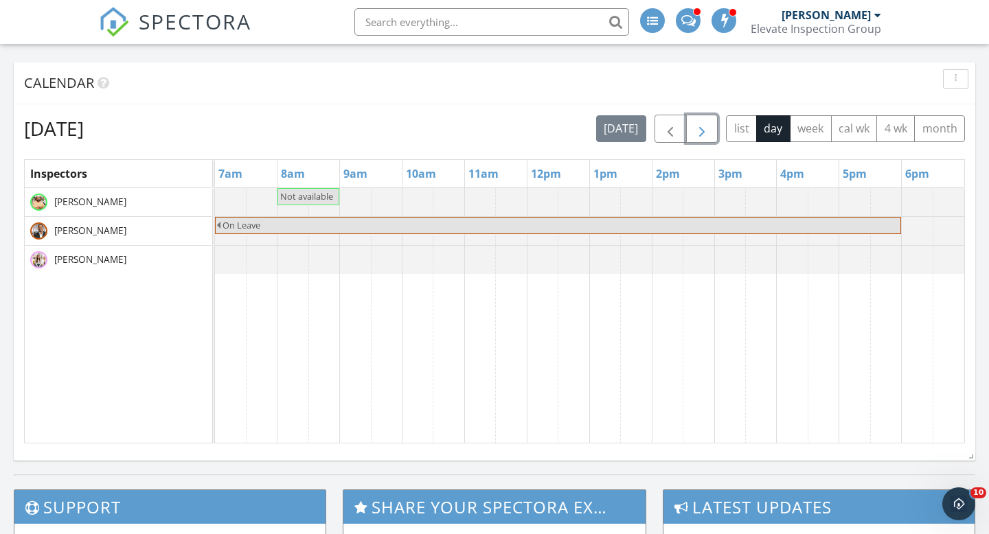
click at [698, 129] on span "button" at bounding box center [702, 129] width 16 height 16
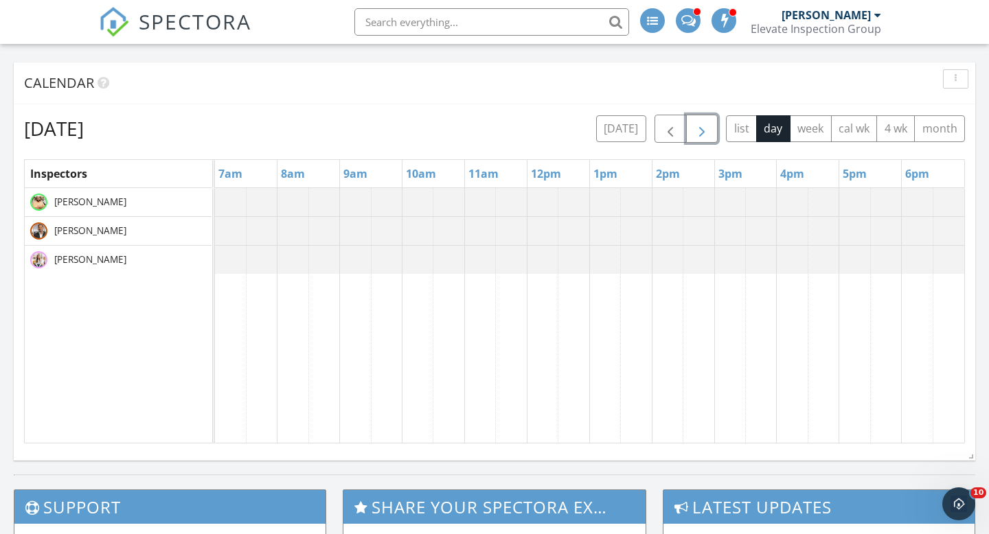
click at [698, 129] on span "button" at bounding box center [702, 129] width 16 height 16
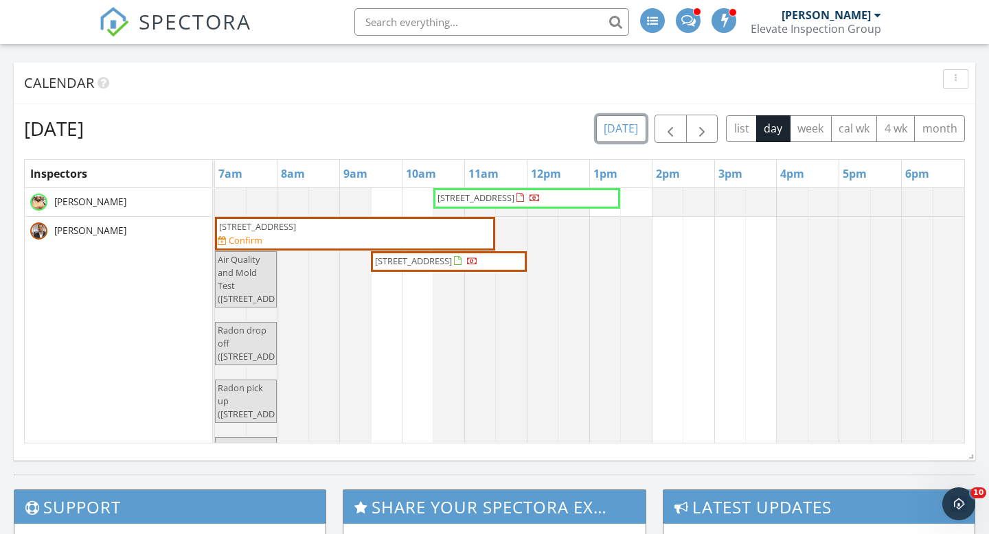
click at [620, 129] on button "[DATE]" at bounding box center [621, 128] width 50 height 27
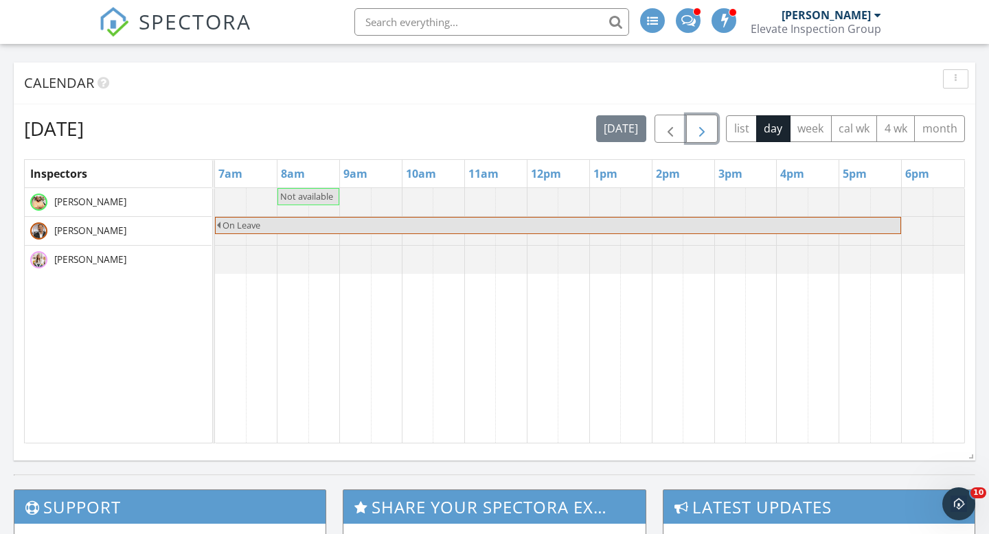
click at [698, 128] on span "button" at bounding box center [702, 129] width 16 height 16
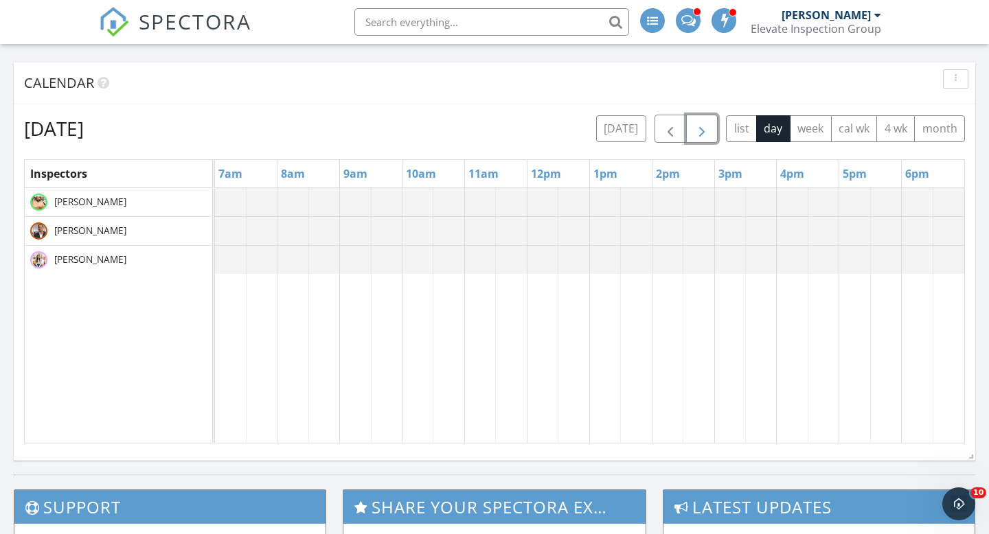
click at [698, 128] on span "button" at bounding box center [702, 129] width 16 height 16
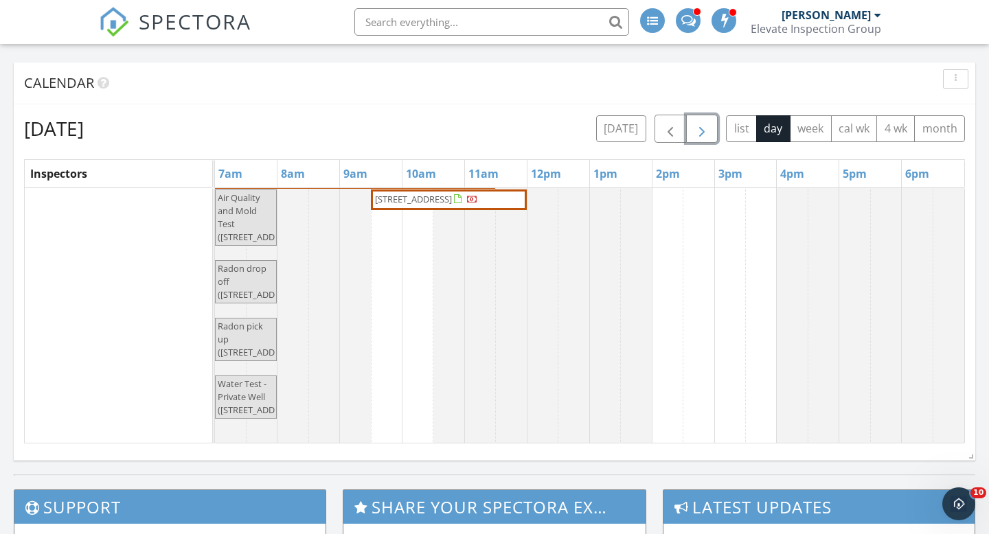
scroll to position [47, 0]
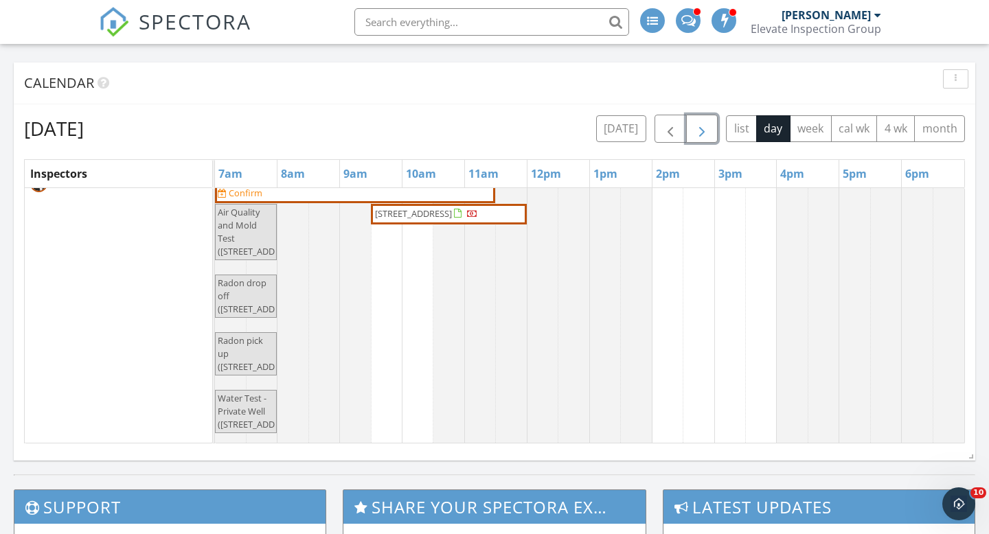
click at [701, 127] on span "button" at bounding box center [702, 129] width 16 height 16
